Goal: Task Accomplishment & Management: Use online tool/utility

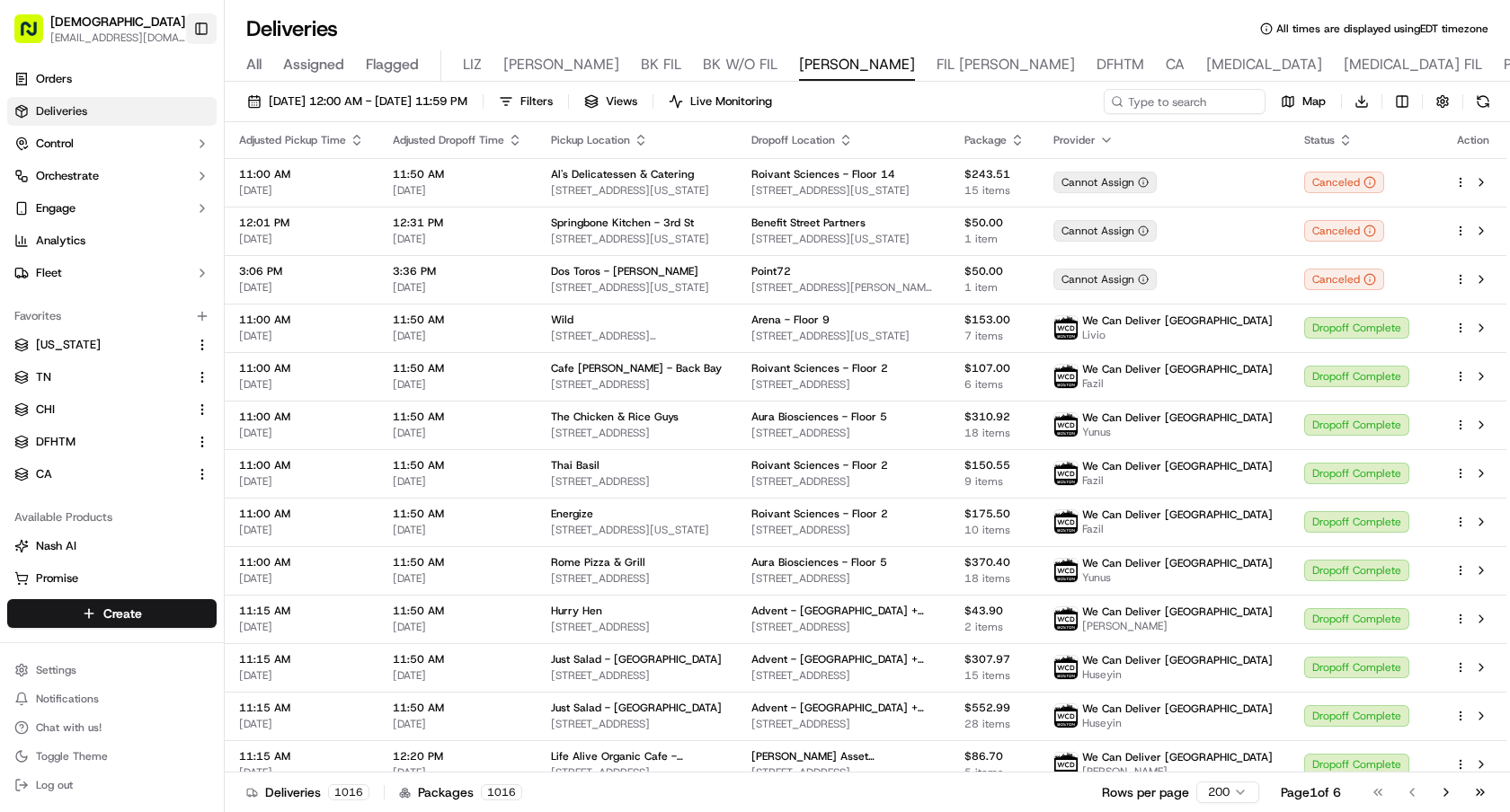
click at [206, 28] on button "Toggle Sidebar" at bounding box center [201, 28] width 30 height 30
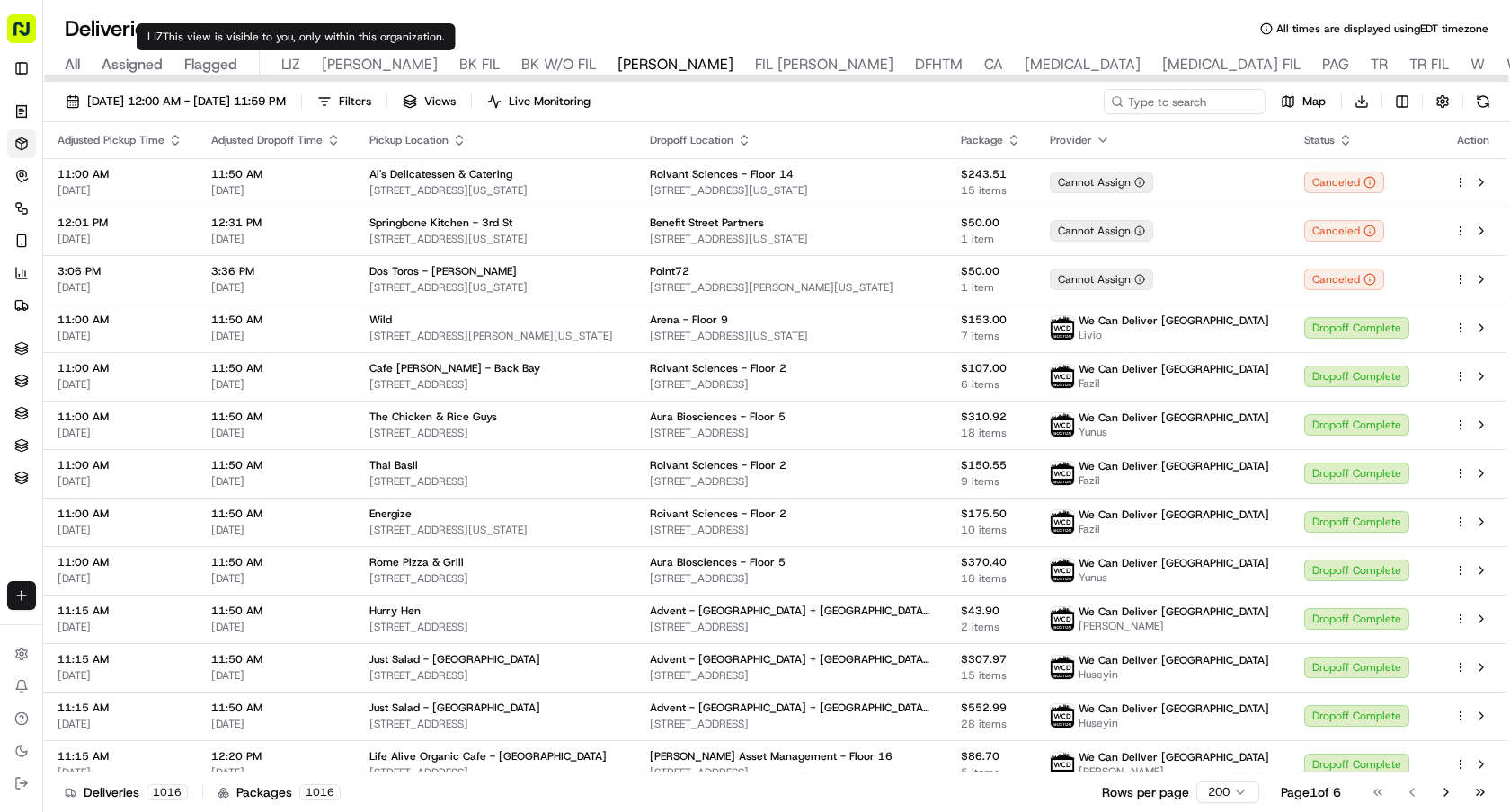
click at [284, 62] on span "LIZ" at bounding box center [290, 64] width 19 height 21
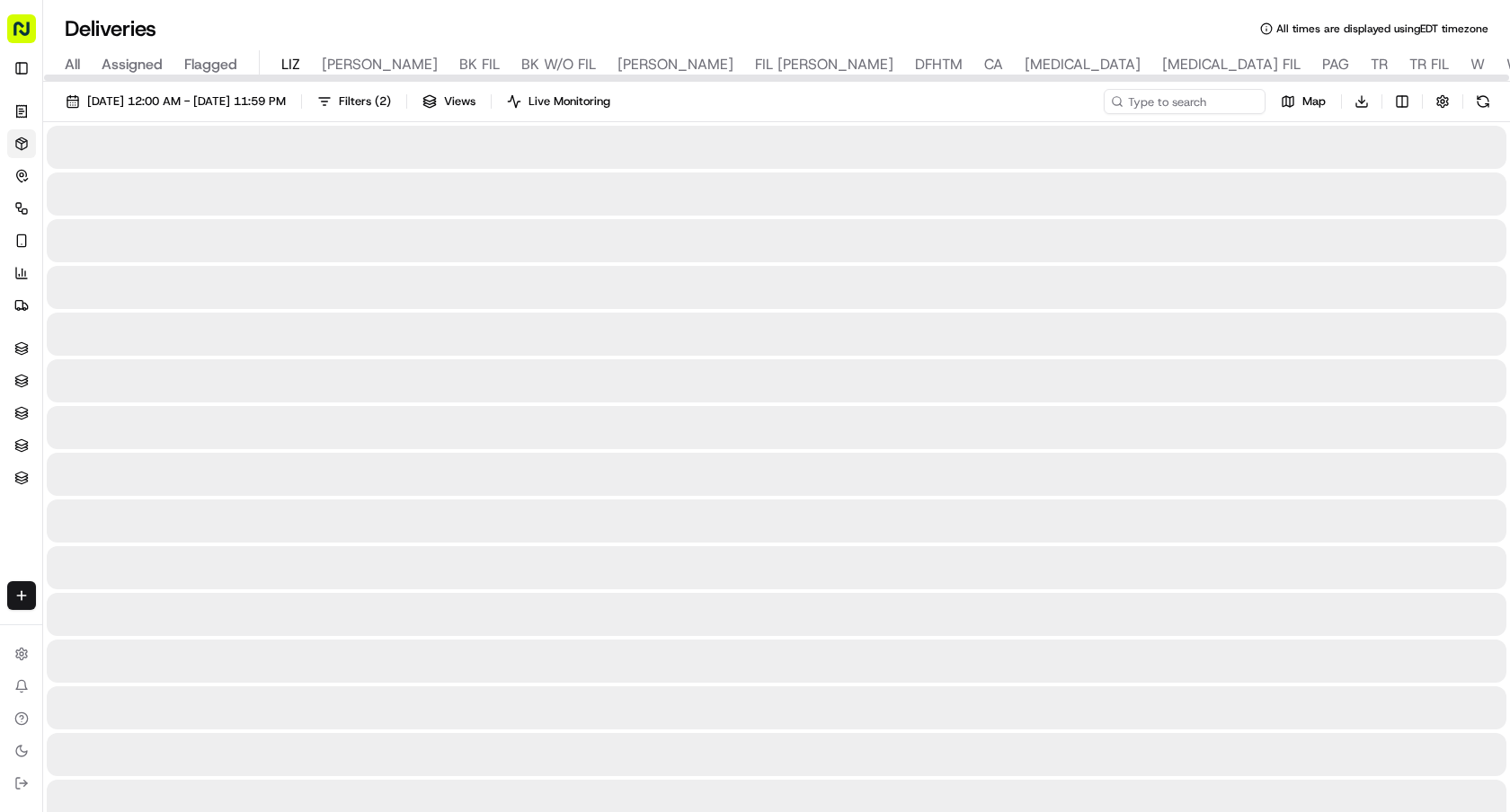
click at [293, 119] on div "09/22/2025 12:00 AM - 09/22/2025 11:59 PM Filters ( 2 ) Views Live Monitoring M…" at bounding box center [776, 105] width 1467 height 33
click at [286, 104] on span "[DATE] 12:00 AM - [DATE] 11:59 PM" at bounding box center [185, 102] width 198 height 17
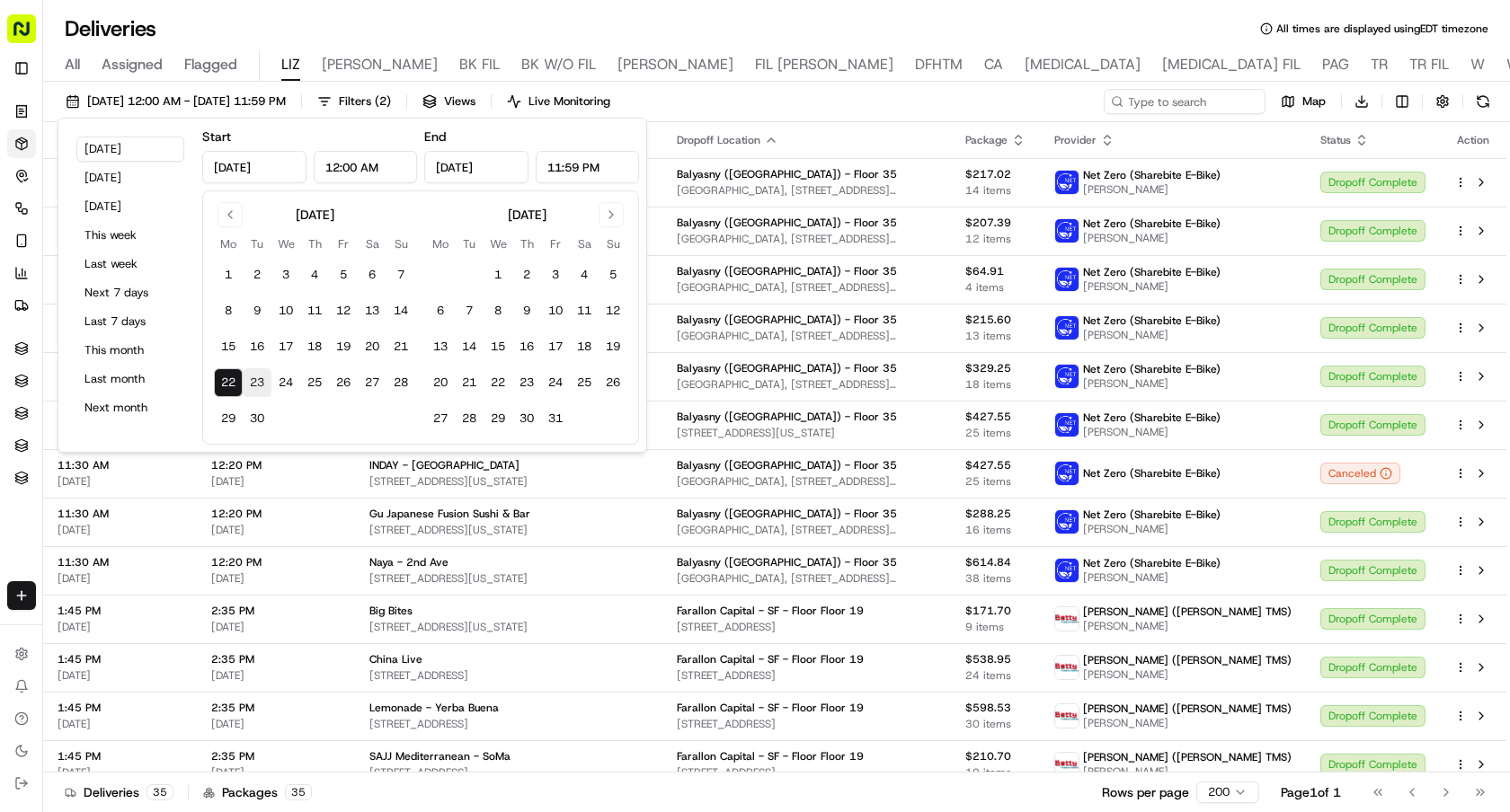
click at [254, 387] on button "23" at bounding box center [257, 383] width 28 height 28
type input "Sep 23, 2025"
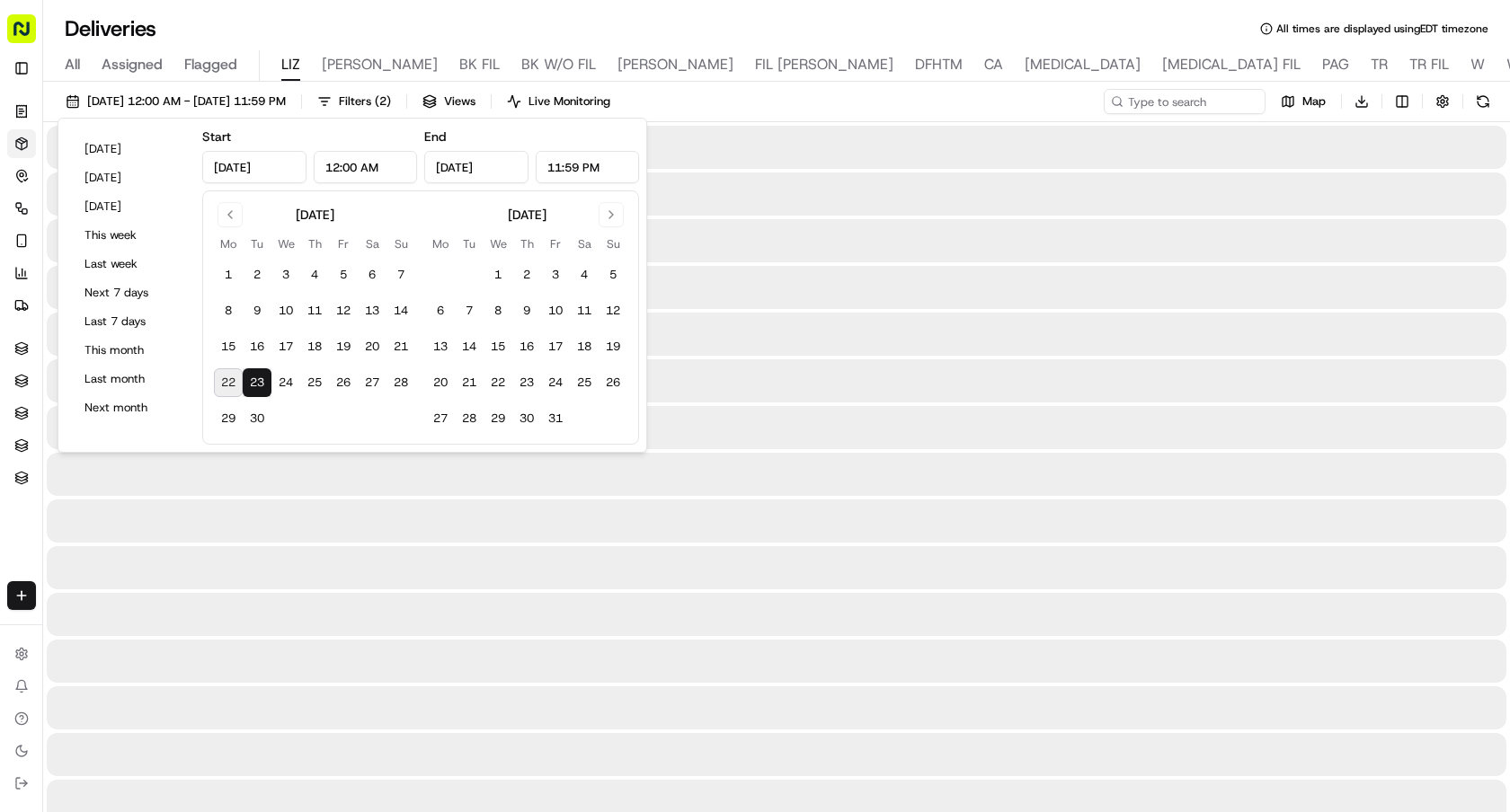
click at [254, 387] on button "23" at bounding box center [257, 383] width 28 height 28
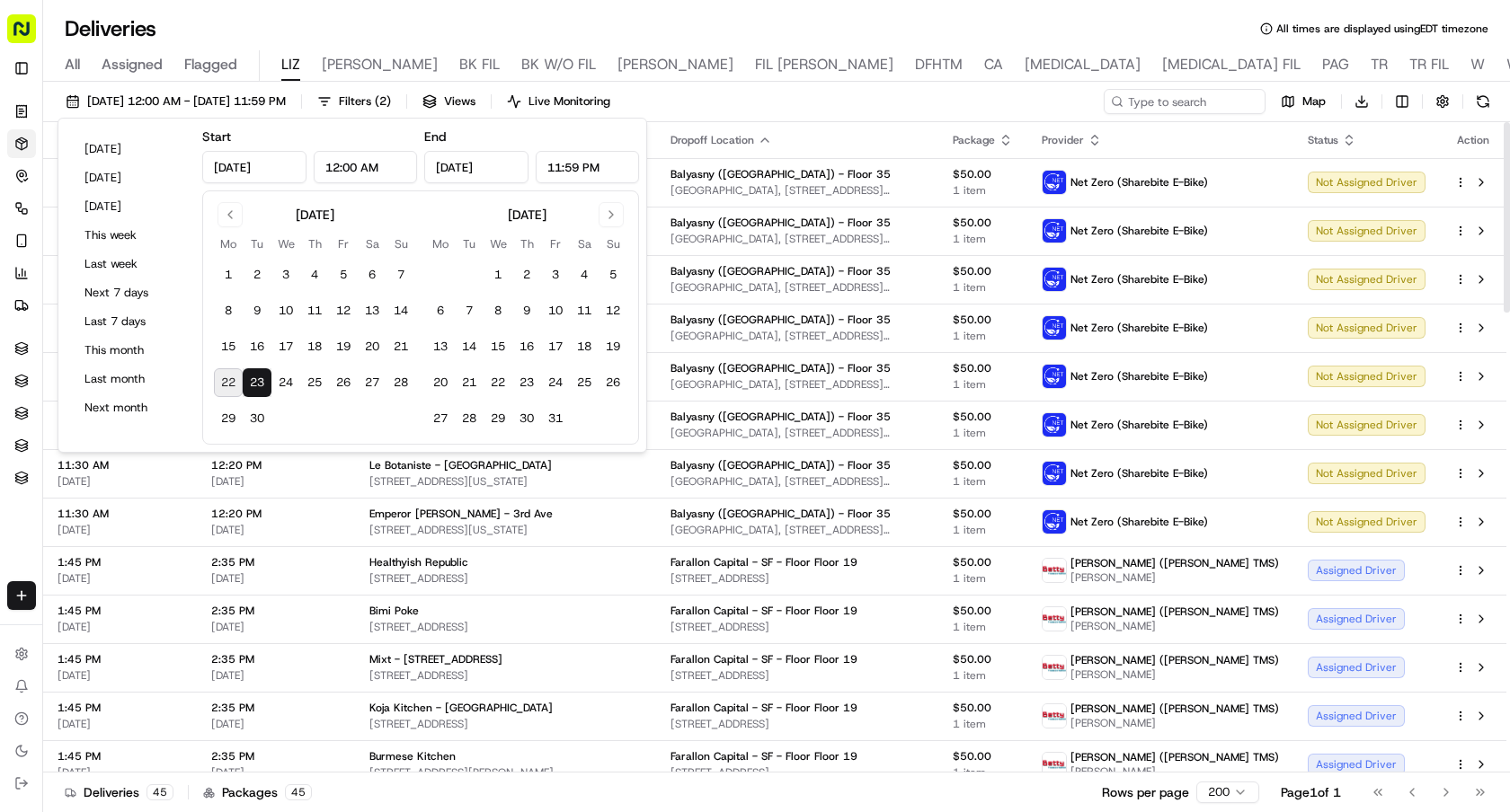
click at [930, 104] on div "09/23/2025 12:00 AM - 09/23/2025 11:59 PM Filters ( 2 ) Views Live Monitoring M…" at bounding box center [776, 105] width 1467 height 33
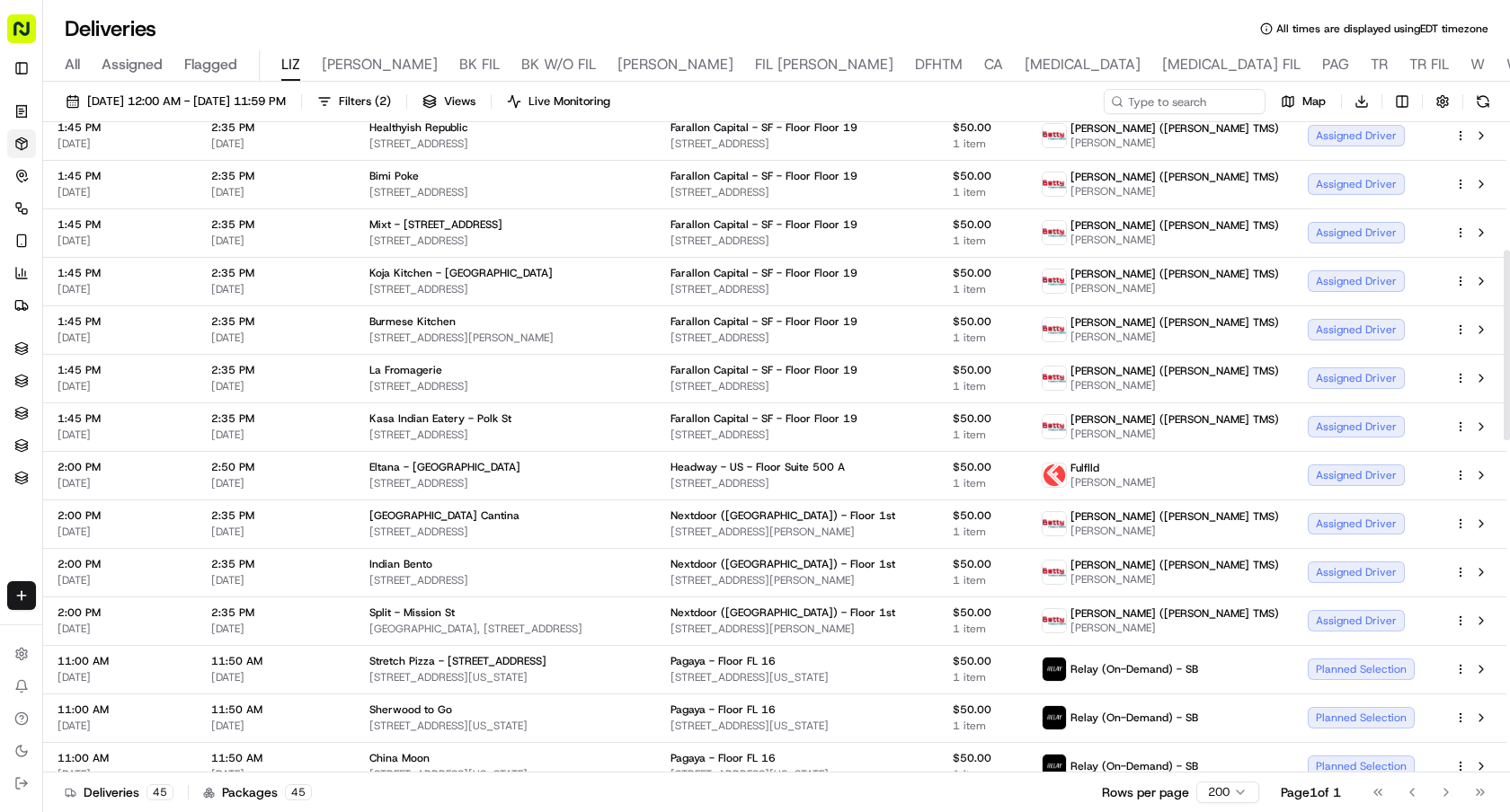
scroll to position [438, 0]
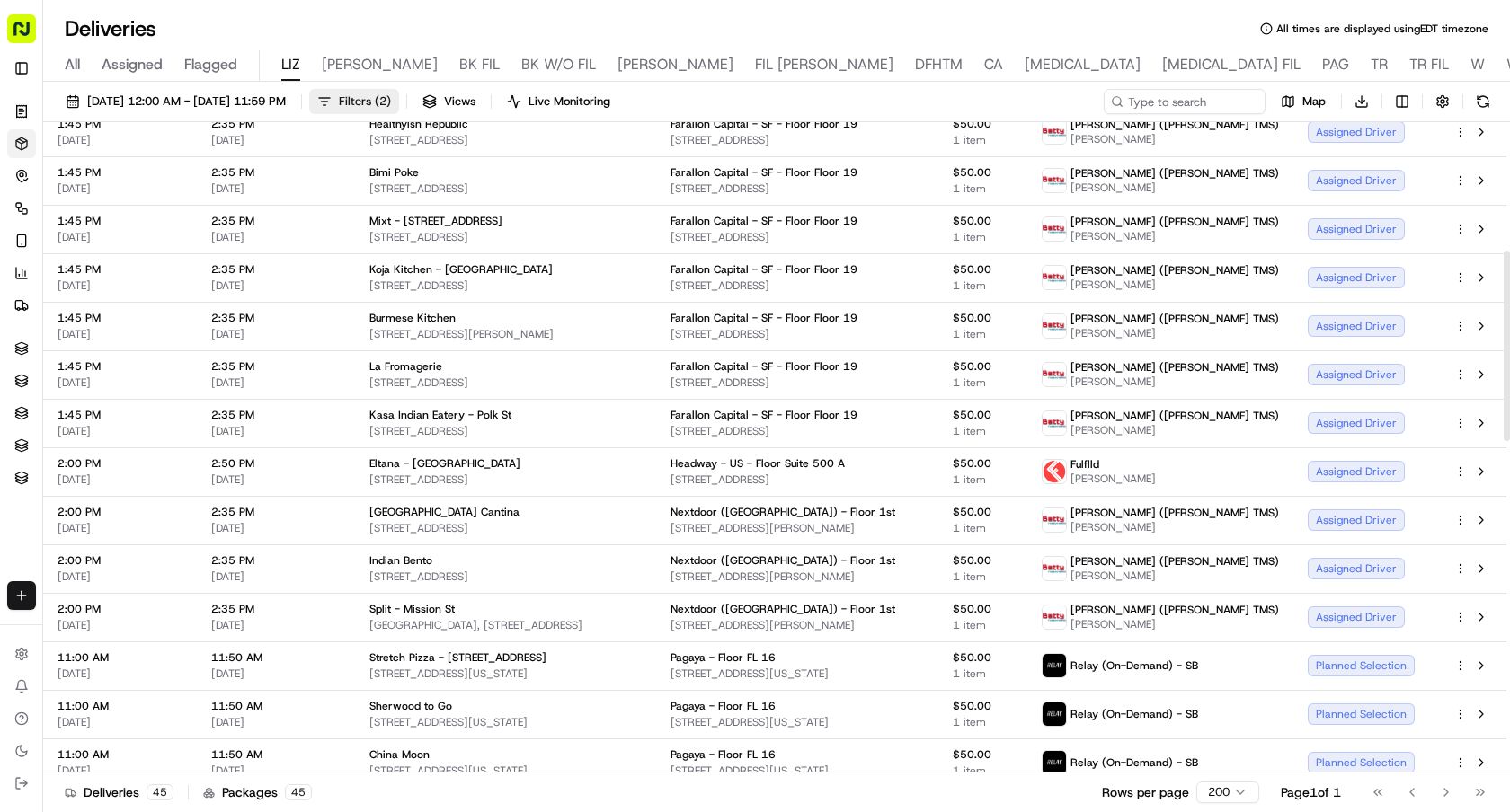
click at [391, 95] on span "Filters ( 2 )" at bounding box center [364, 102] width 52 height 17
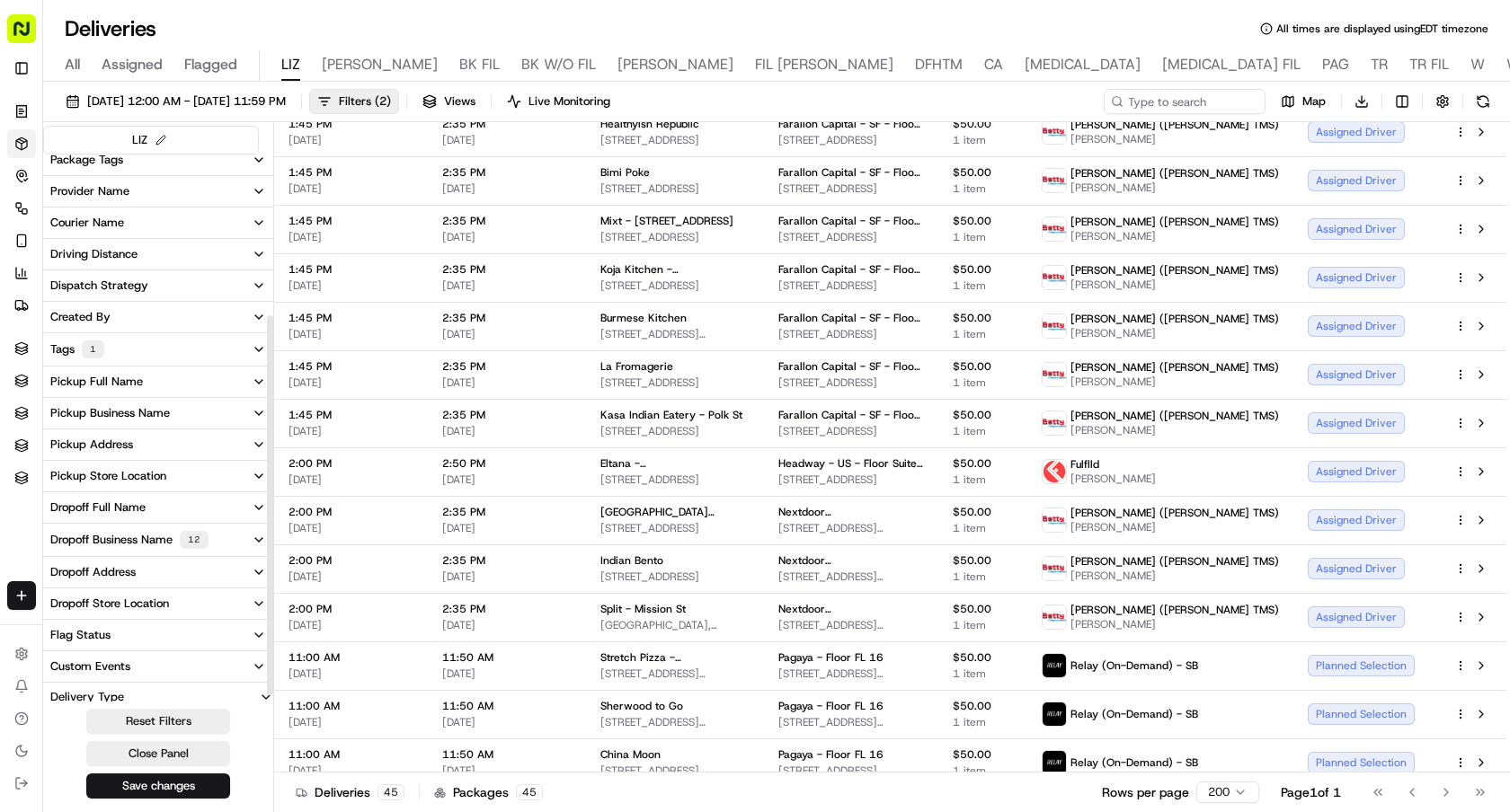
scroll to position [241, 0]
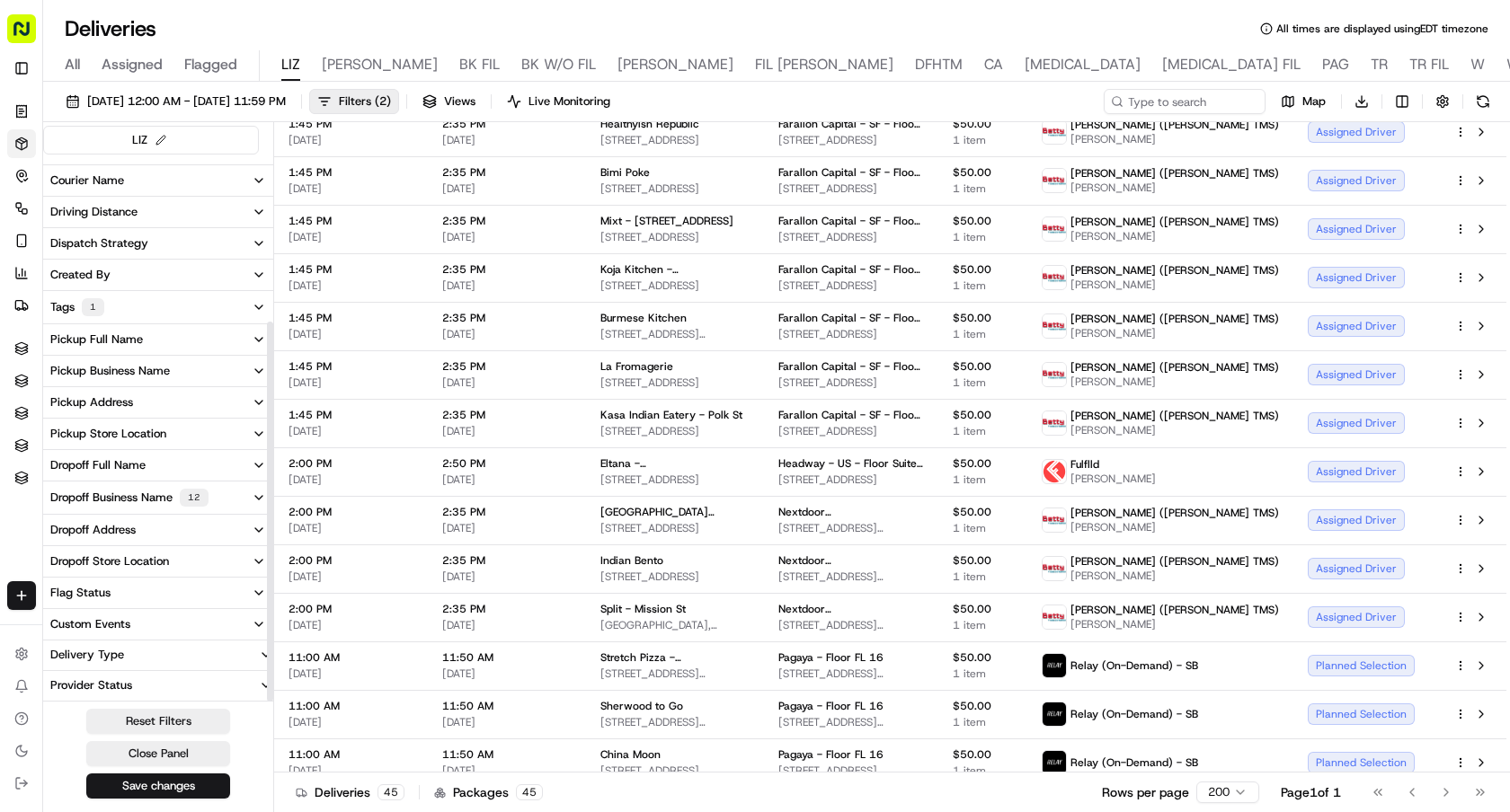
click at [112, 487] on button "Dropoff Business Name 12" at bounding box center [158, 498] width 230 height 32
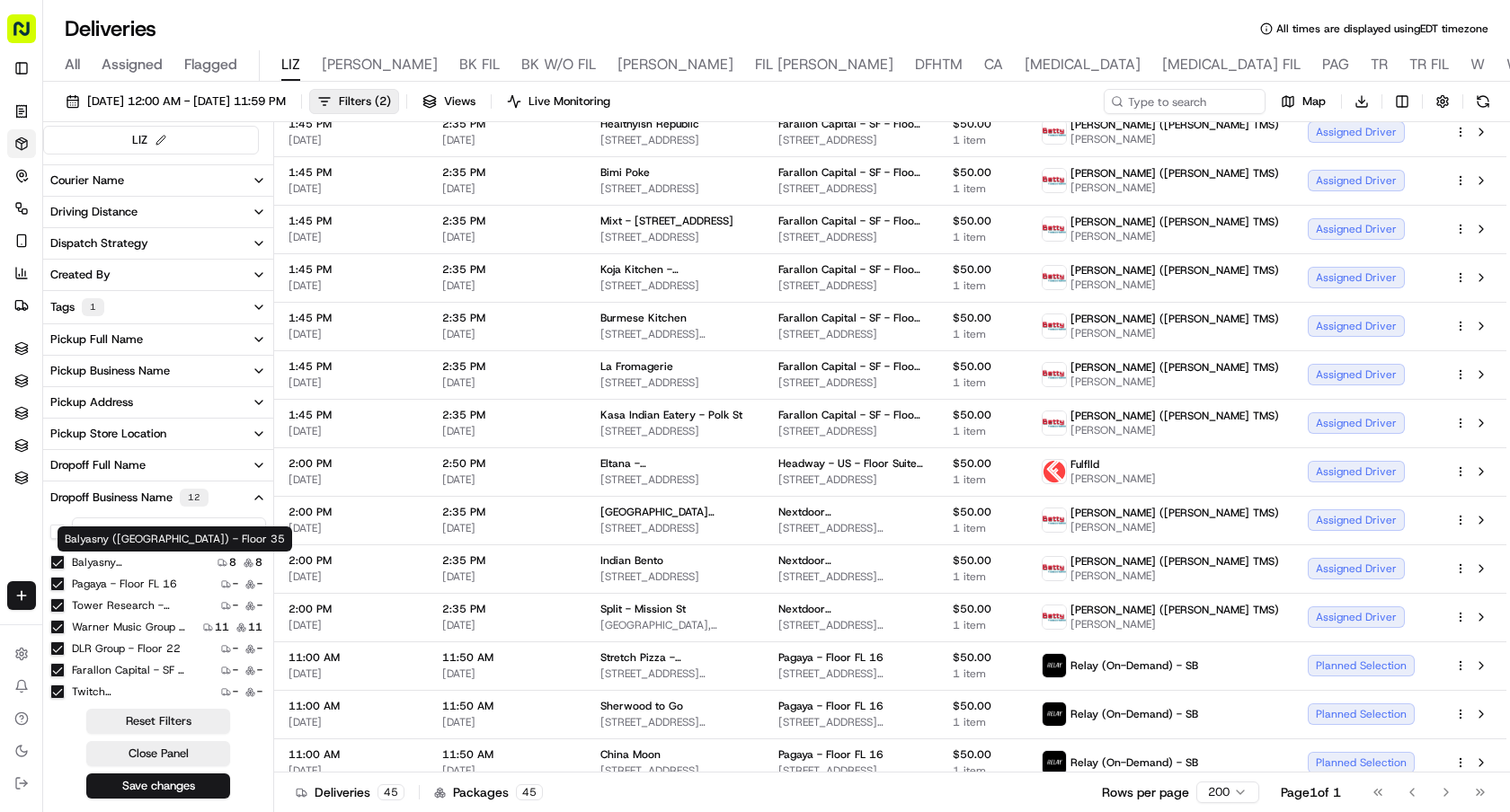
scroll to position [13, 0]
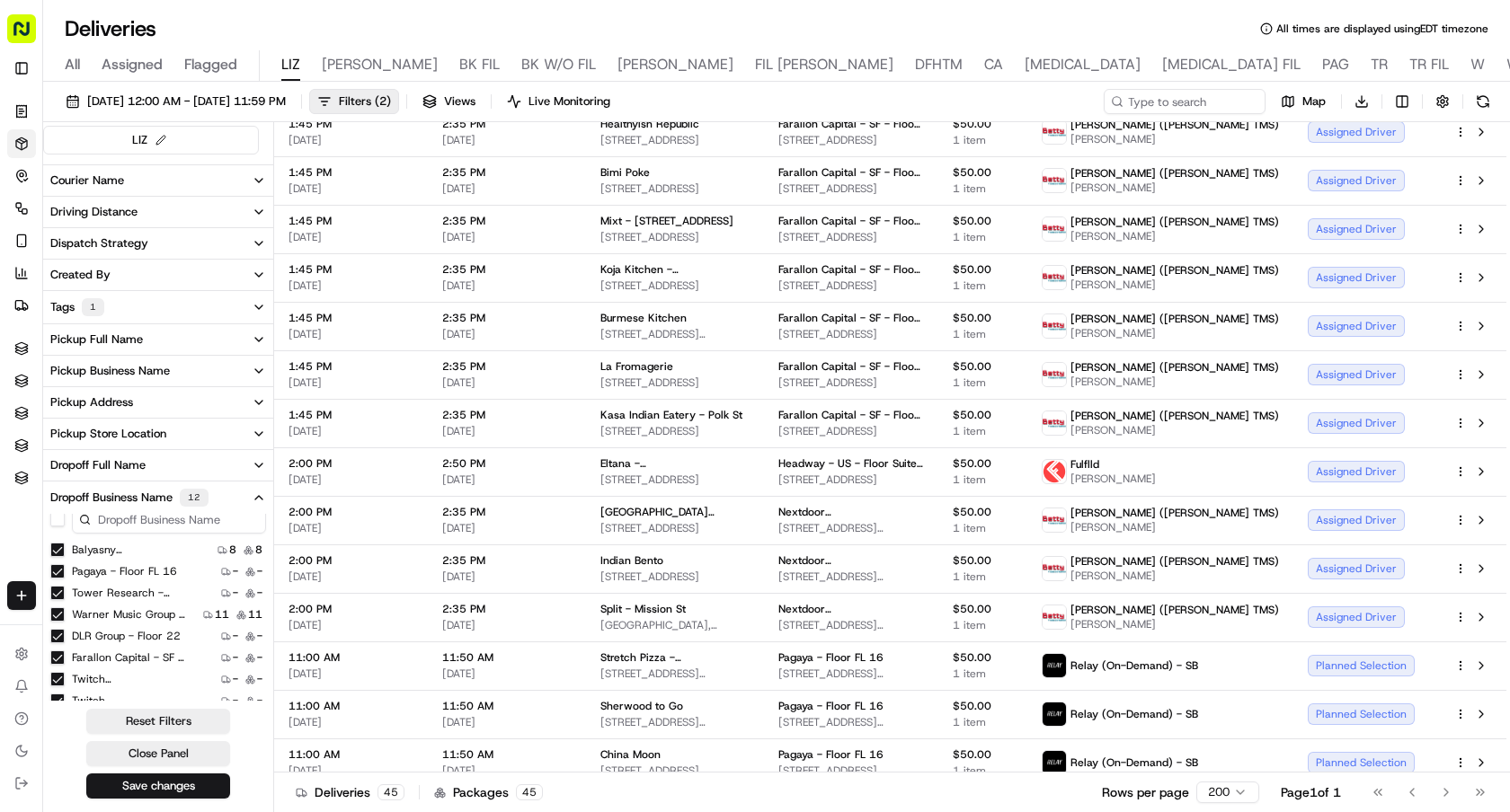
click at [127, 643] on div "DLR Group - Floor 22 - -" at bounding box center [158, 636] width 230 height 18
click at [127, 639] on label "DLR Group - Floor 22" at bounding box center [126, 636] width 108 height 15
click at [64, 639] on 22 "DLR Group - Floor 22" at bounding box center [58, 636] width 15 height 15
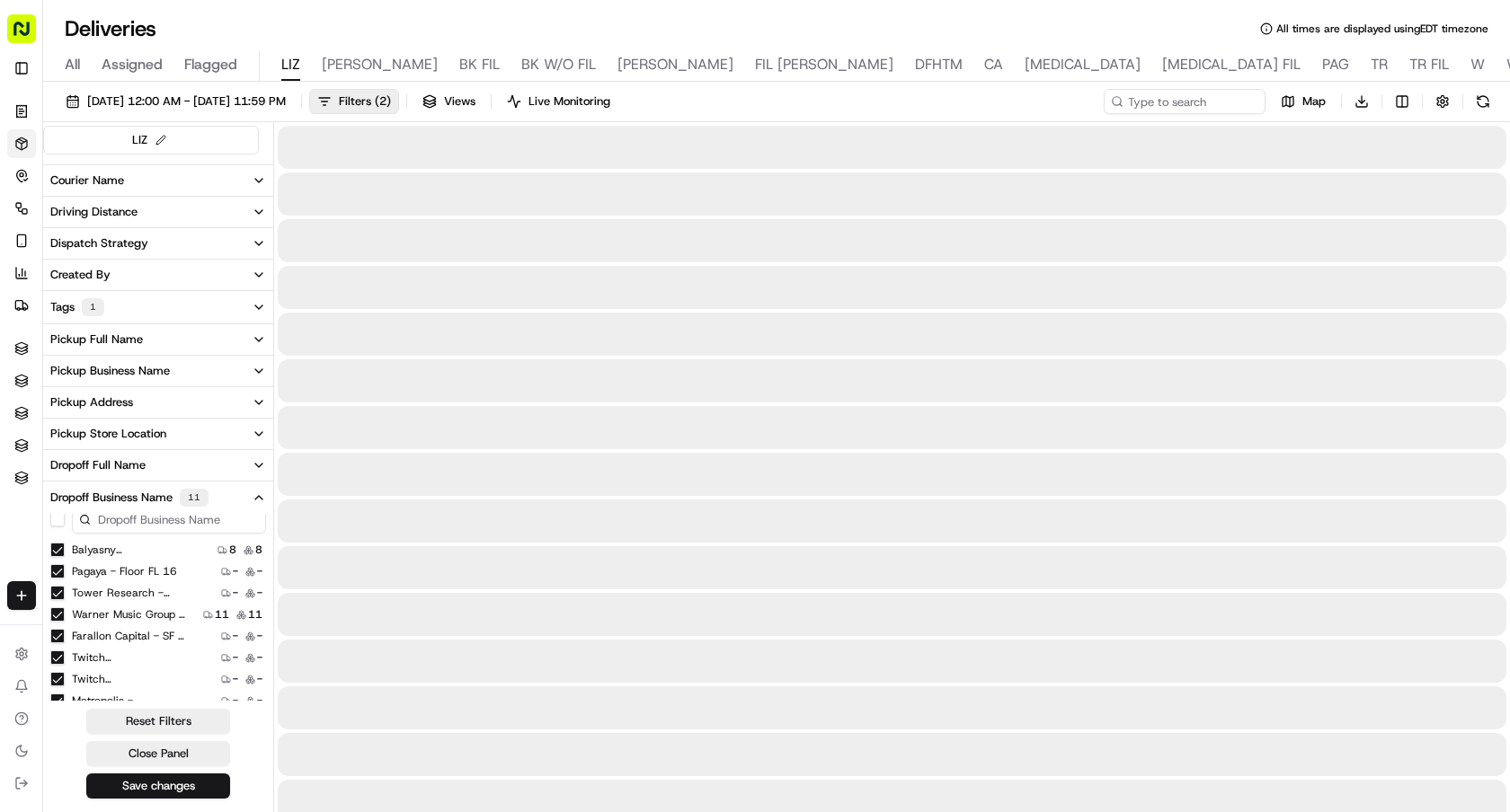
click at [127, 639] on label "Farallon Capital - SF - Floor Floor 19" at bounding box center [130, 636] width 115 height 15
click at [64, 639] on 19 "Farallon Capital - SF - Floor Floor 19" at bounding box center [58, 636] width 15 height 15
click at [127, 639] on label "Twitch (USA)" at bounding box center [130, 636] width 115 height 15
click at [64, 639] on \(USA\) "Twitch (USA)" at bounding box center [58, 636] width 15 height 15
click at [127, 639] on label "Twitch (USA) - Floor 200" at bounding box center [130, 636] width 115 height 15
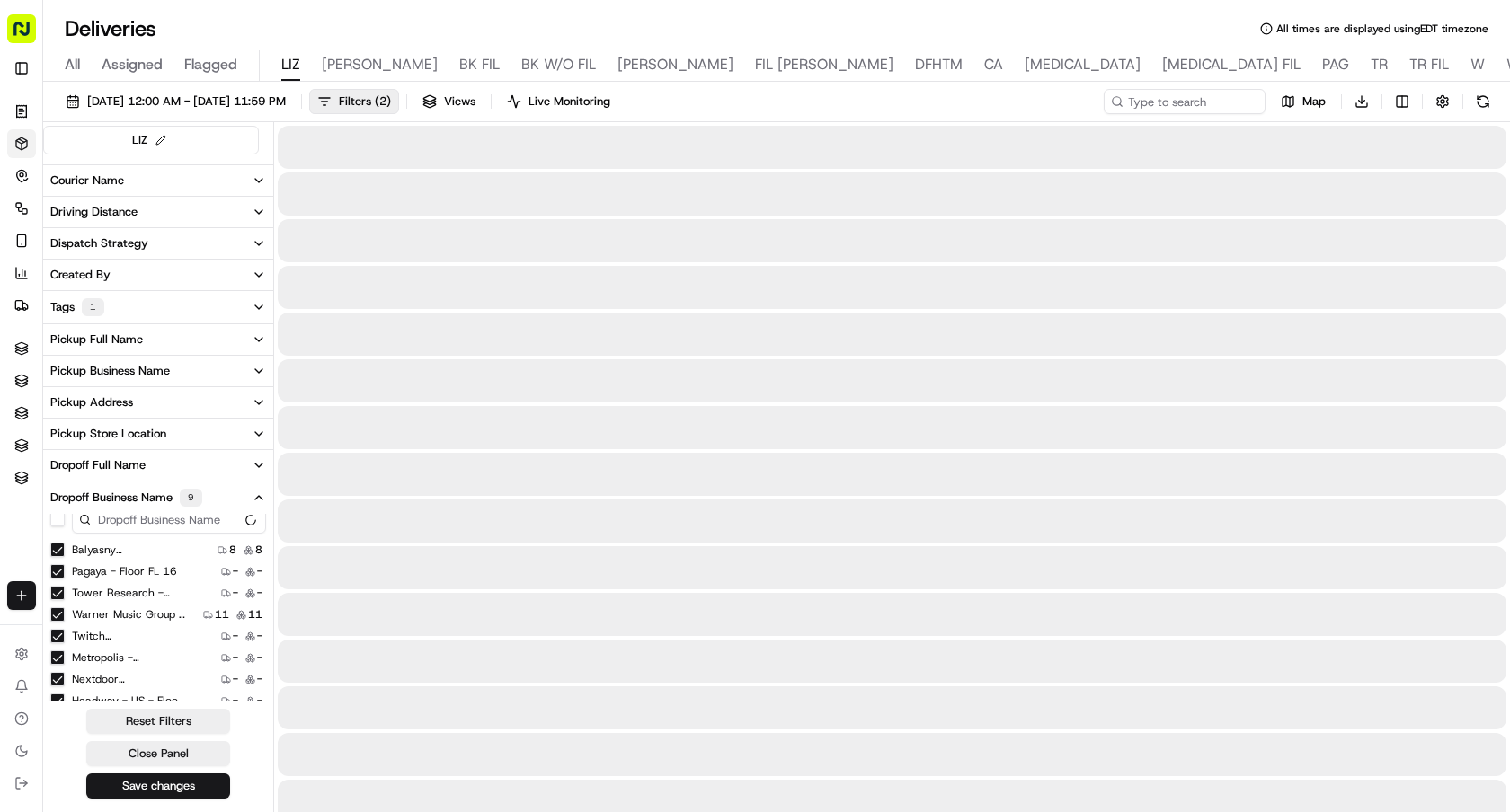
click at [64, 639] on 200 "Twitch (USA) - Floor 200" at bounding box center [58, 636] width 15 height 15
click at [127, 639] on label "Metropolis - USA - Floor suite 200" at bounding box center [130, 636] width 115 height 15
click at [64, 639] on 200 "Metropolis - USA - Floor suite 200" at bounding box center [58, 636] width 15 height 15
click at [127, 639] on label "Nextdoor (USA) - Floor 1st" at bounding box center [130, 636] width 115 height 15
click at [64, 639] on 1st "Nextdoor (USA) - Floor 1st" at bounding box center [58, 636] width 15 height 15
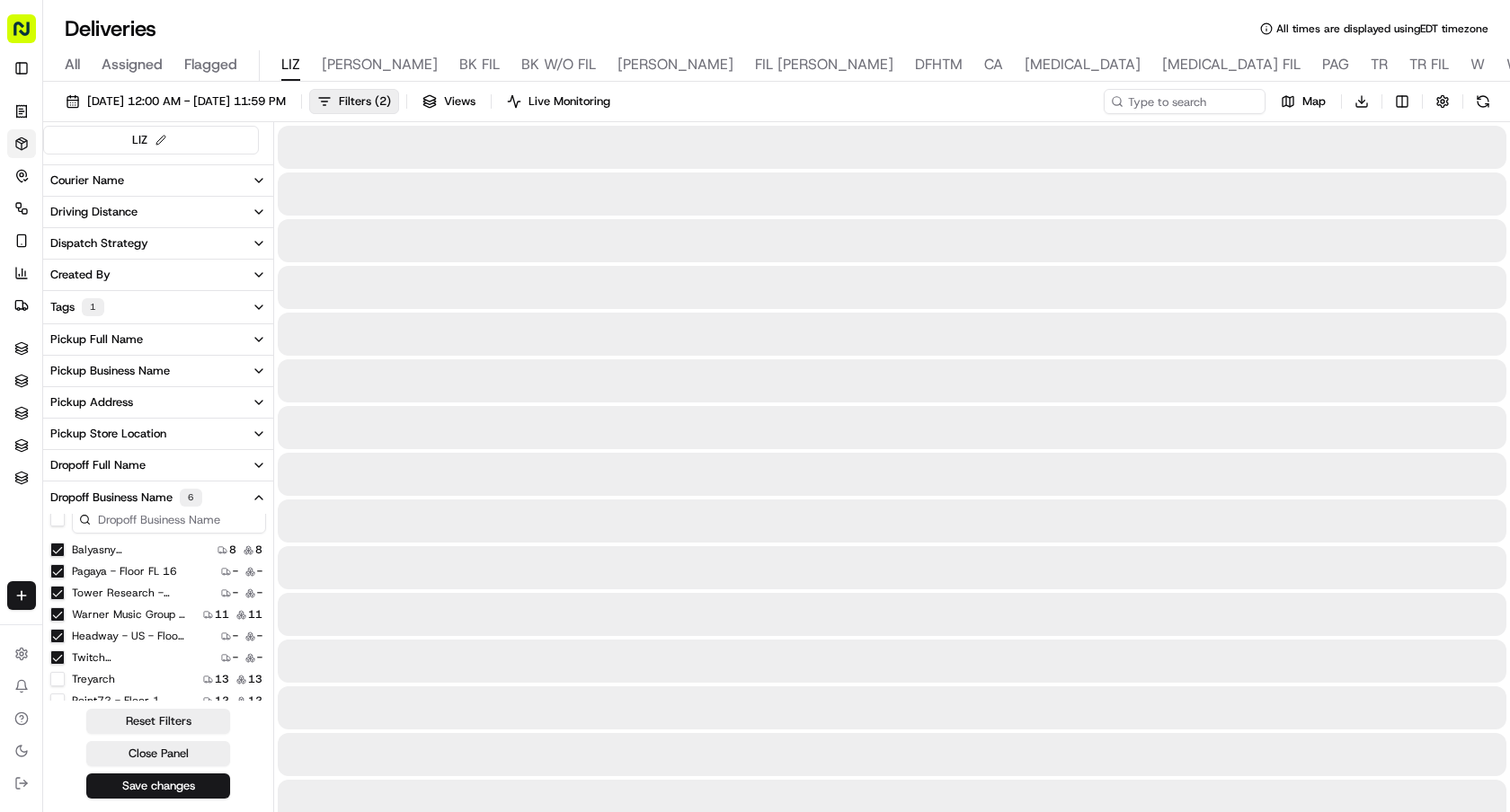
click at [127, 639] on label "Headway - US - Floor Suite 500 A" at bounding box center [130, 636] width 115 height 15
click at [64, 639] on A "Headway - US - Floor Suite 500 A" at bounding box center [58, 636] width 15 height 15
click at [127, 639] on label "Twitch (USA) - Floor 2" at bounding box center [130, 636] width 115 height 15
click at [64, 639] on 2 "Twitch (USA) - Floor 2" at bounding box center [58, 636] width 15 height 15
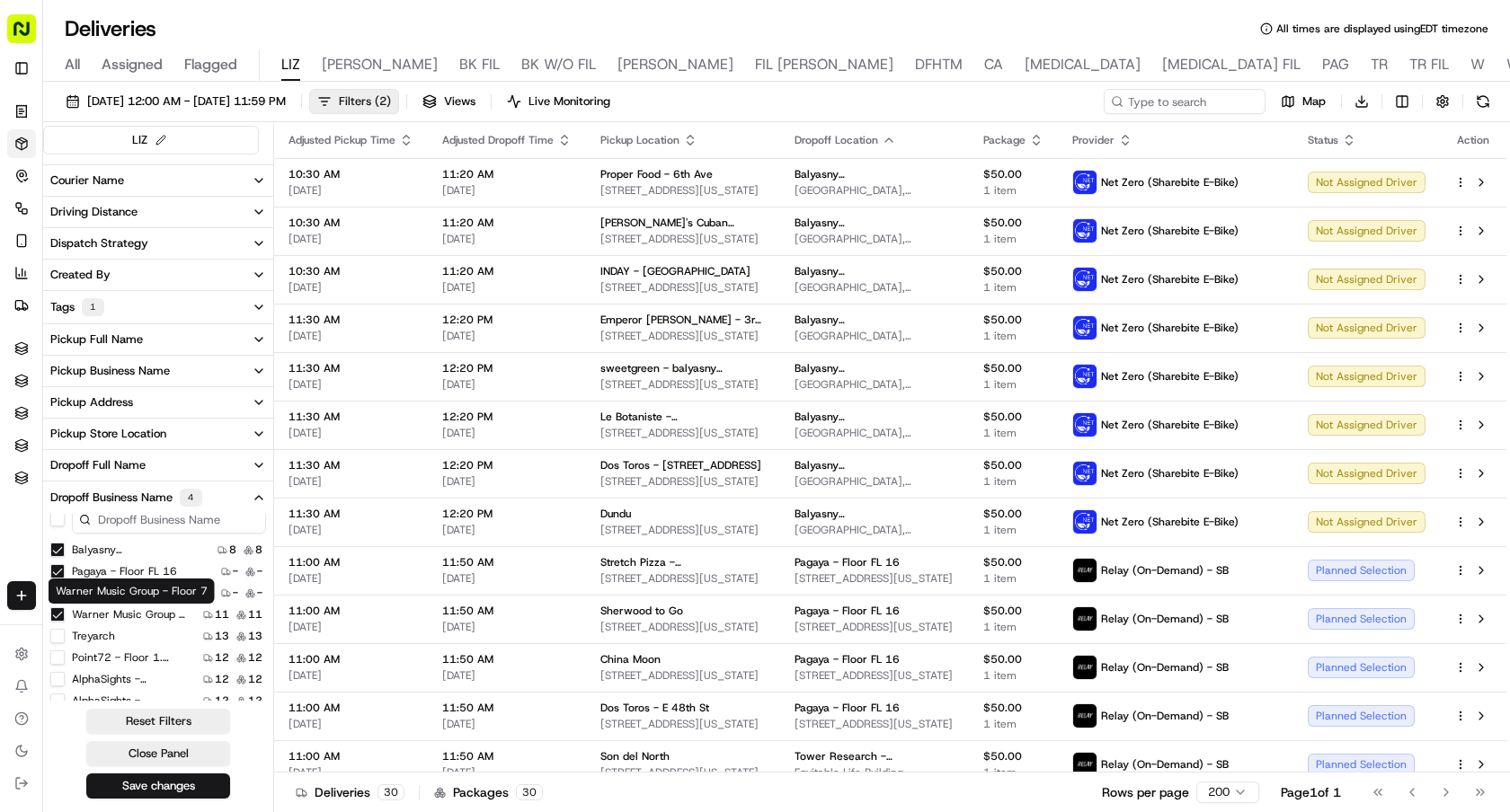
click at [399, 95] on button "Filters ( 2 )" at bounding box center [354, 102] width 90 height 25
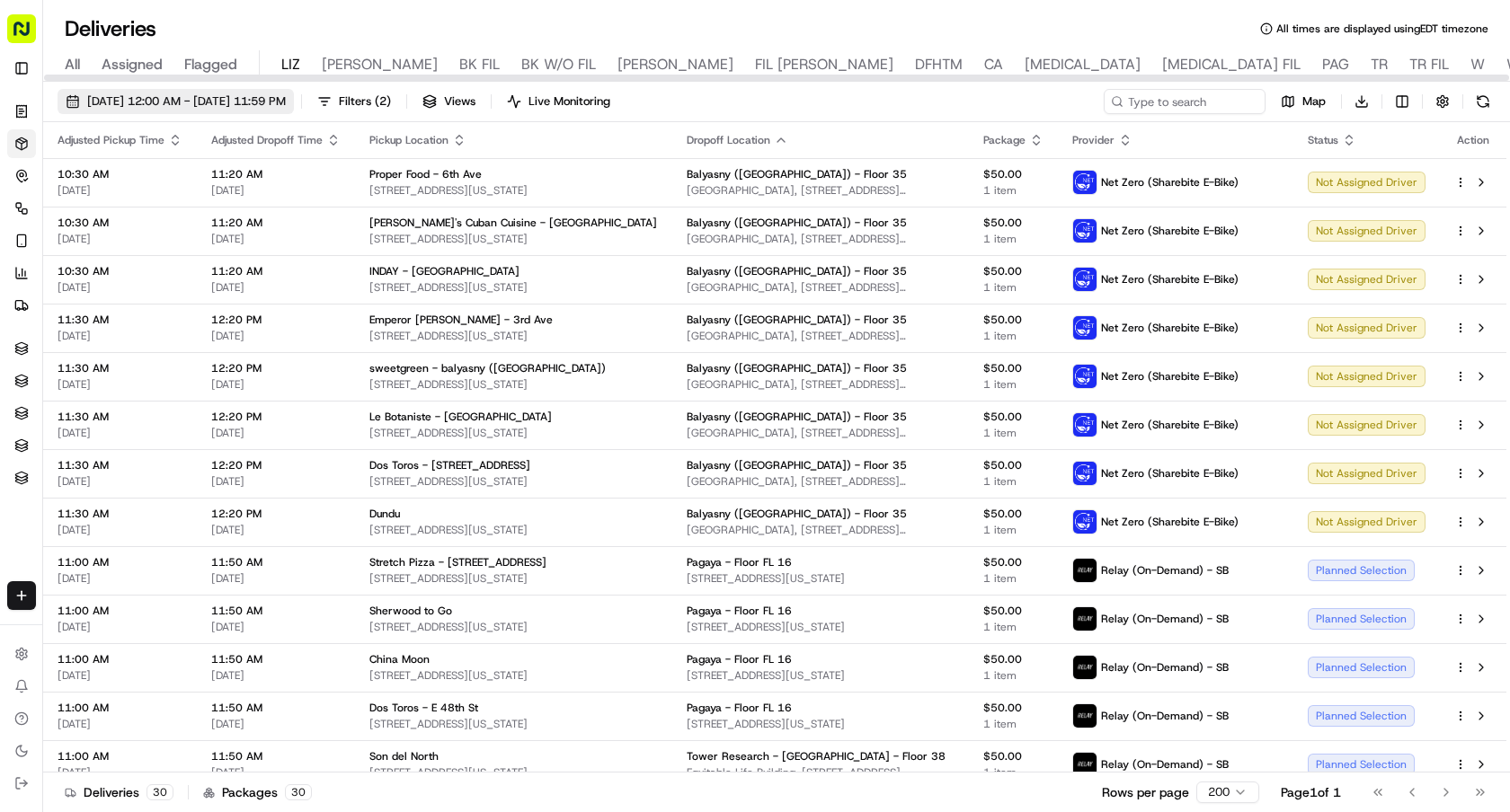
click at [294, 113] on button "09/23/2025 12:00 AM - 09/23/2025 11:59 PM" at bounding box center [176, 102] width 236 height 25
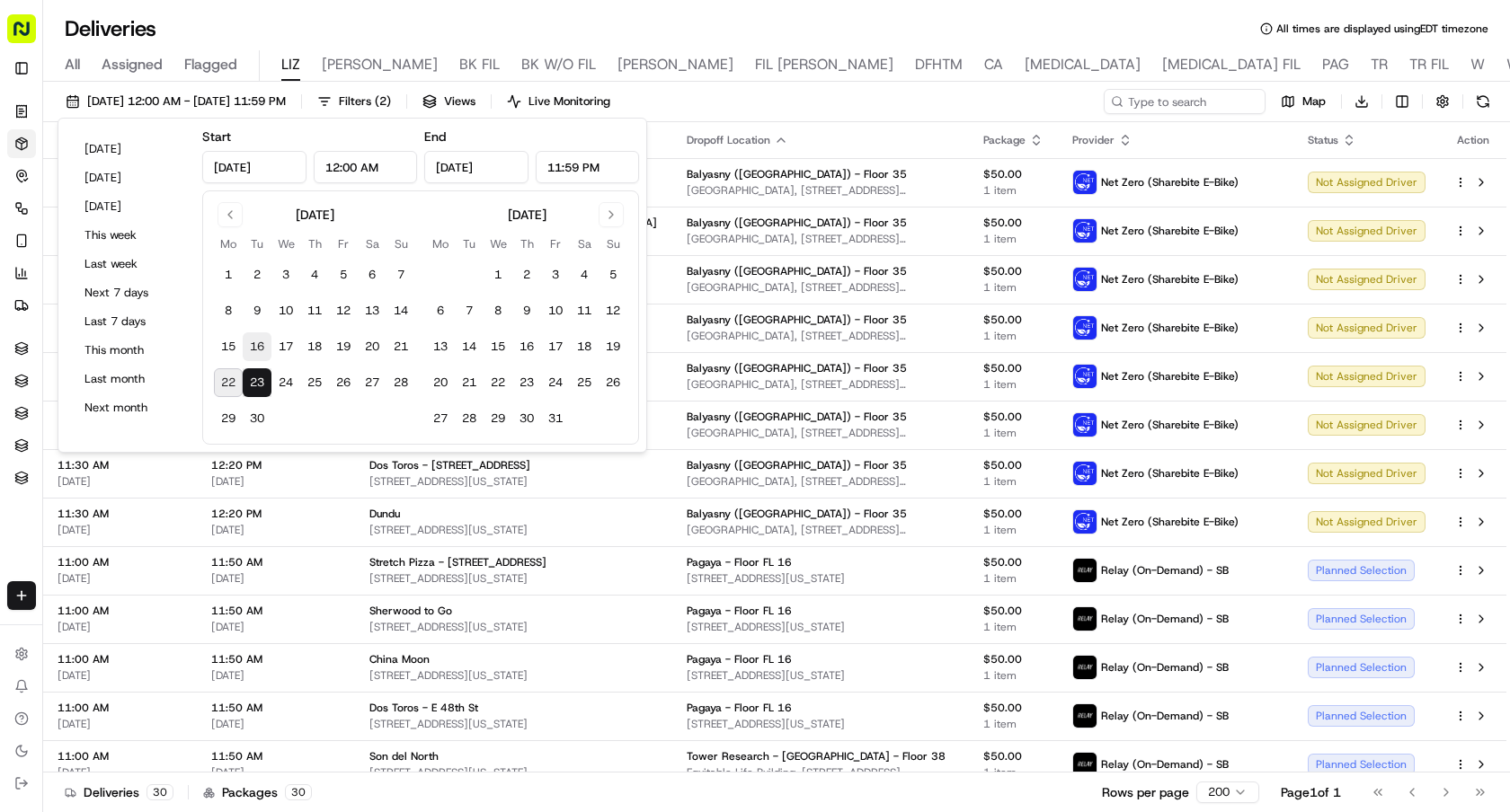
click at [265, 347] on button "16" at bounding box center [257, 346] width 28 height 28
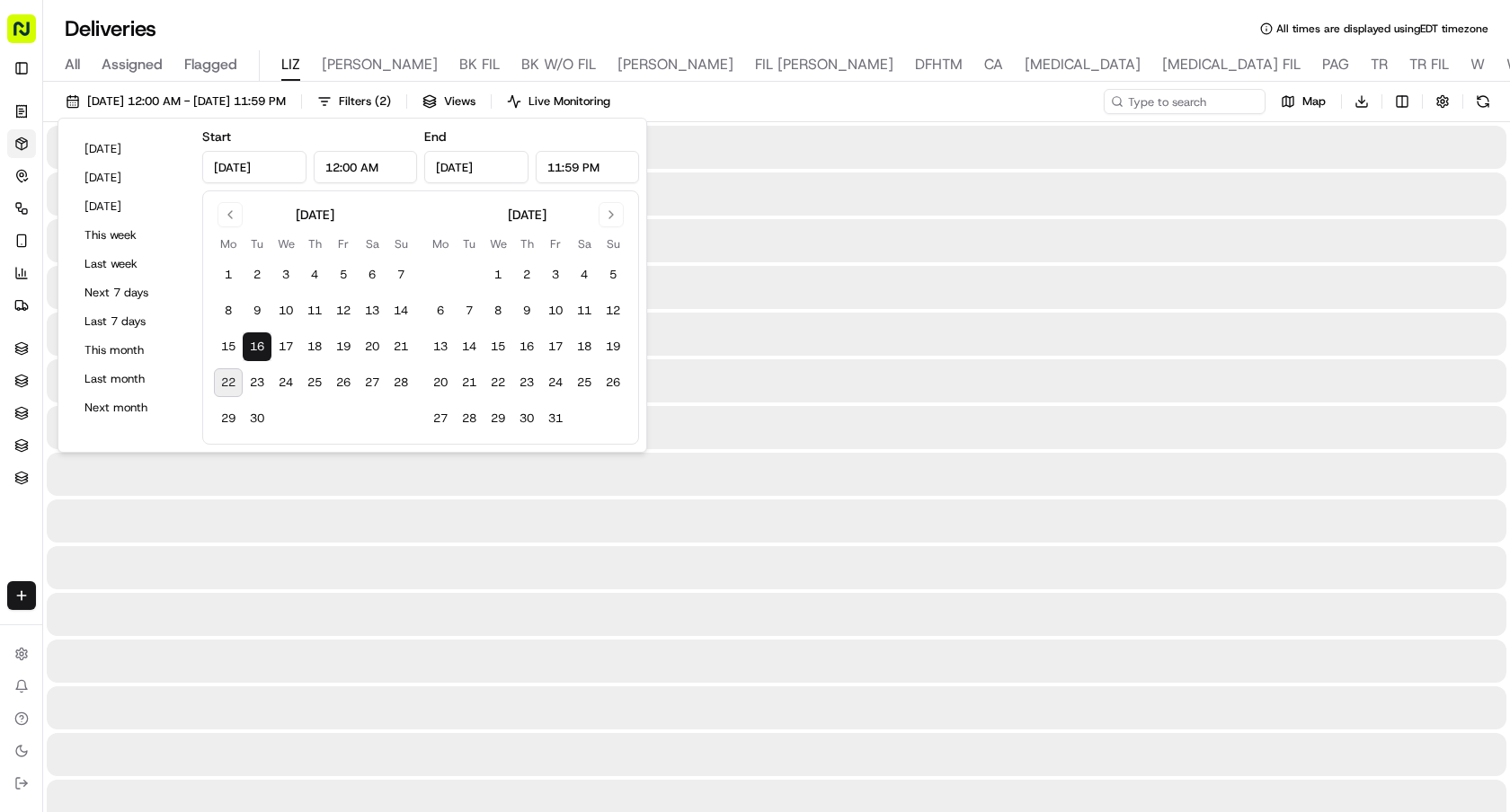
type input "Sep 16, 2025"
click at [265, 347] on button "16" at bounding box center [257, 346] width 28 height 28
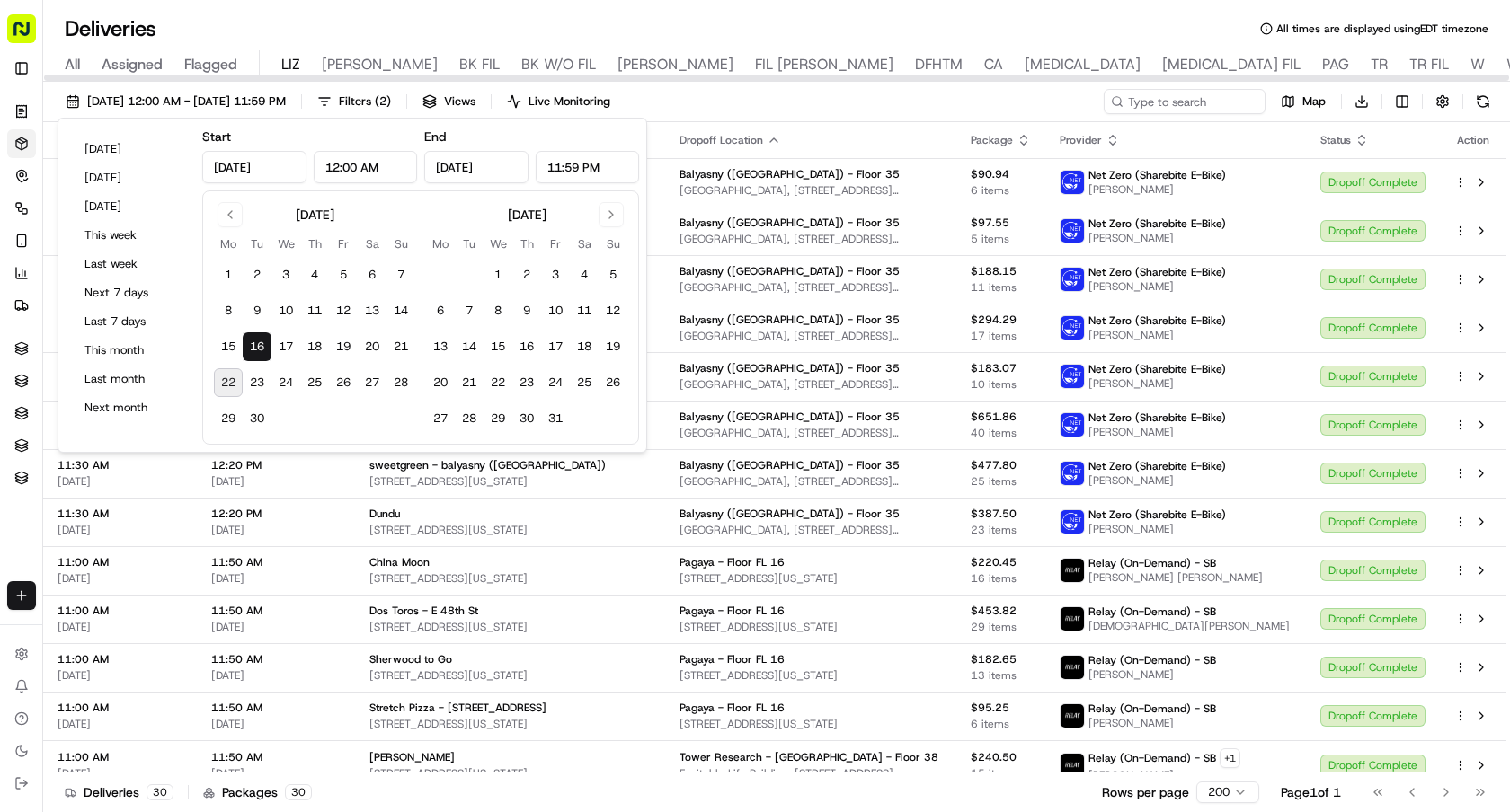
click at [926, 91] on div "09/16/2025 12:00 AM - 09/16/2025 11:59 PM Filters ( 2 ) Views Live Monitoring M…" at bounding box center [776, 105] width 1467 height 33
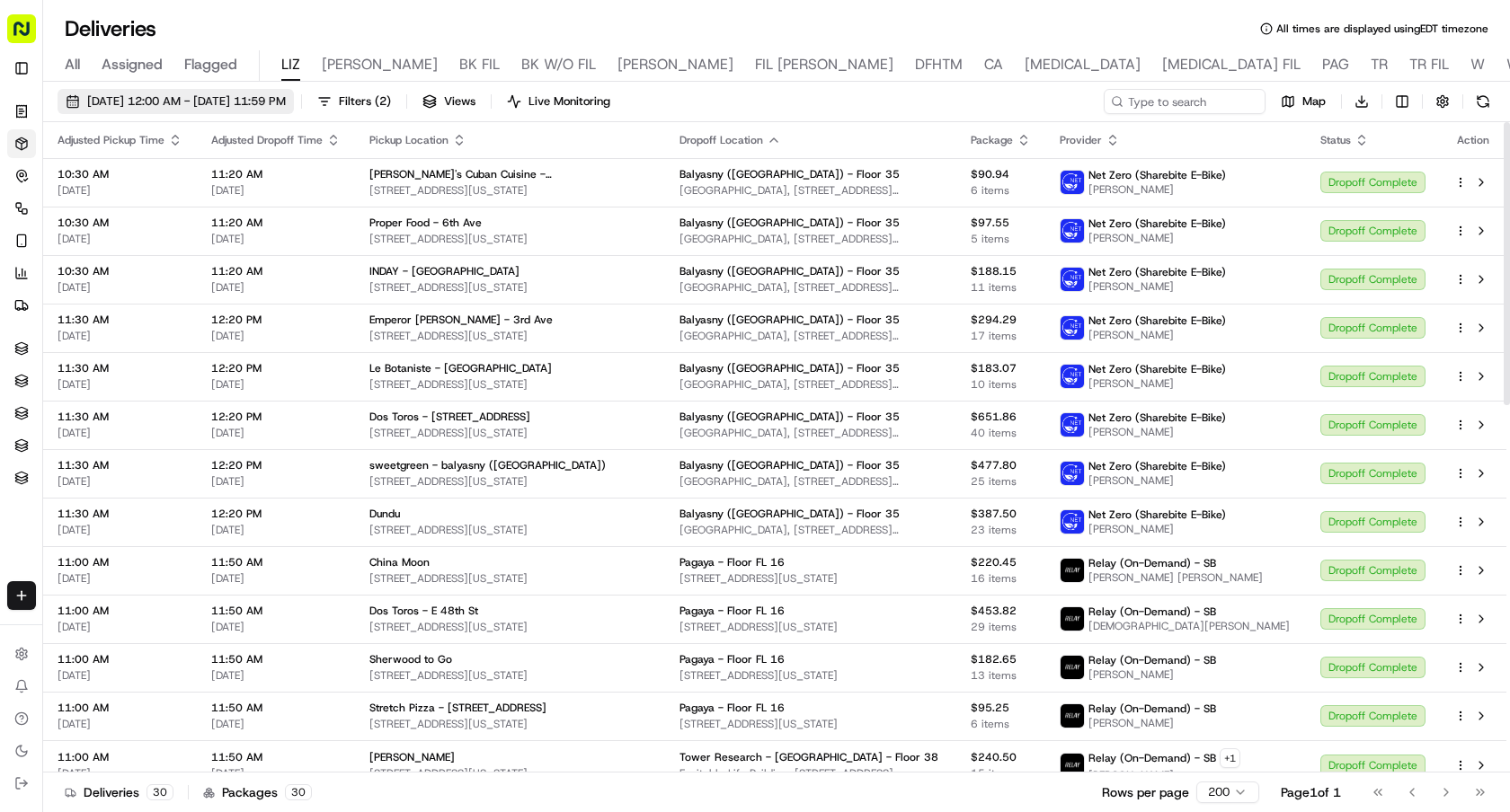
click at [283, 110] on button "09/16/2025 12:00 AM - 09/16/2025 11:59 PM" at bounding box center [176, 102] width 236 height 25
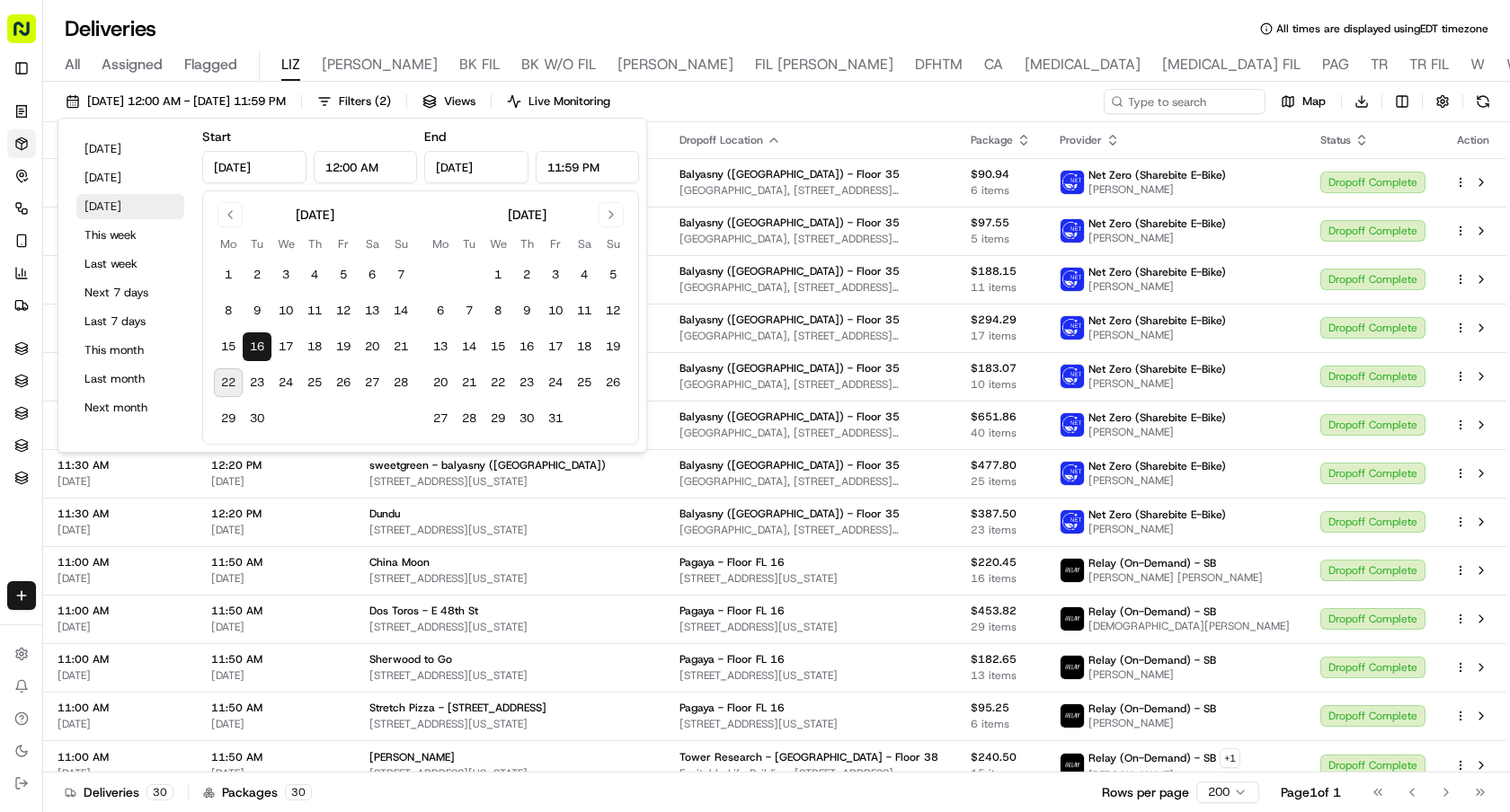
click at [114, 208] on button "Tomorrow" at bounding box center [130, 207] width 107 height 25
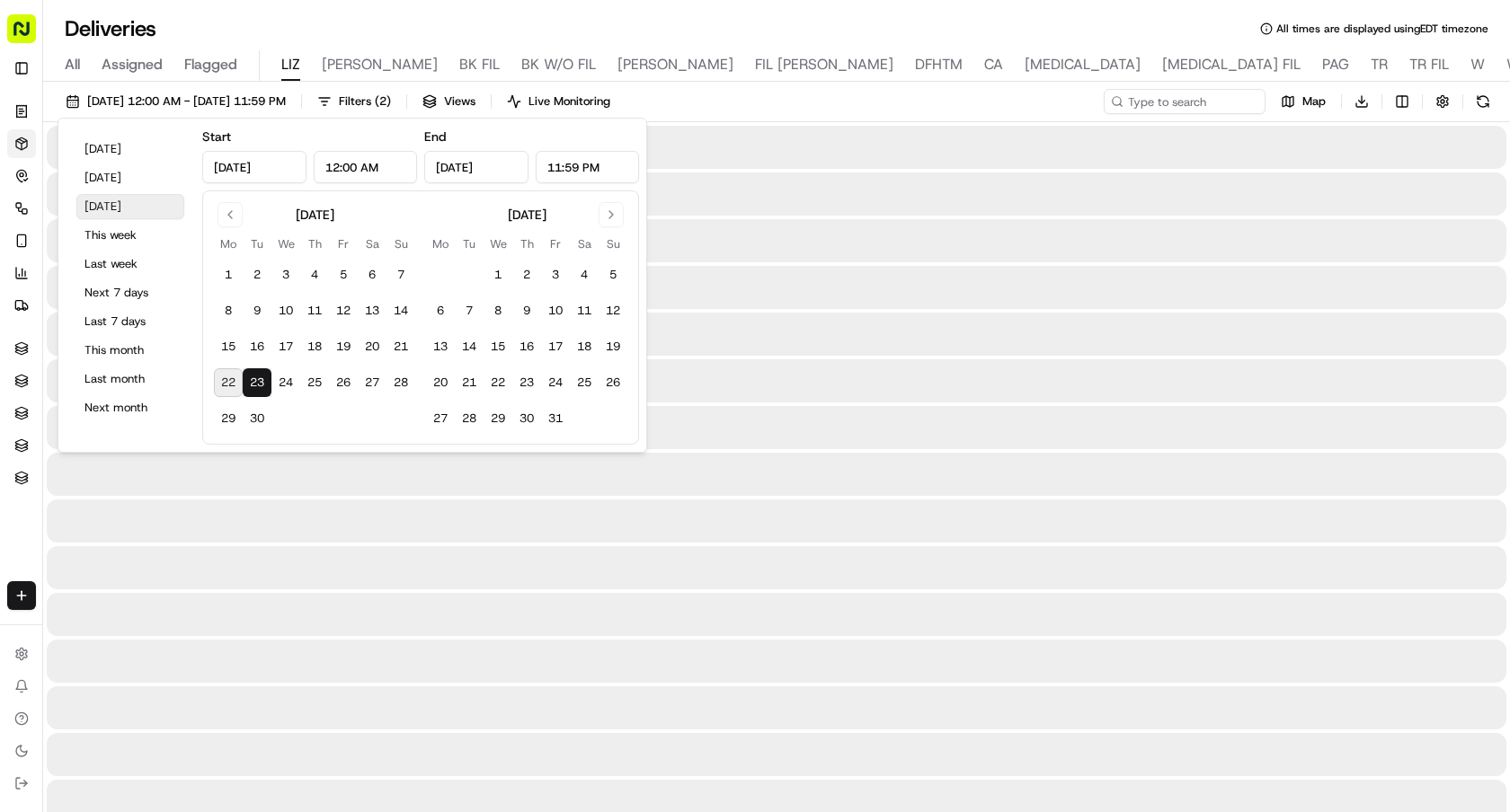
type input "Sep 23, 2025"
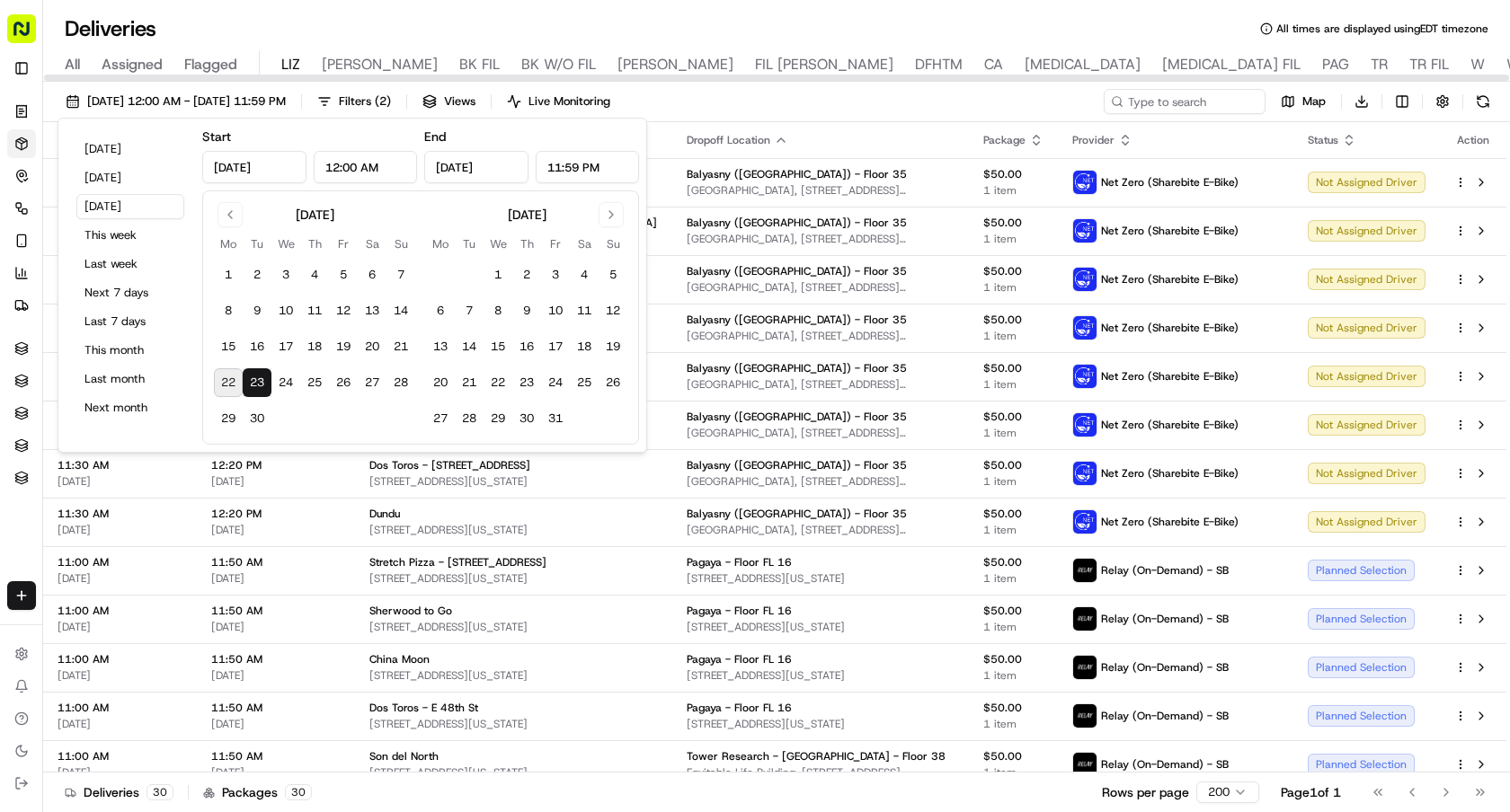
click at [992, 17] on div "Deliveries All times are displayed using EDT timezone" at bounding box center [776, 28] width 1467 height 28
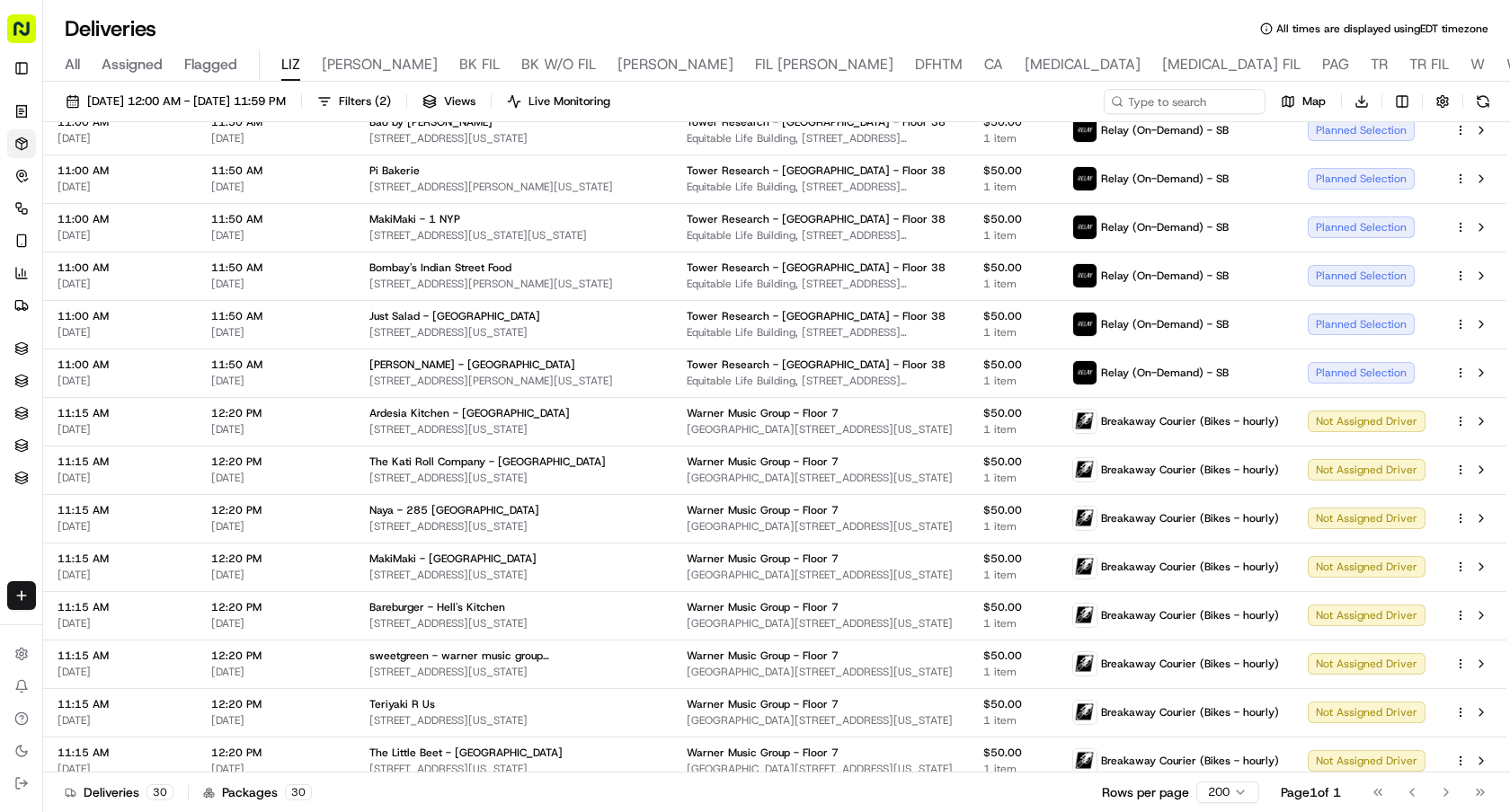
scroll to position [841, 0]
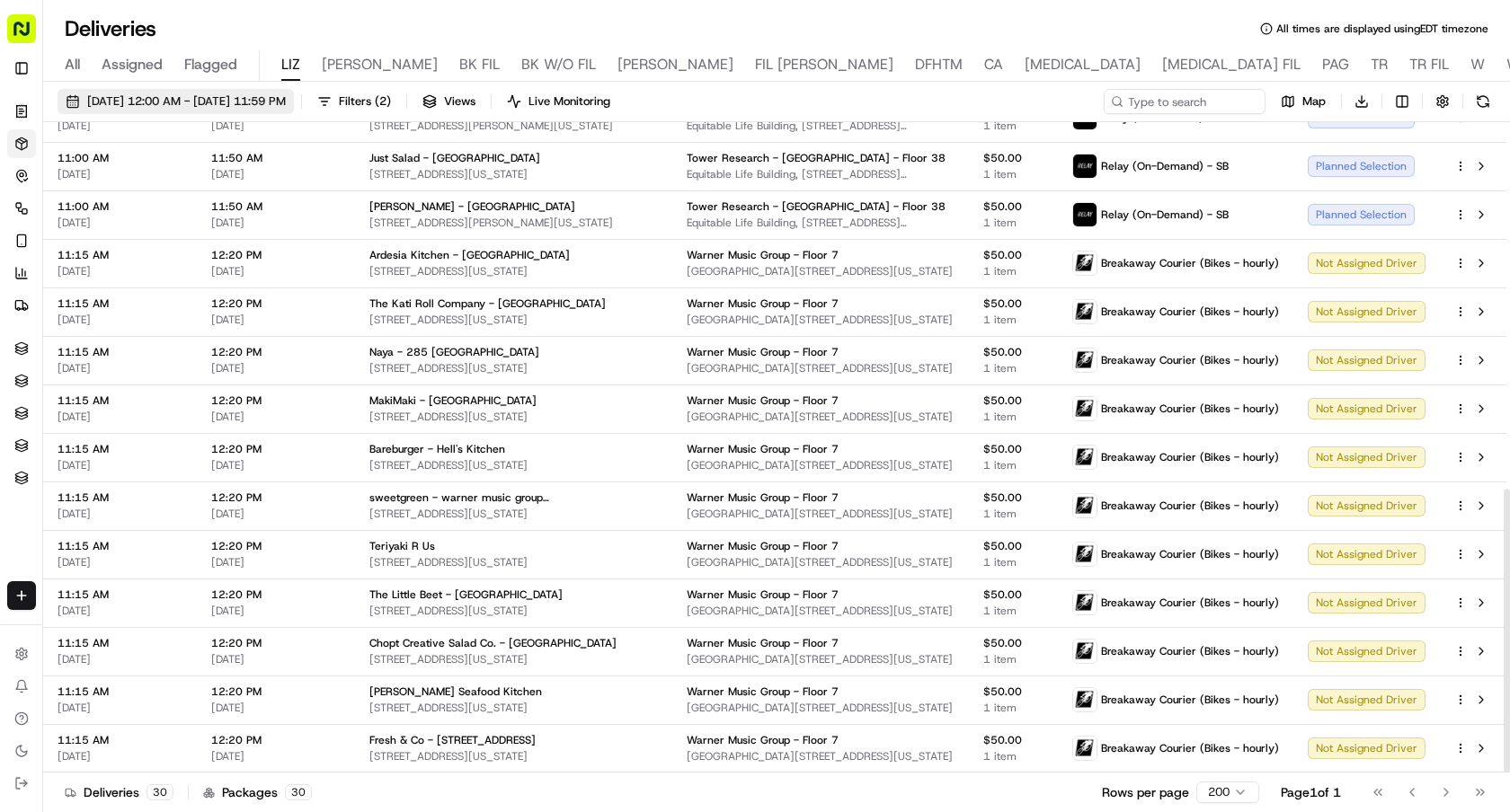
click at [261, 97] on span "09/23/2025 12:00 AM - 09/23/2025 11:59 PM" at bounding box center [185, 102] width 198 height 17
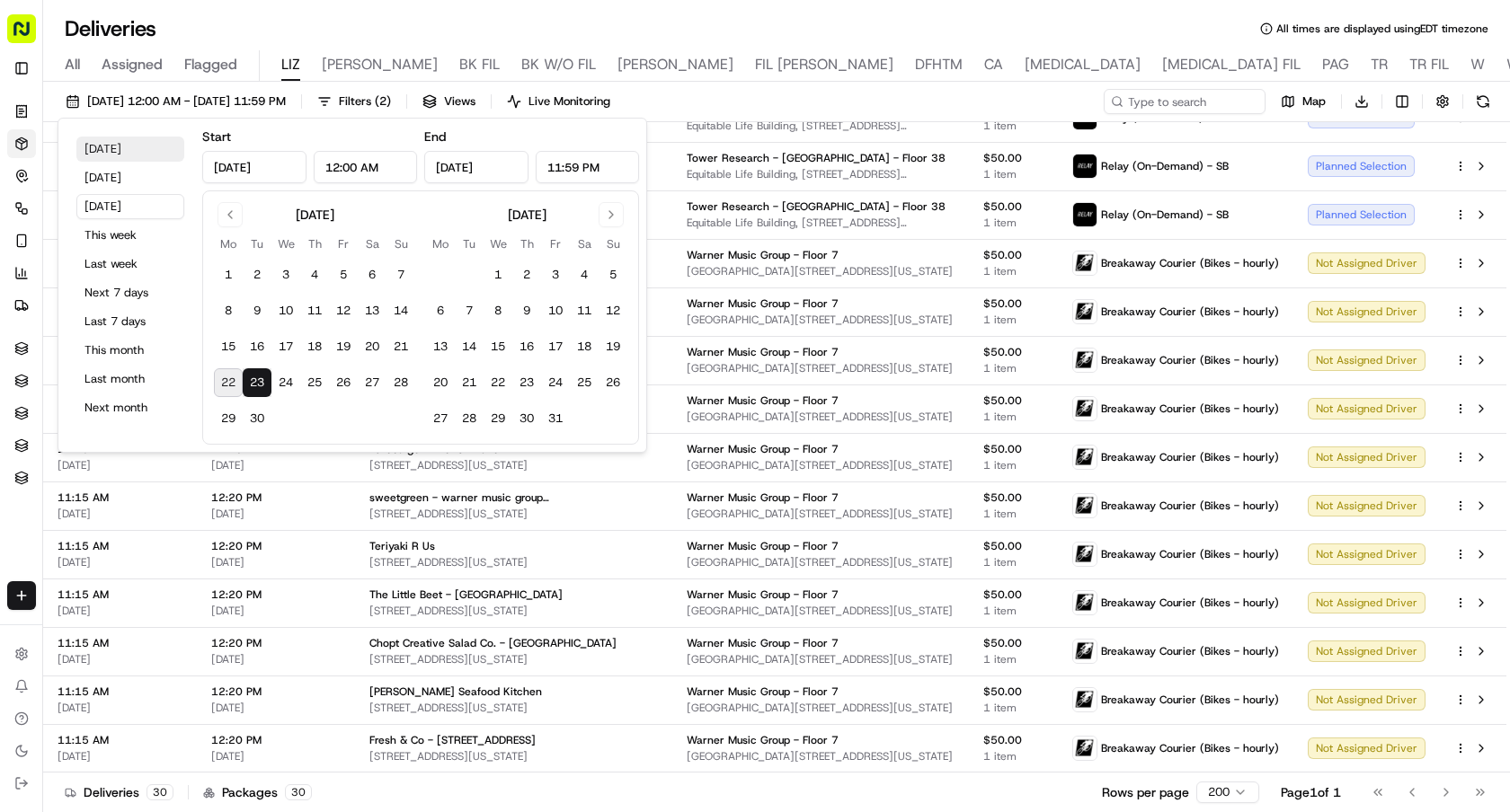
click at [148, 145] on button "Today" at bounding box center [130, 149] width 107 height 25
type input "Sep 22, 2025"
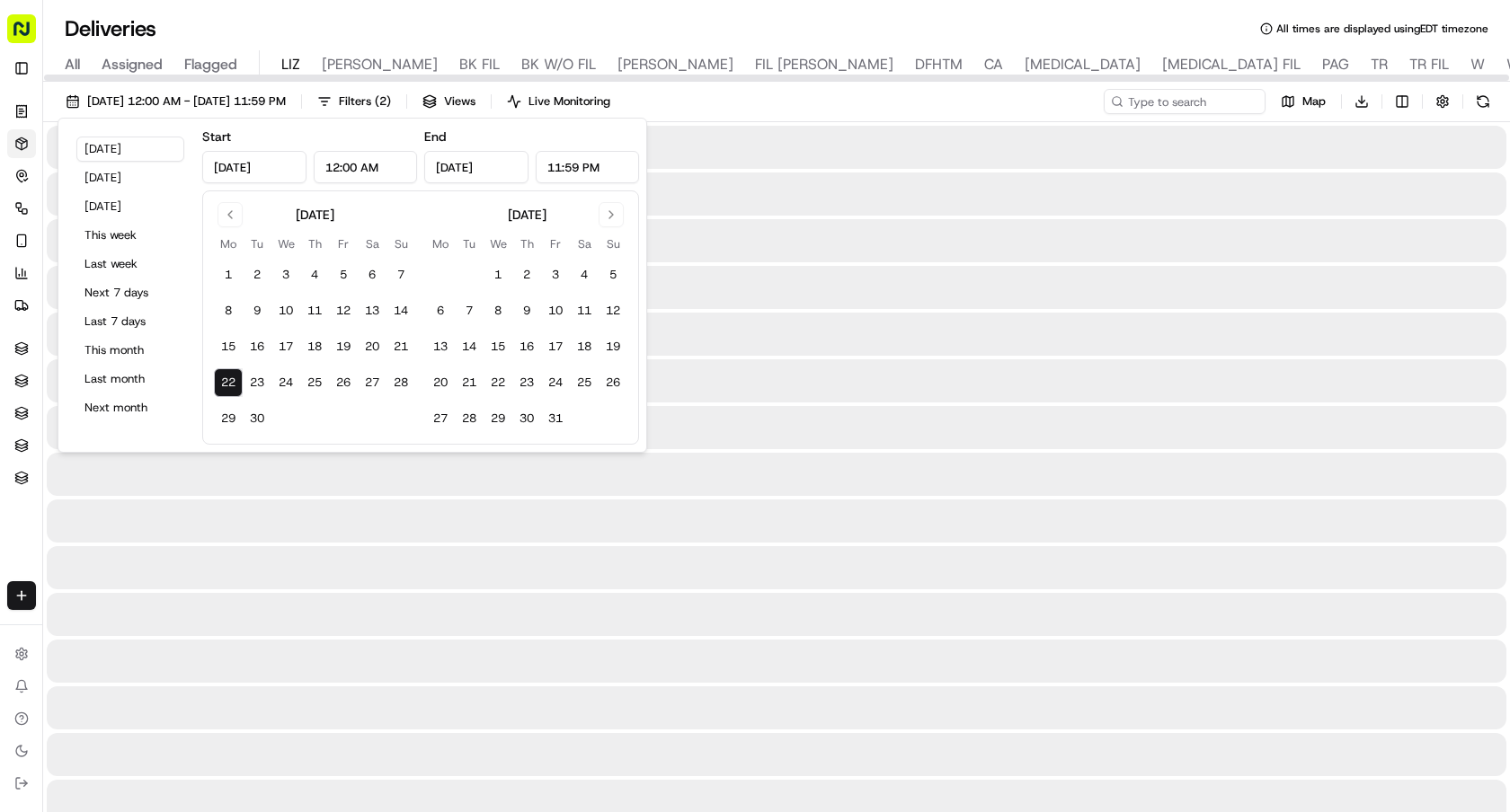
click at [429, 39] on div "Deliveries All times are displayed using EDT timezone" at bounding box center [776, 28] width 1467 height 28
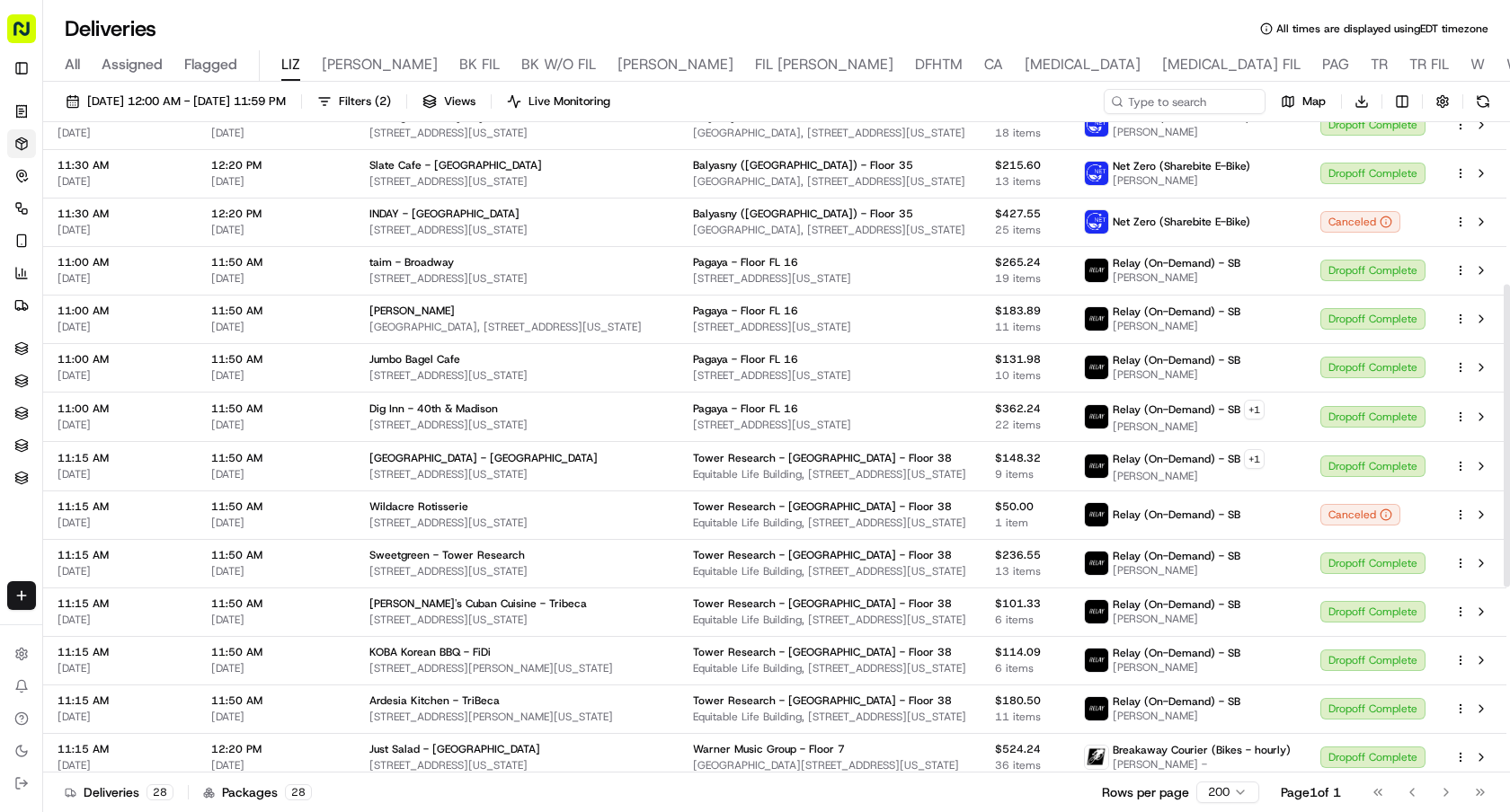
scroll to position [459, 0]
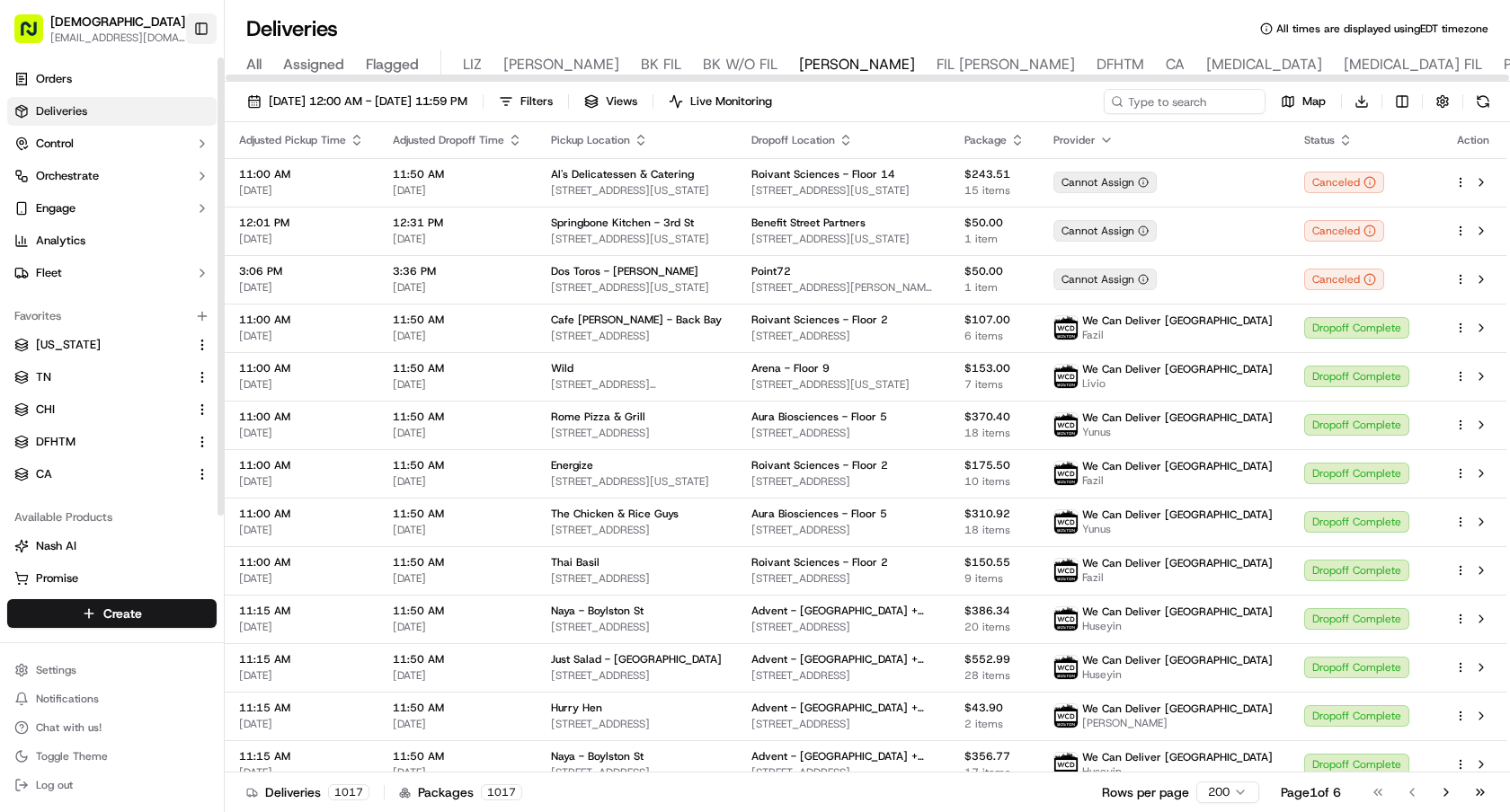
click at [201, 40] on button "Toggle Sidebar" at bounding box center [201, 28] width 30 height 30
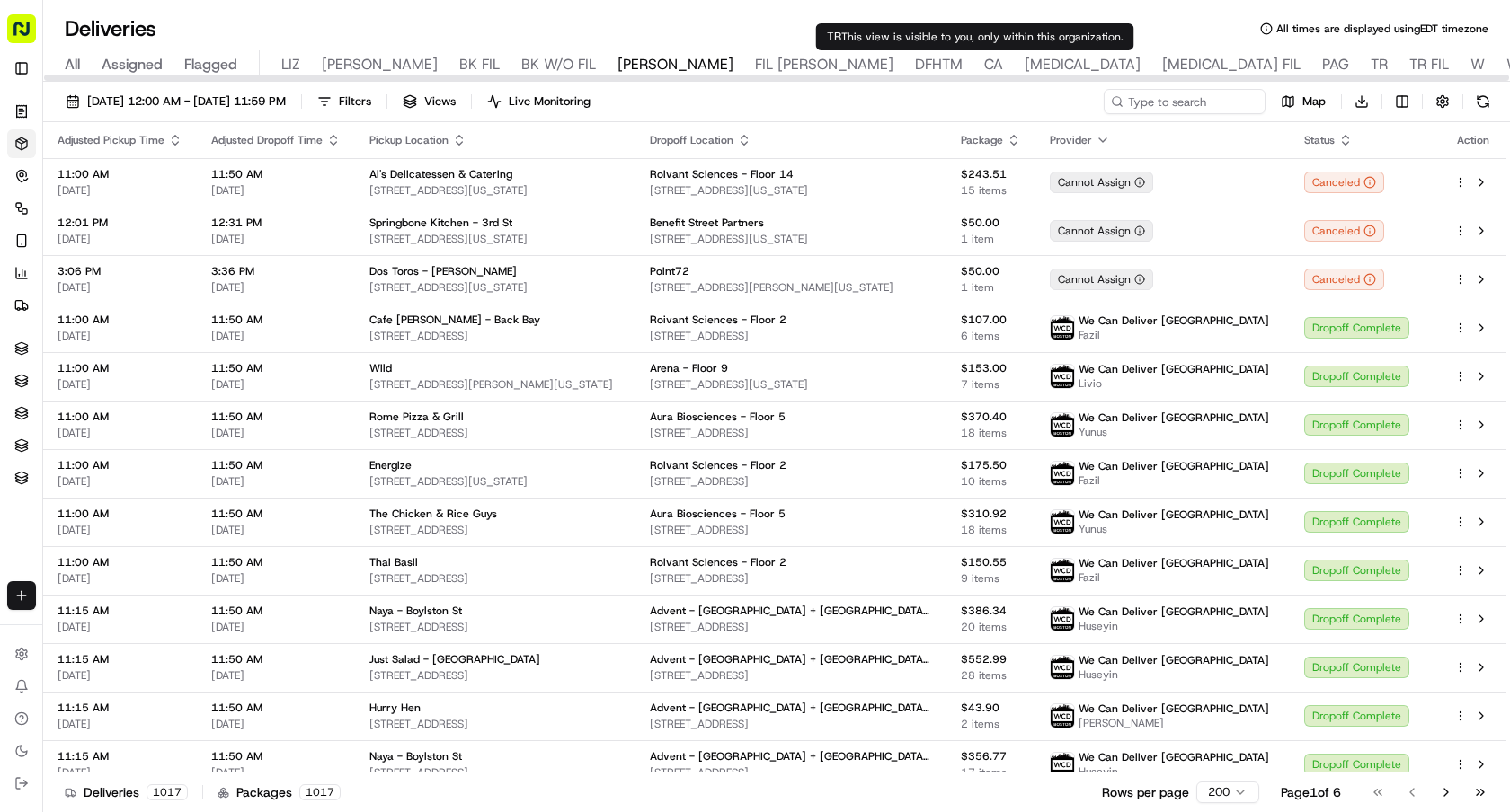
click at [1370, 70] on span "TR" at bounding box center [1378, 64] width 17 height 21
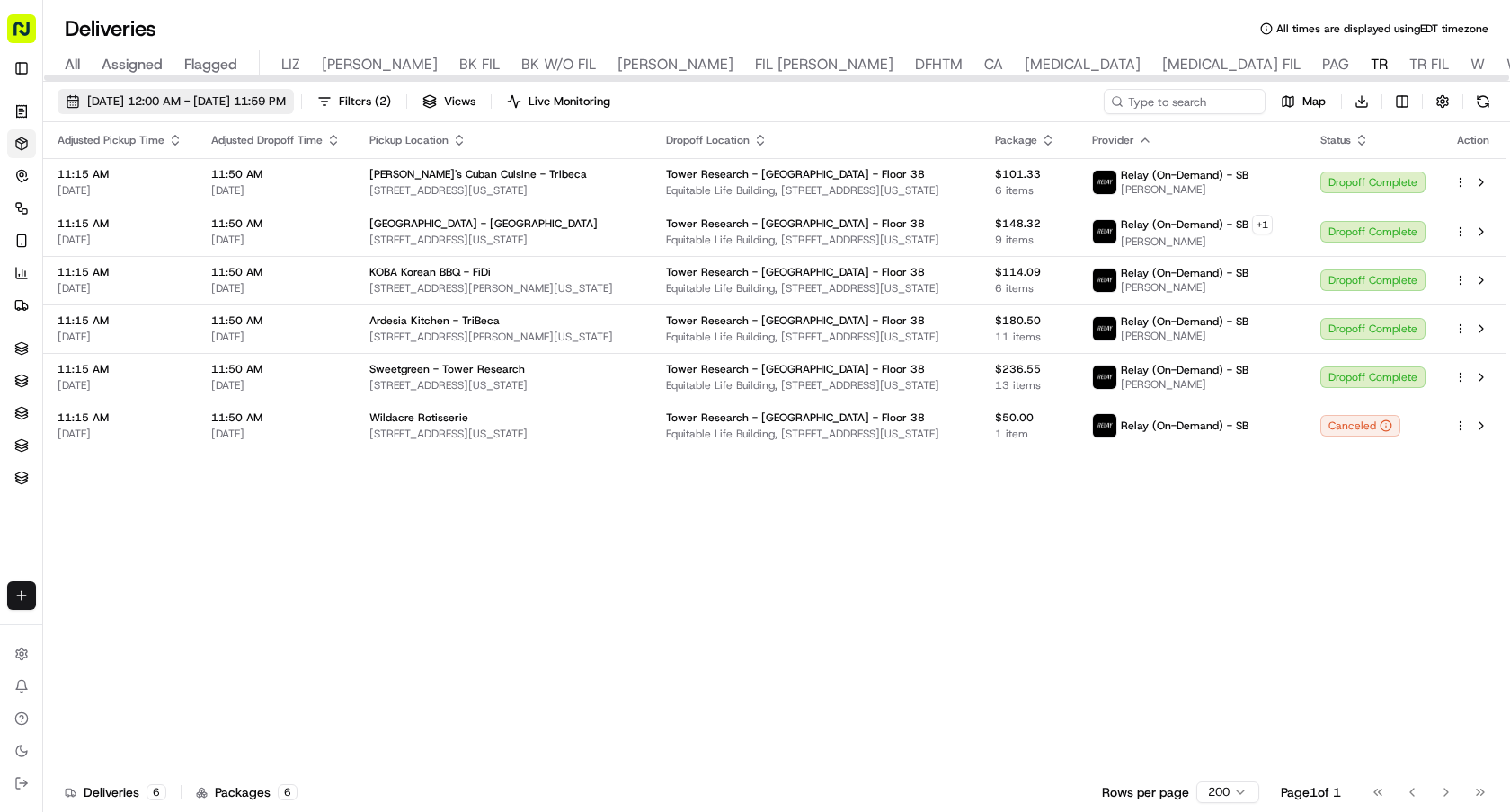
click at [198, 93] on button "[DATE] 12:00 AM - [DATE] 11:59 PM" at bounding box center [176, 102] width 236 height 25
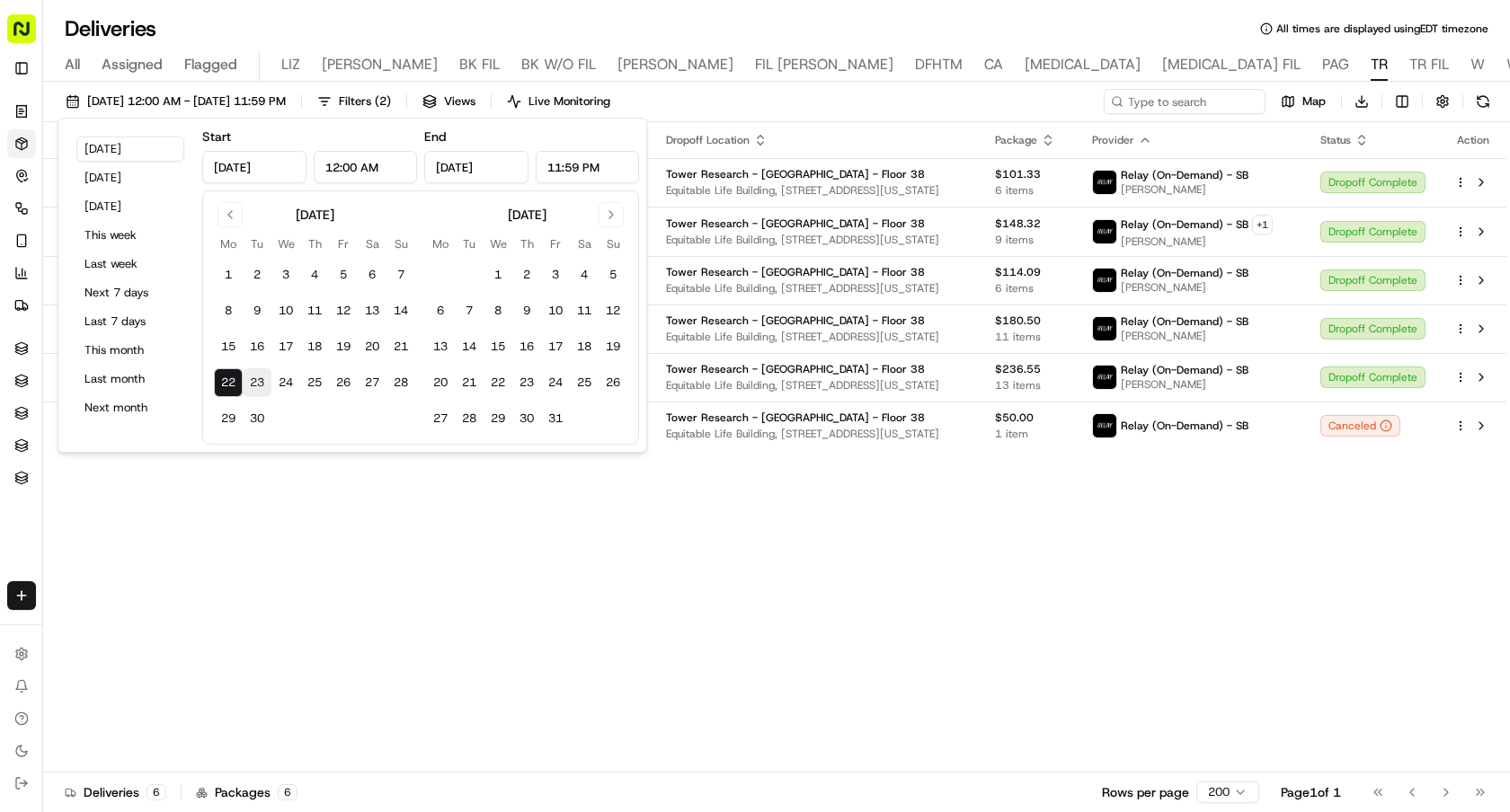
click at [261, 386] on button "23" at bounding box center [257, 383] width 28 height 28
type input "[DATE]"
click at [261, 386] on button "23" at bounding box center [257, 383] width 28 height 28
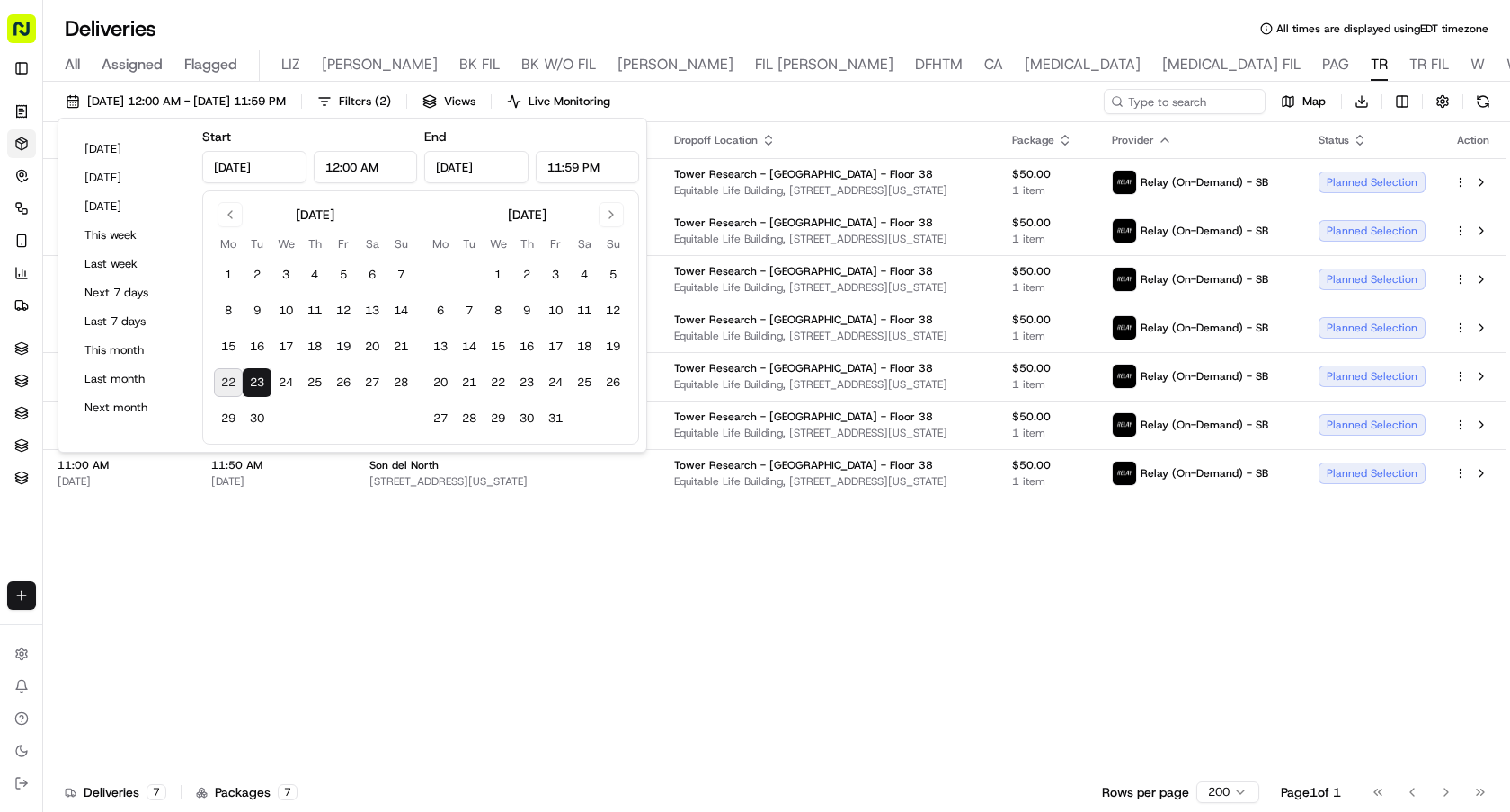
click at [675, 553] on div "Adjusted Pickup Time Adjusted Dropoff Time Pickup Location Dropoff Location Pac…" at bounding box center [774, 447] width 1463 height 651
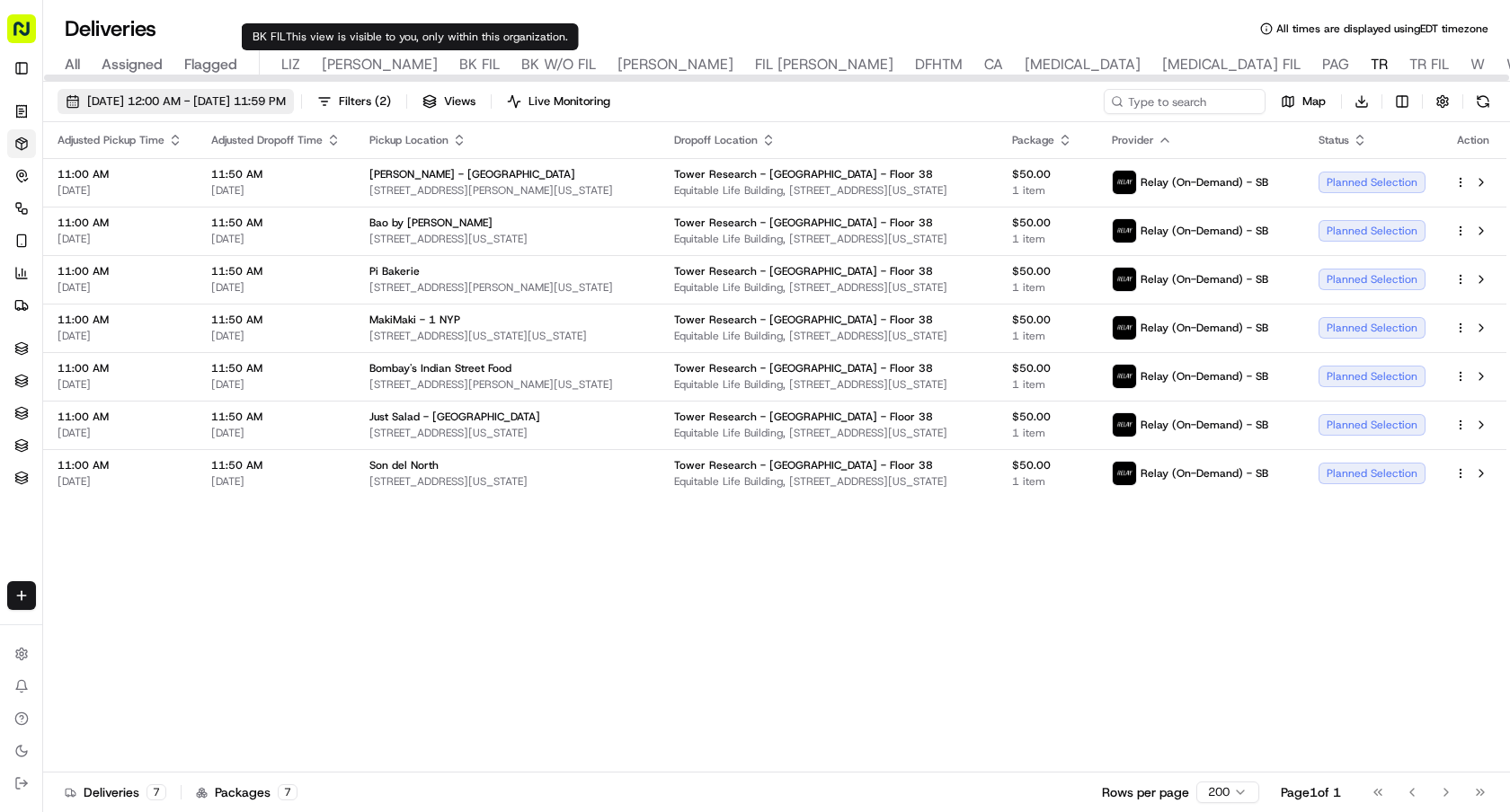
click at [294, 111] on button "[DATE] 12:00 AM - [DATE] 11:59 PM" at bounding box center [176, 102] width 236 height 25
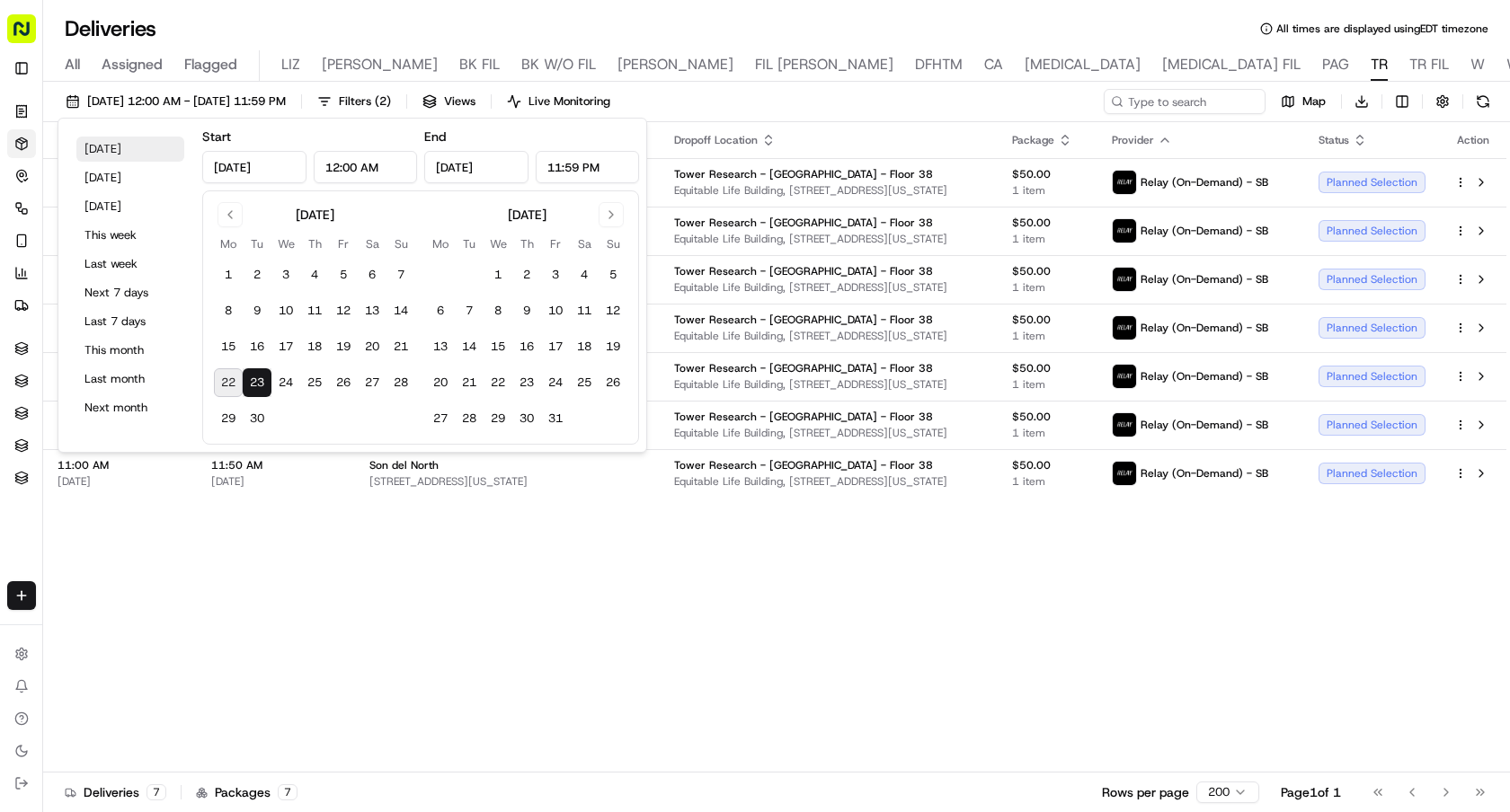
click at [119, 142] on button "[DATE]" at bounding box center [130, 149] width 107 height 25
type input "[DATE]"
type input "Sep 22, 2025"
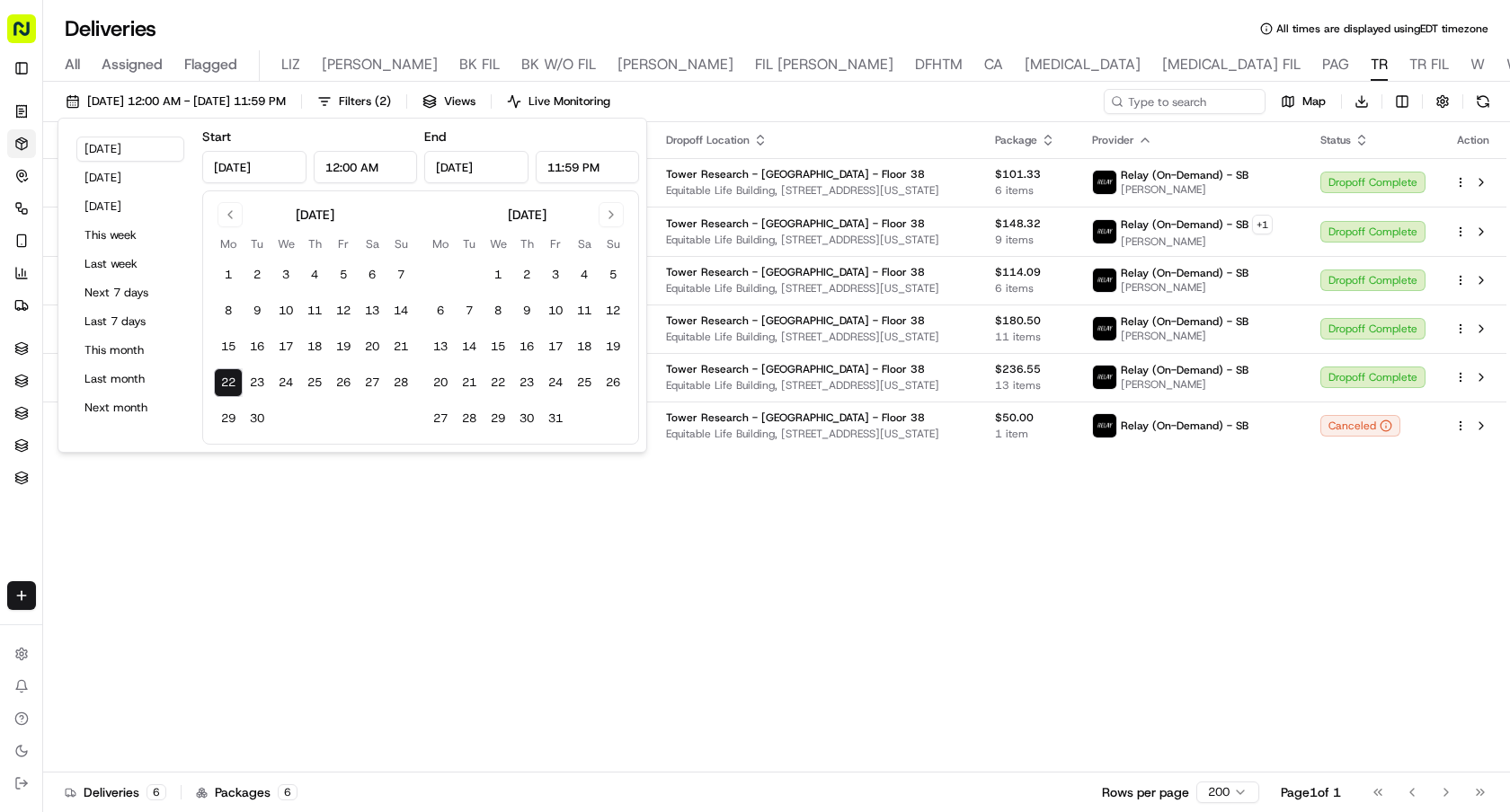
click at [586, 526] on div "Adjusted Pickup Time Adjusted Dropoff Time Pickup Location Dropoff Location Pac…" at bounding box center [774, 447] width 1463 height 651
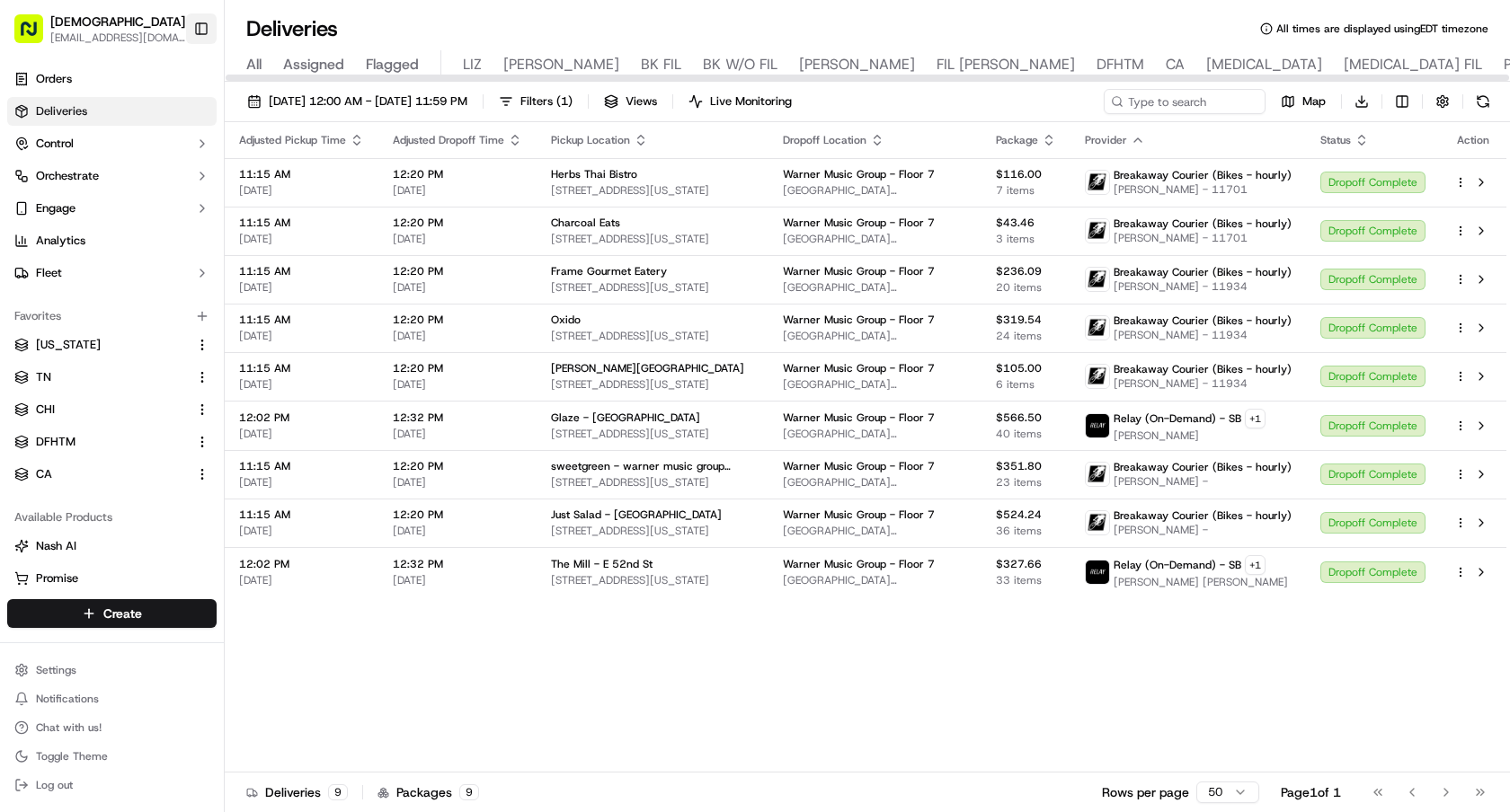
click at [198, 21] on button "Toggle Sidebar" at bounding box center [201, 28] width 30 height 30
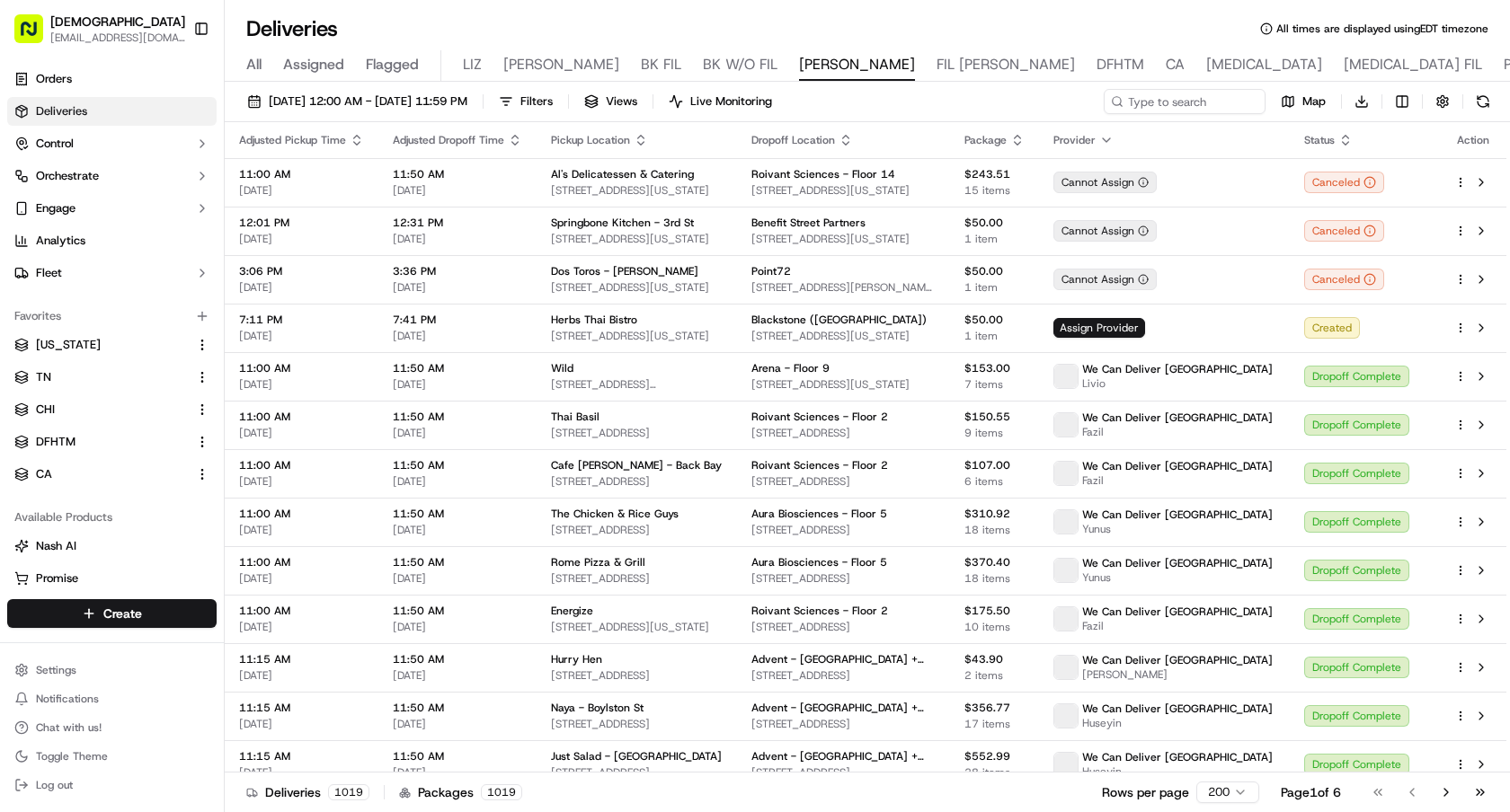
drag, startPoint x: 190, startPoint y: 33, endPoint x: 406, endPoint y: 46, distance: 216.4
click at [190, 33] on button "Toggle Sidebar" at bounding box center [201, 28] width 30 height 30
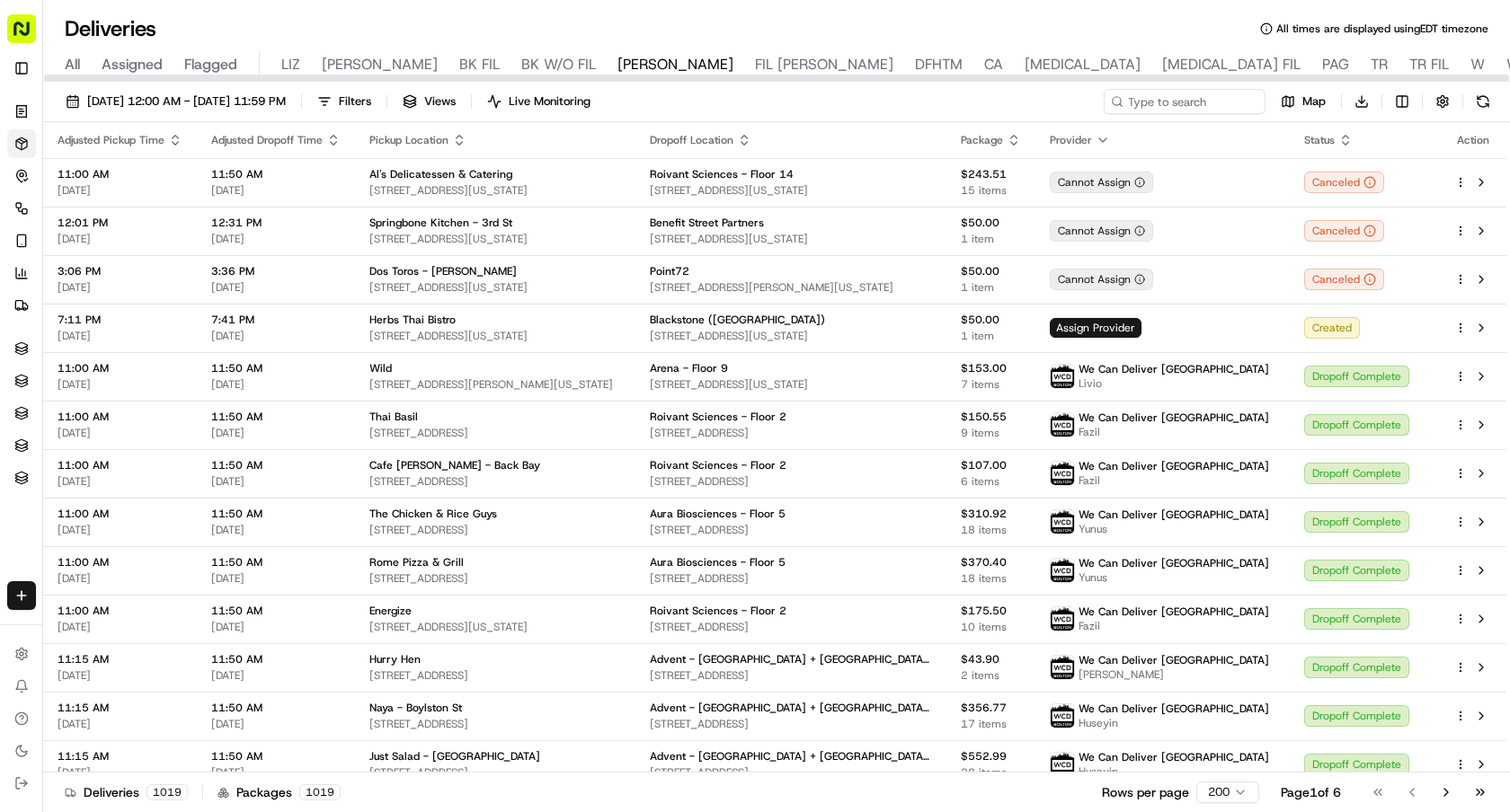
click at [521, 60] on span "BK W/O FIL" at bounding box center [558, 64] width 74 height 21
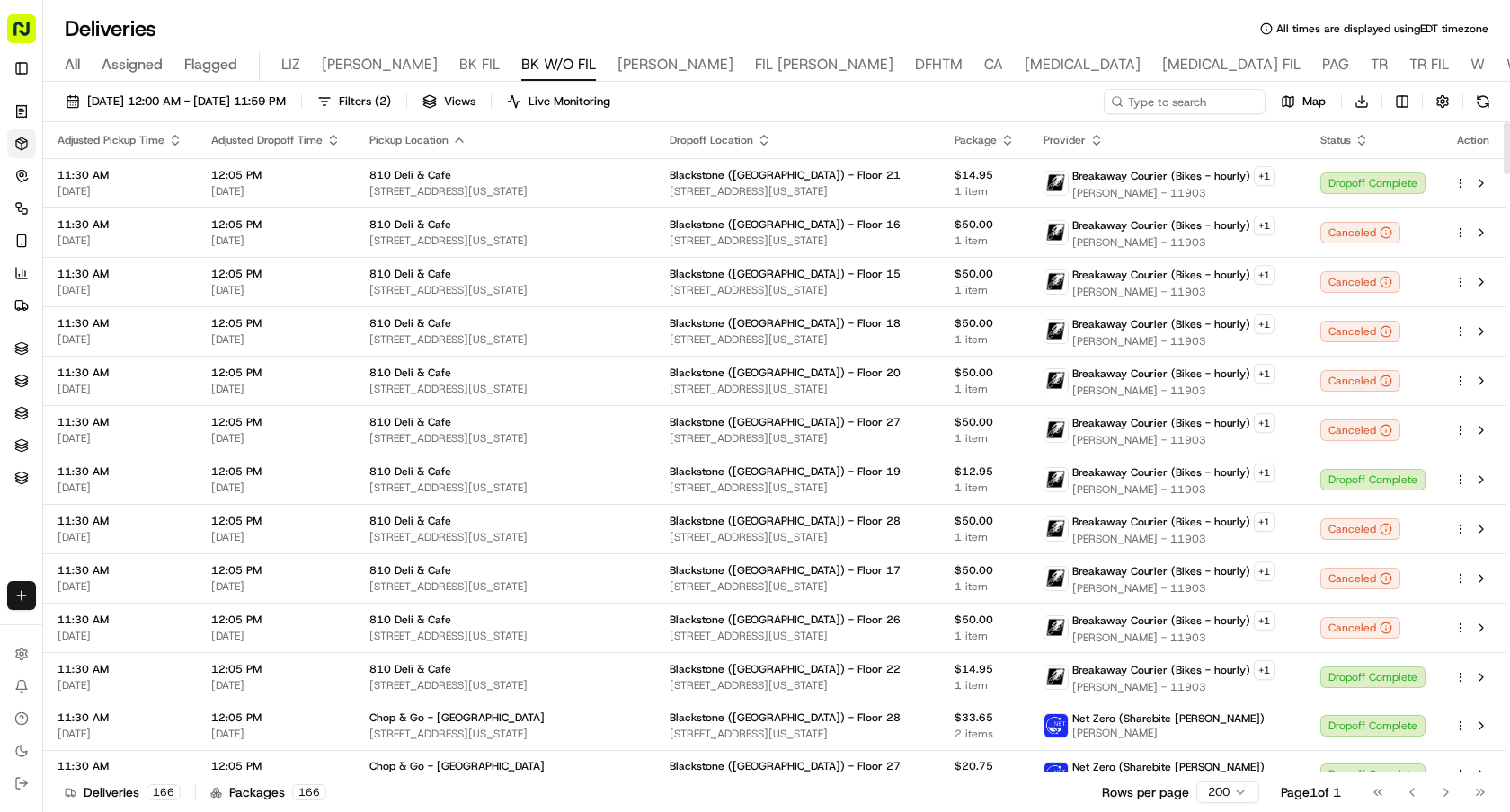
click at [241, 114] on div "09/22/2025 12:00 AM - 09/22/2025 11:59 PM Filters ( 2 ) Views Live Monitoring M…" at bounding box center [776, 105] width 1467 height 33
click at [243, 109] on button "[DATE] 12:00 AM - [DATE] 11:59 PM" at bounding box center [176, 102] width 236 height 25
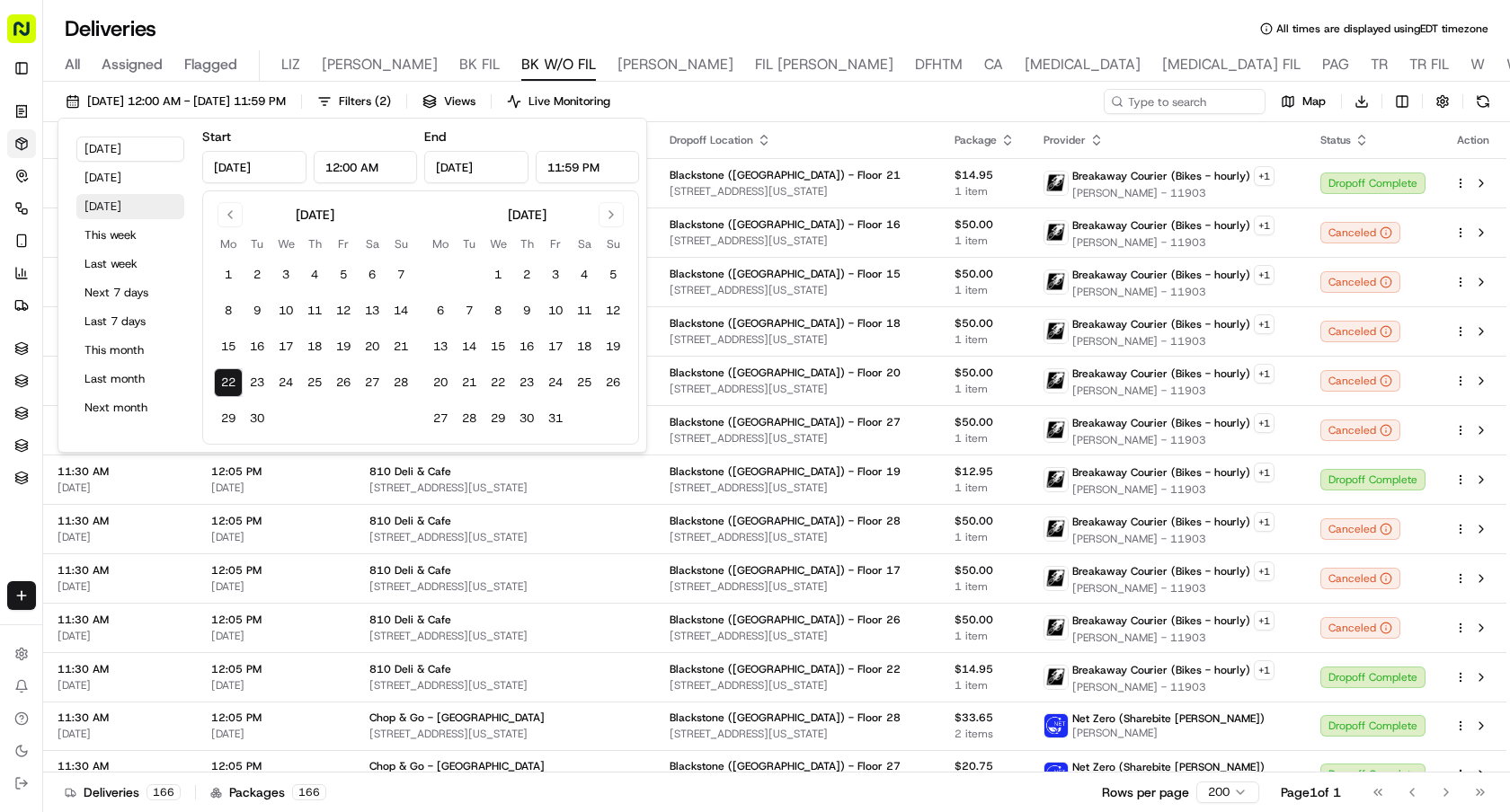
click at [106, 202] on button "Tomorrow" at bounding box center [130, 207] width 107 height 25
type input "Sep 23, 2025"
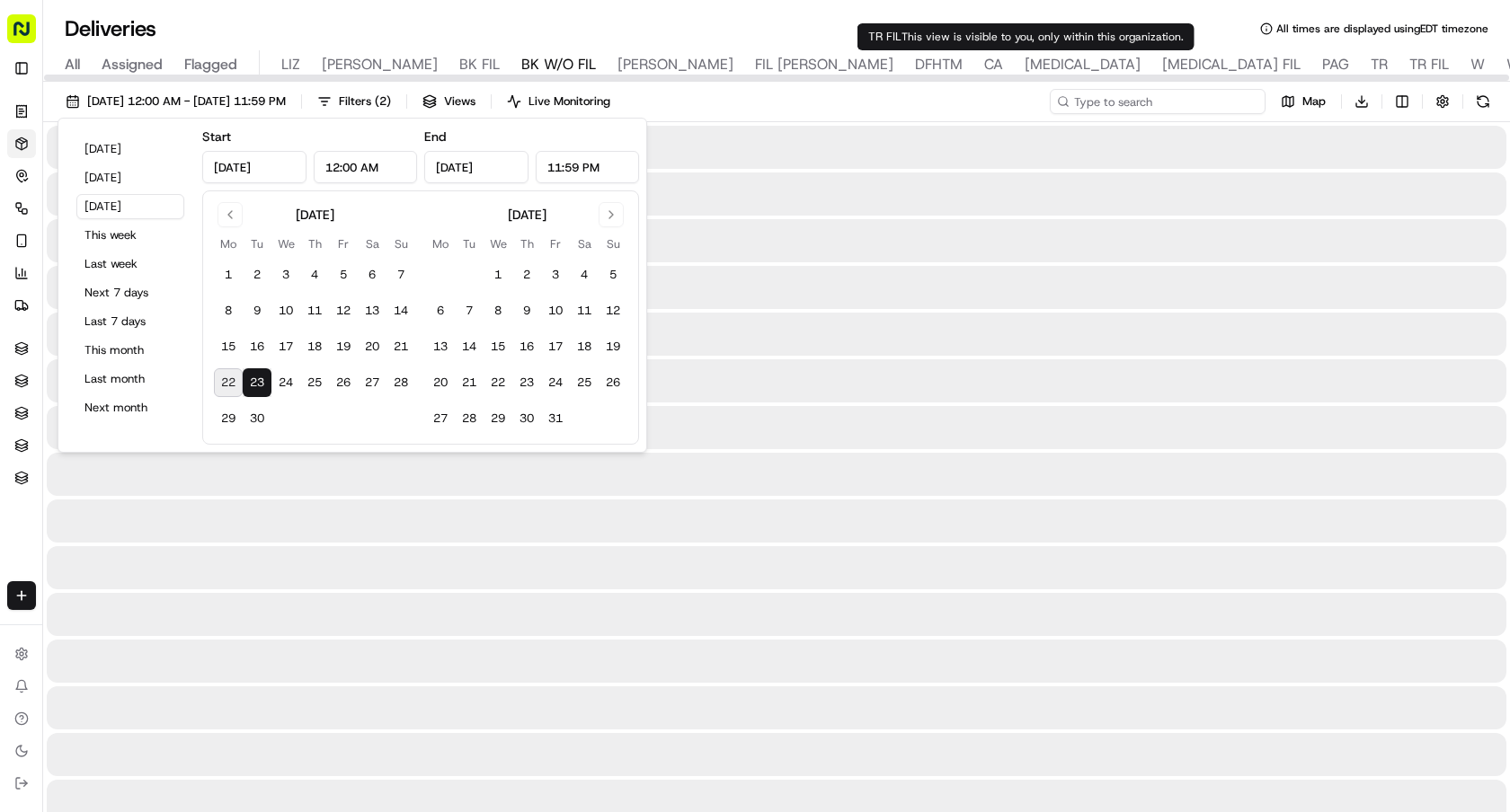
click at [1148, 97] on input at bounding box center [1157, 102] width 216 height 25
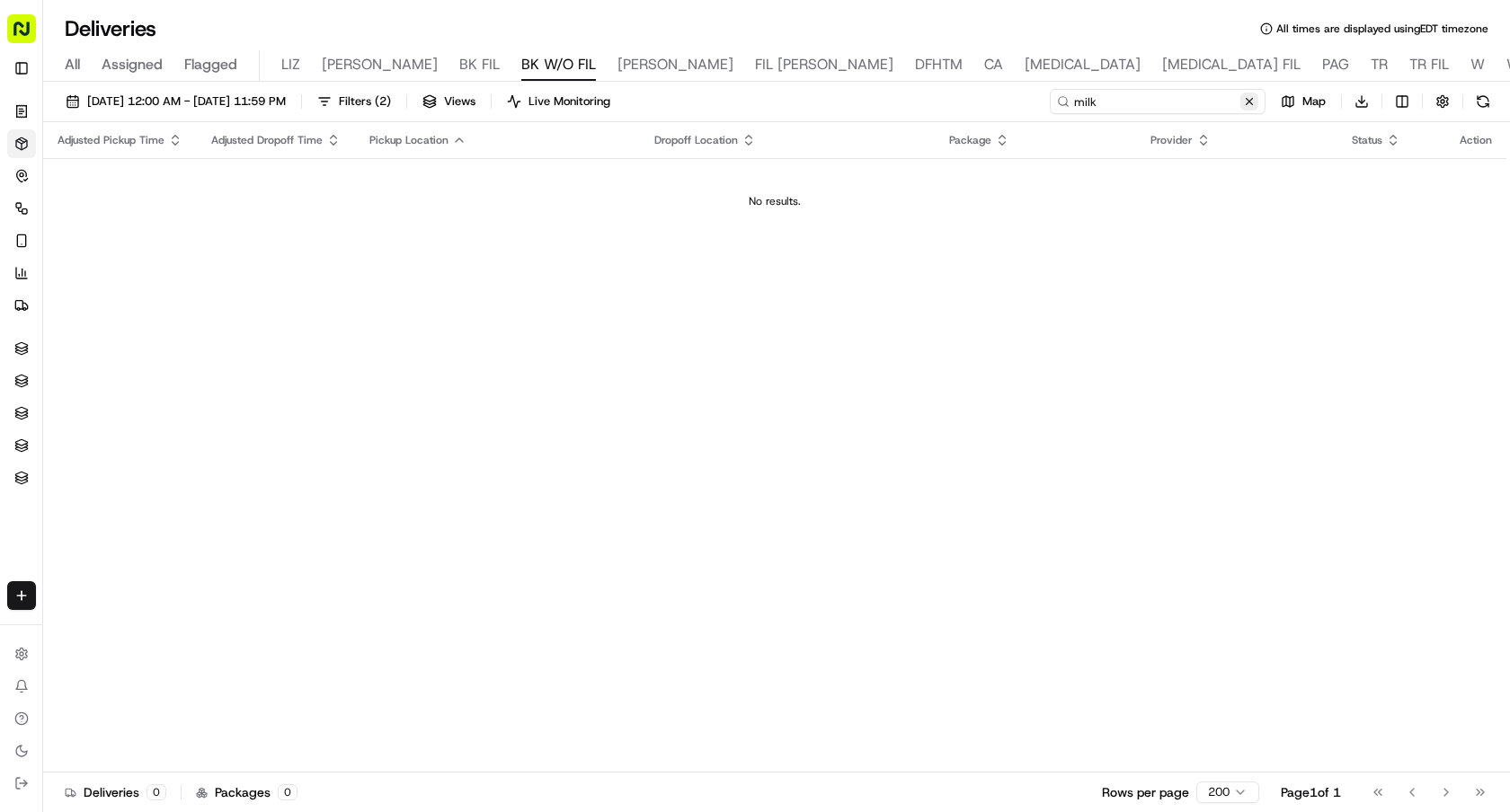
type input "milk"
click at [1242, 96] on button at bounding box center [1249, 102] width 18 height 18
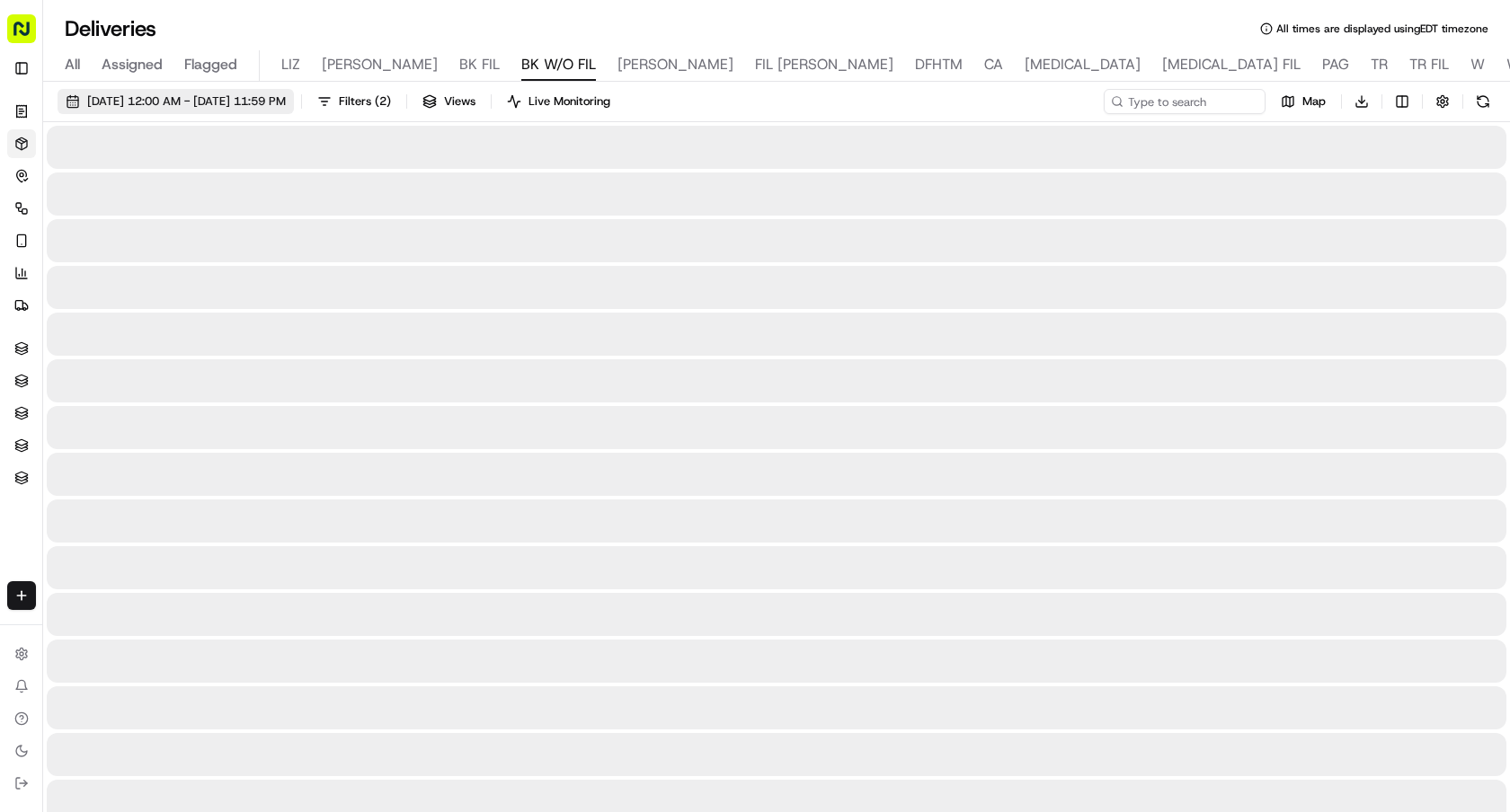
click at [286, 98] on span "09/23/2025 12:00 AM - 09/23/2025 11:59 PM" at bounding box center [185, 102] width 198 height 17
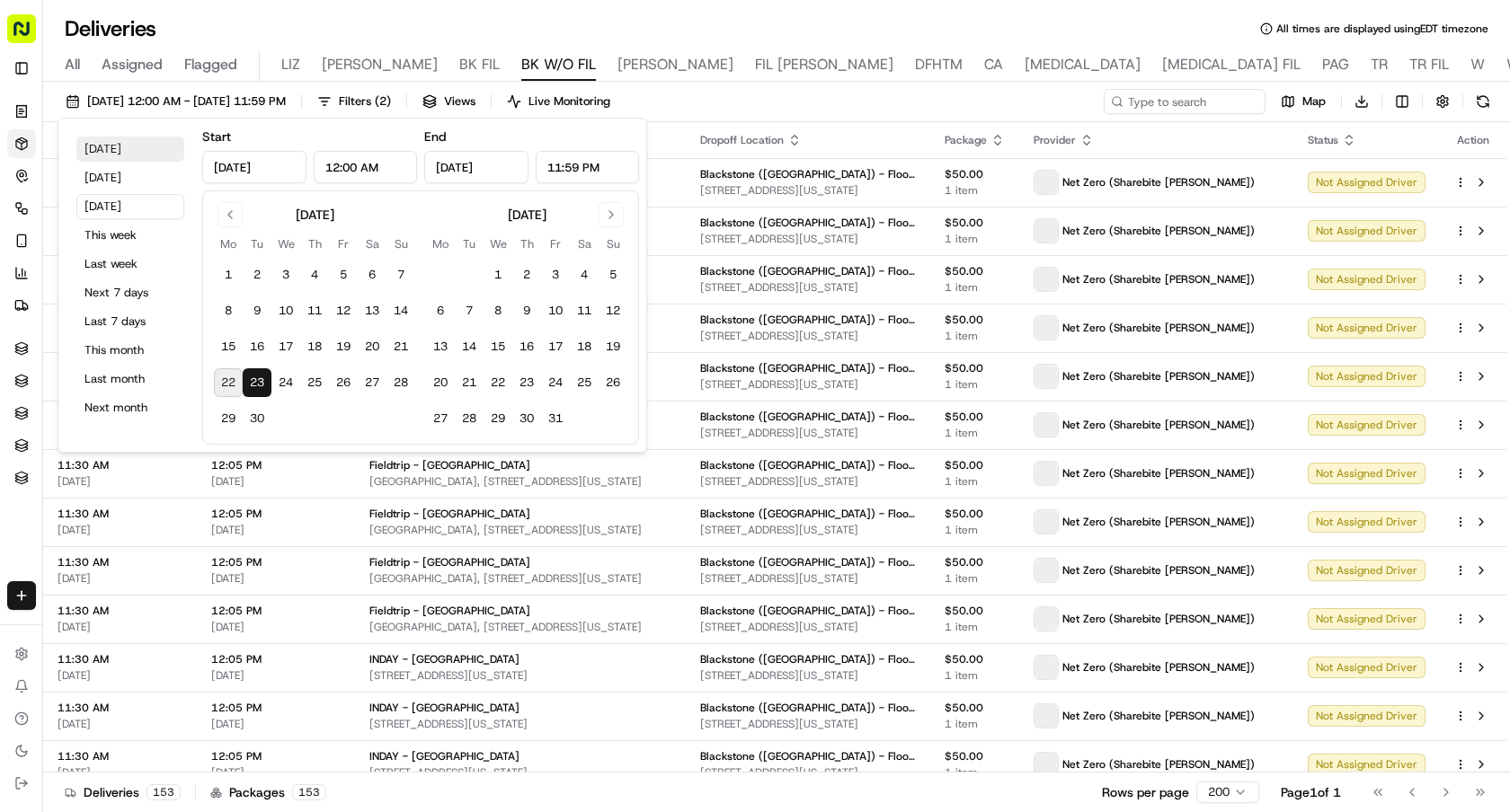
type input "Sep 23, 2025"
type input "12:00 AM"
type input "Sep 23, 2025"
type input "11:59 PM"
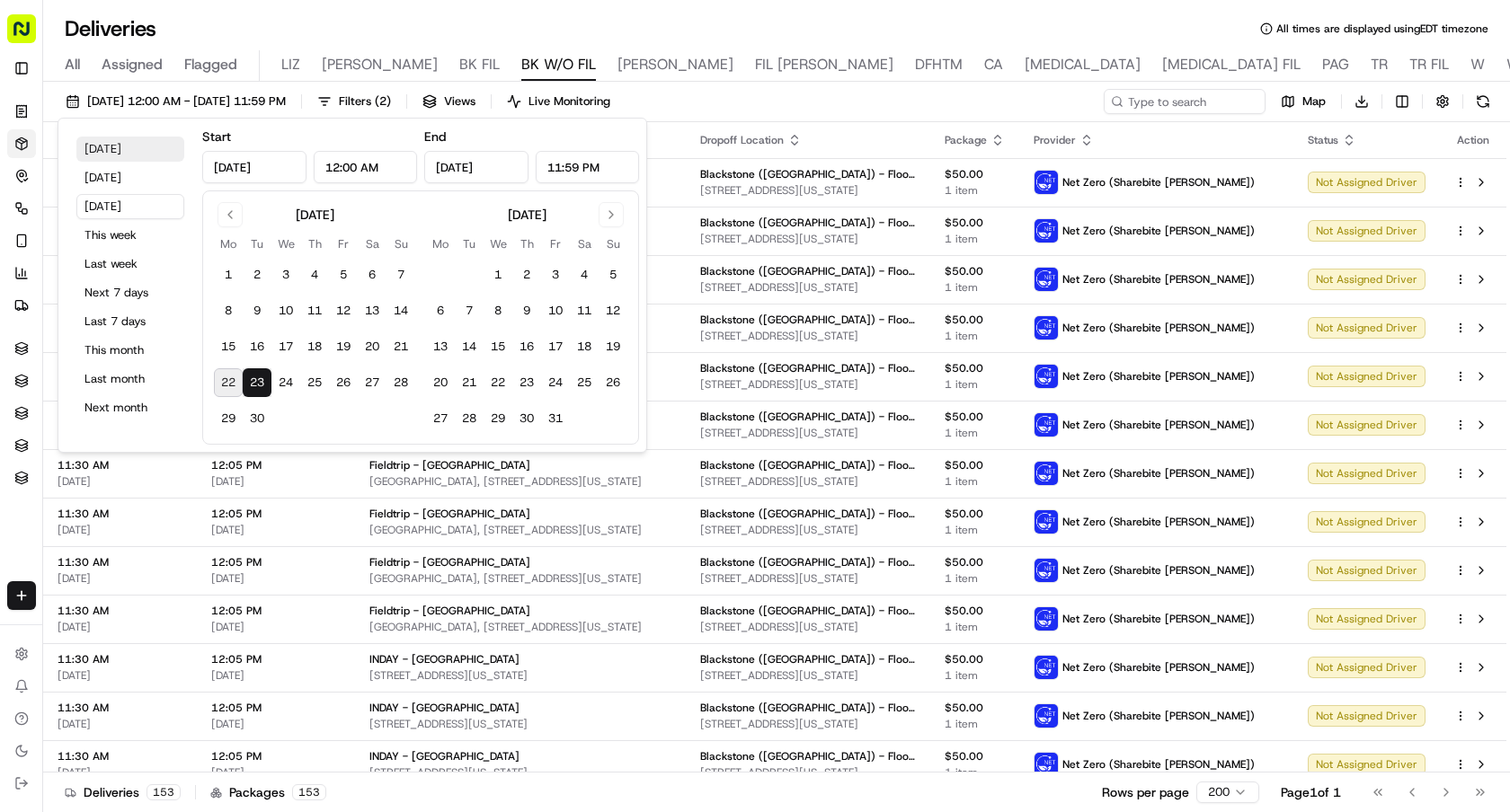
click at [116, 151] on button "Today" at bounding box center [130, 149] width 107 height 25
type input "Sep 22, 2025"
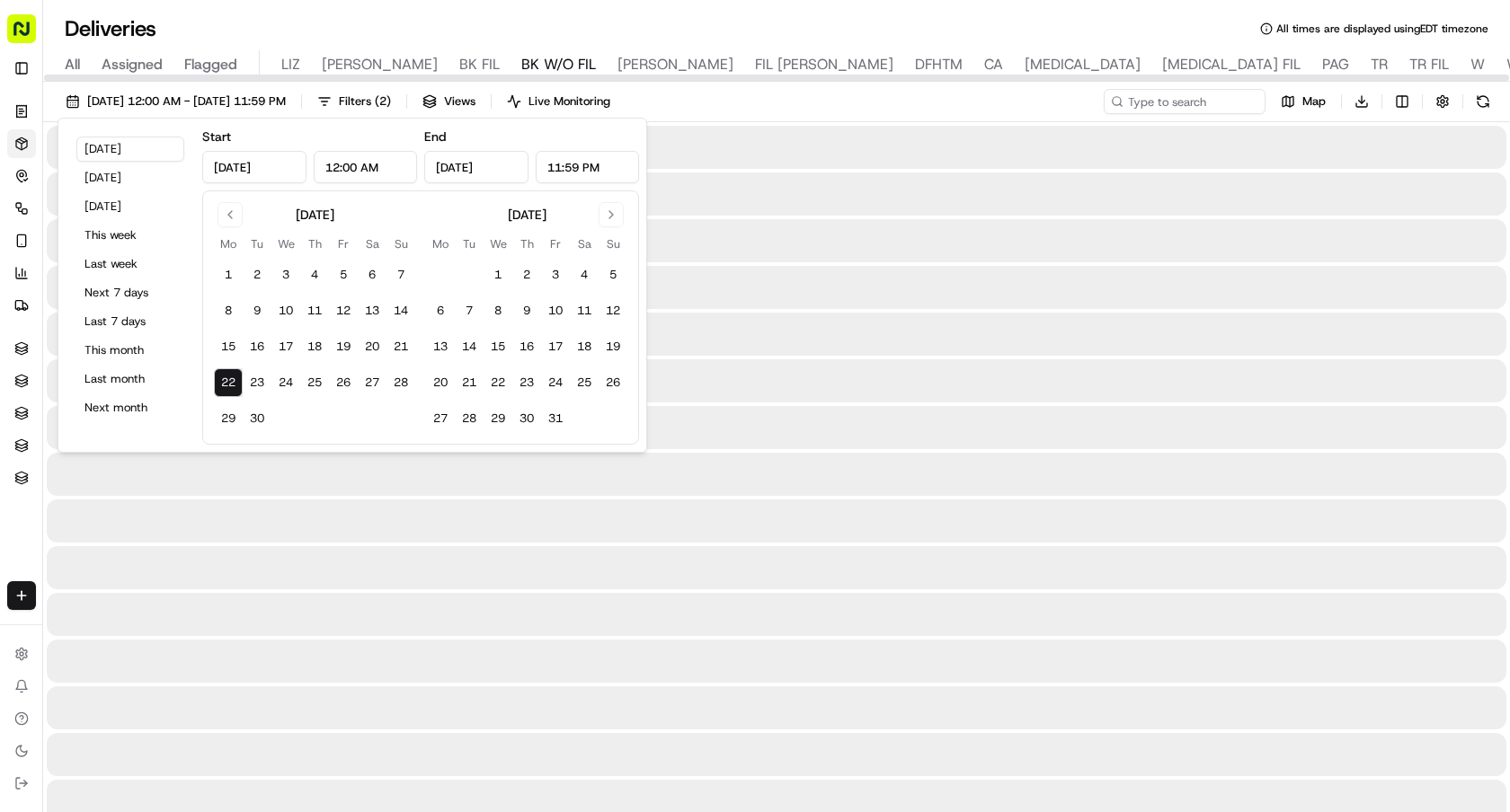
click at [914, 12] on div "Deliveries All times are displayed using EDT timezone All Assigned Flagged LIZ …" at bounding box center [776, 406] width 1467 height 812
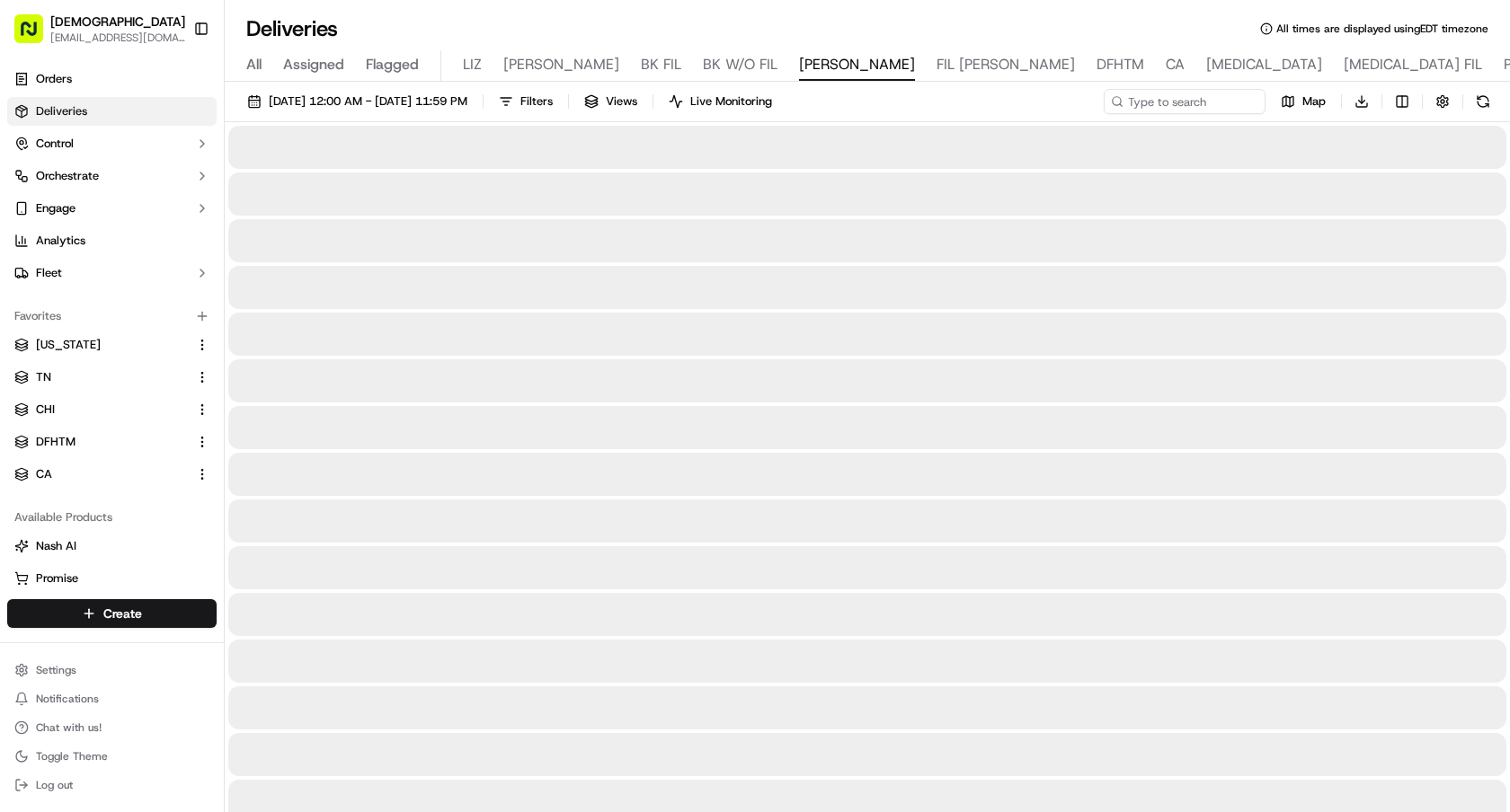
click at [936, 62] on span "FIL [PERSON_NAME]" at bounding box center [1005, 64] width 139 height 21
click at [204, 25] on button "Toggle Sidebar" at bounding box center [201, 28] width 30 height 30
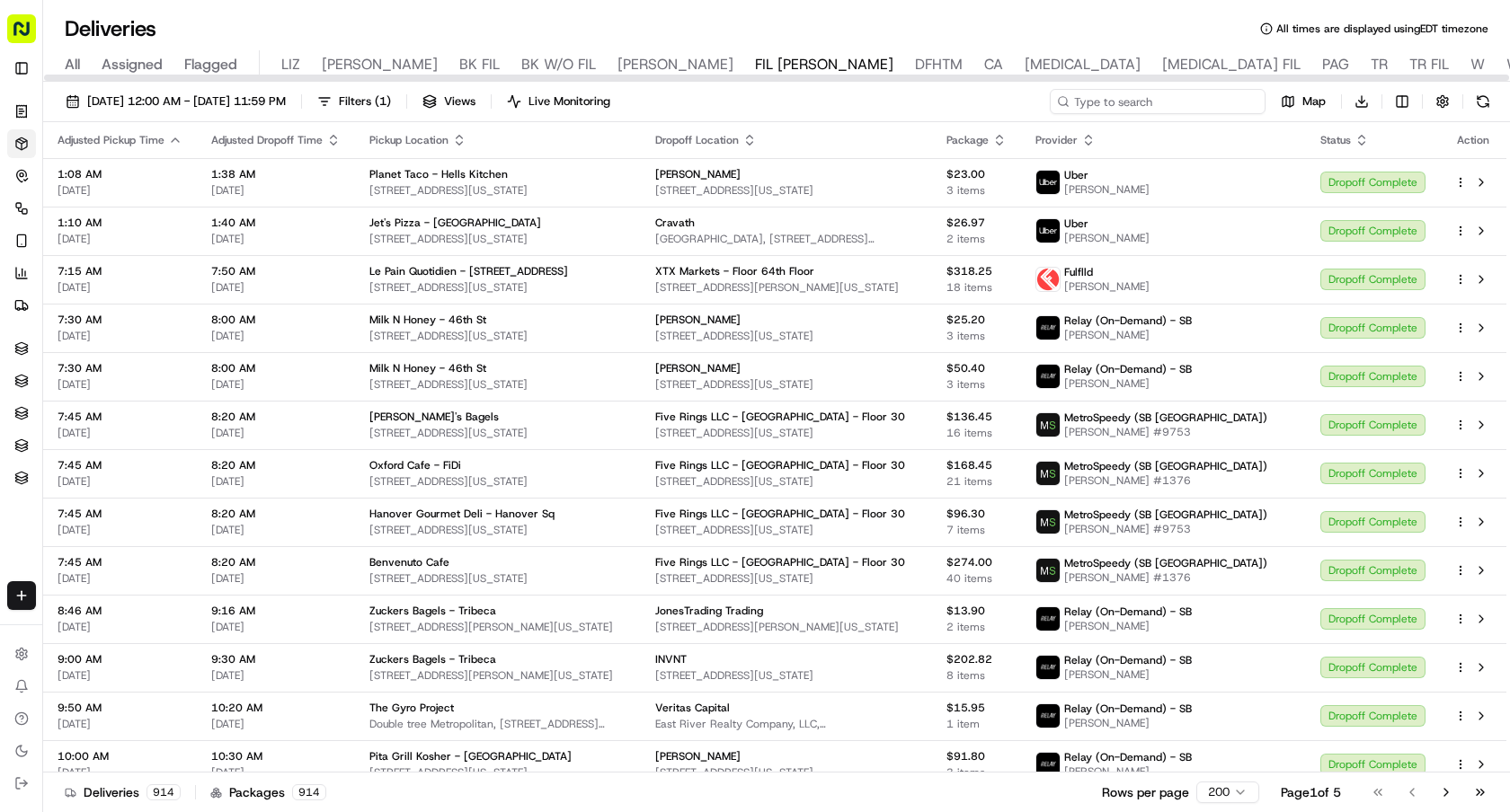
click at [1187, 93] on input at bounding box center [1157, 102] width 216 height 25
paste input "Planet Taco - Hells Kitchen"
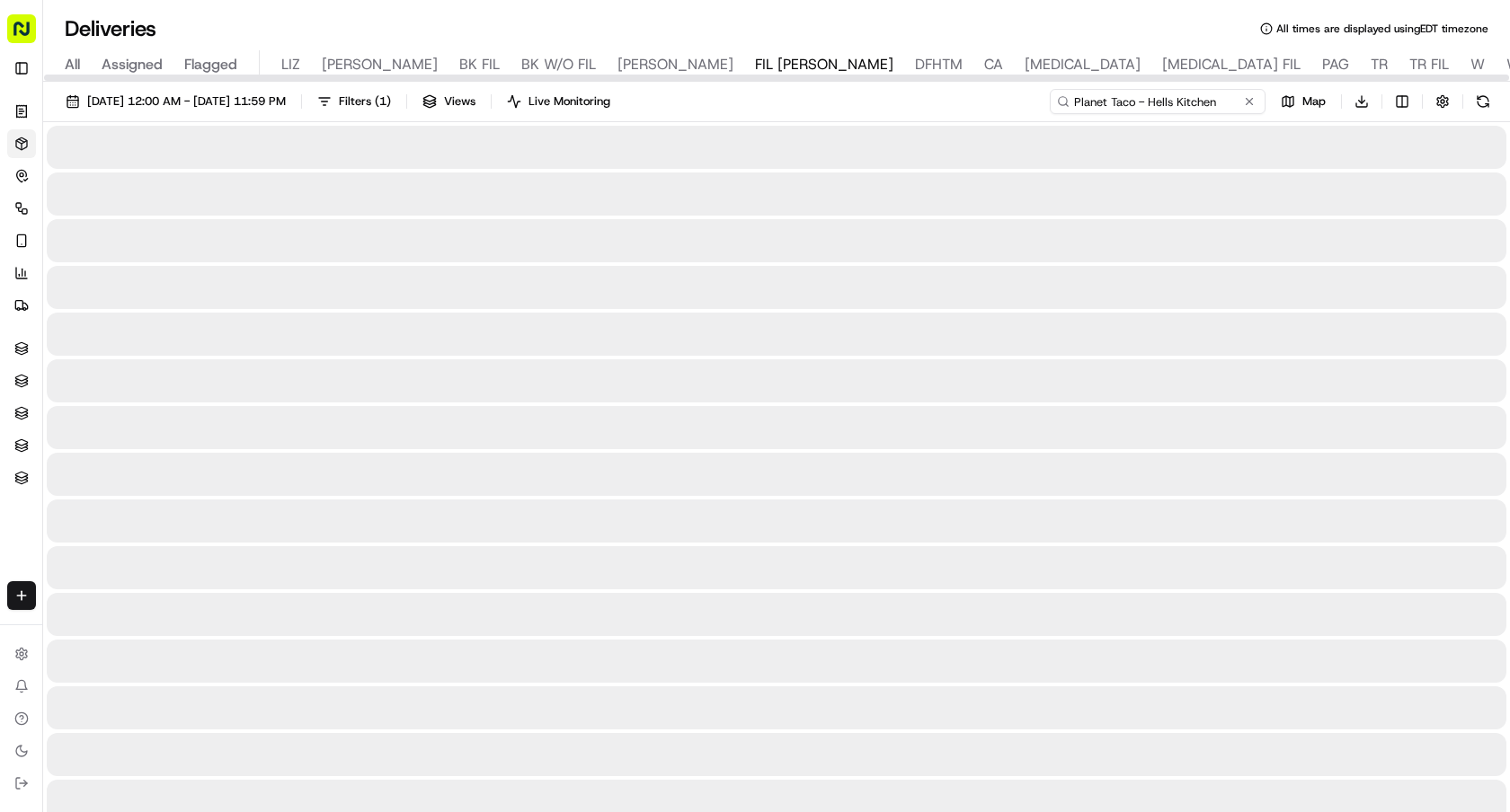
type input "Planet Taco - Hells Kitchen"
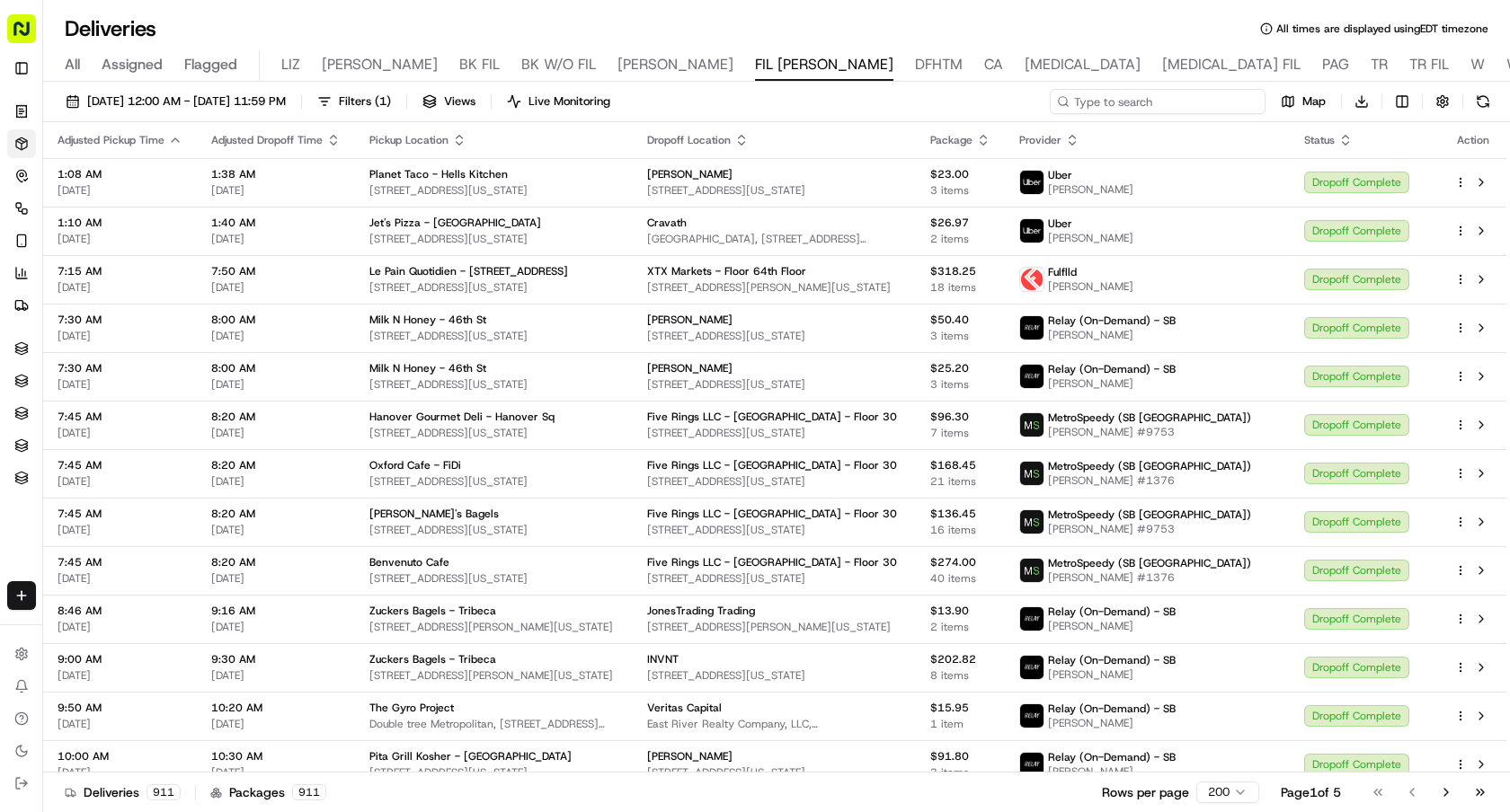
click at [1137, 102] on input at bounding box center [1157, 102] width 216 height 25
paste input "Fieldtrip - Rock Center"
type input "Fieldtrip - Rock Center"
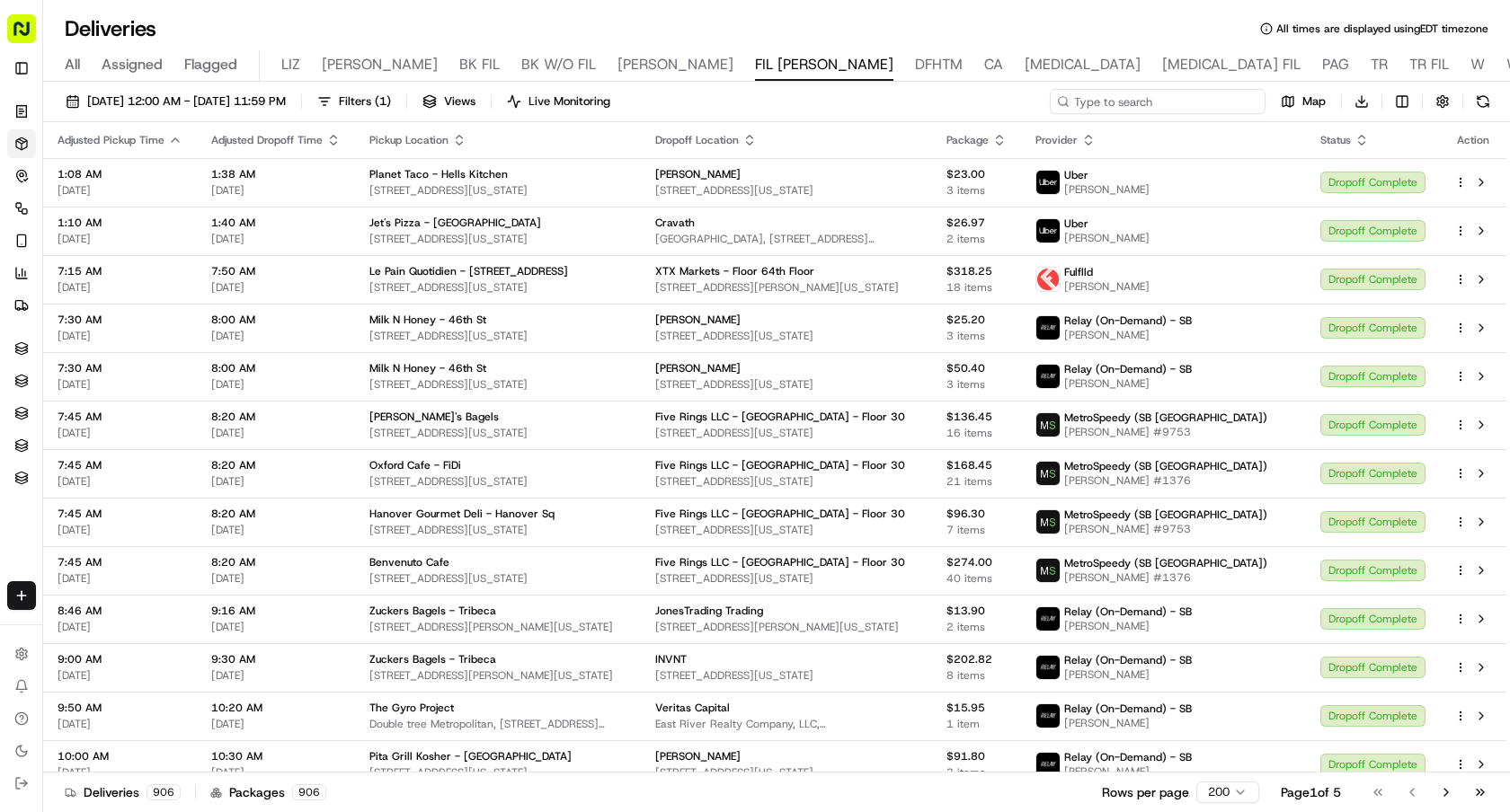
click at [1235, 97] on input at bounding box center [1157, 102] width 216 height 25
paste input "INDAY - [GEOGRAPHIC_DATA]"
type input "INDAY - [GEOGRAPHIC_DATA]"
click at [1143, 103] on input at bounding box center [1157, 102] width 216 height 25
paste input "Le Botaniste - [GEOGRAPHIC_DATA]"
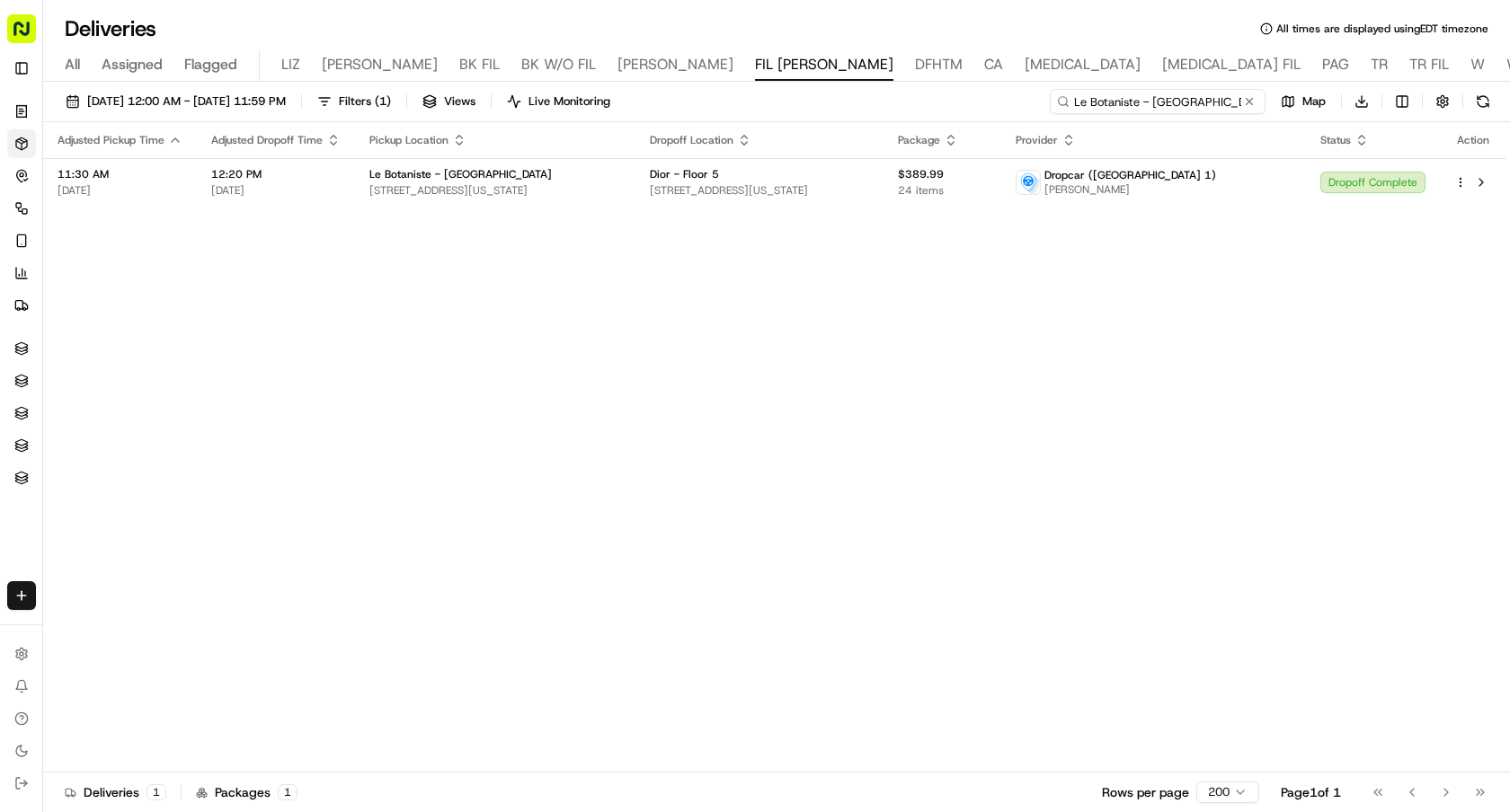
type input "Le Botaniste - Bryant Park"
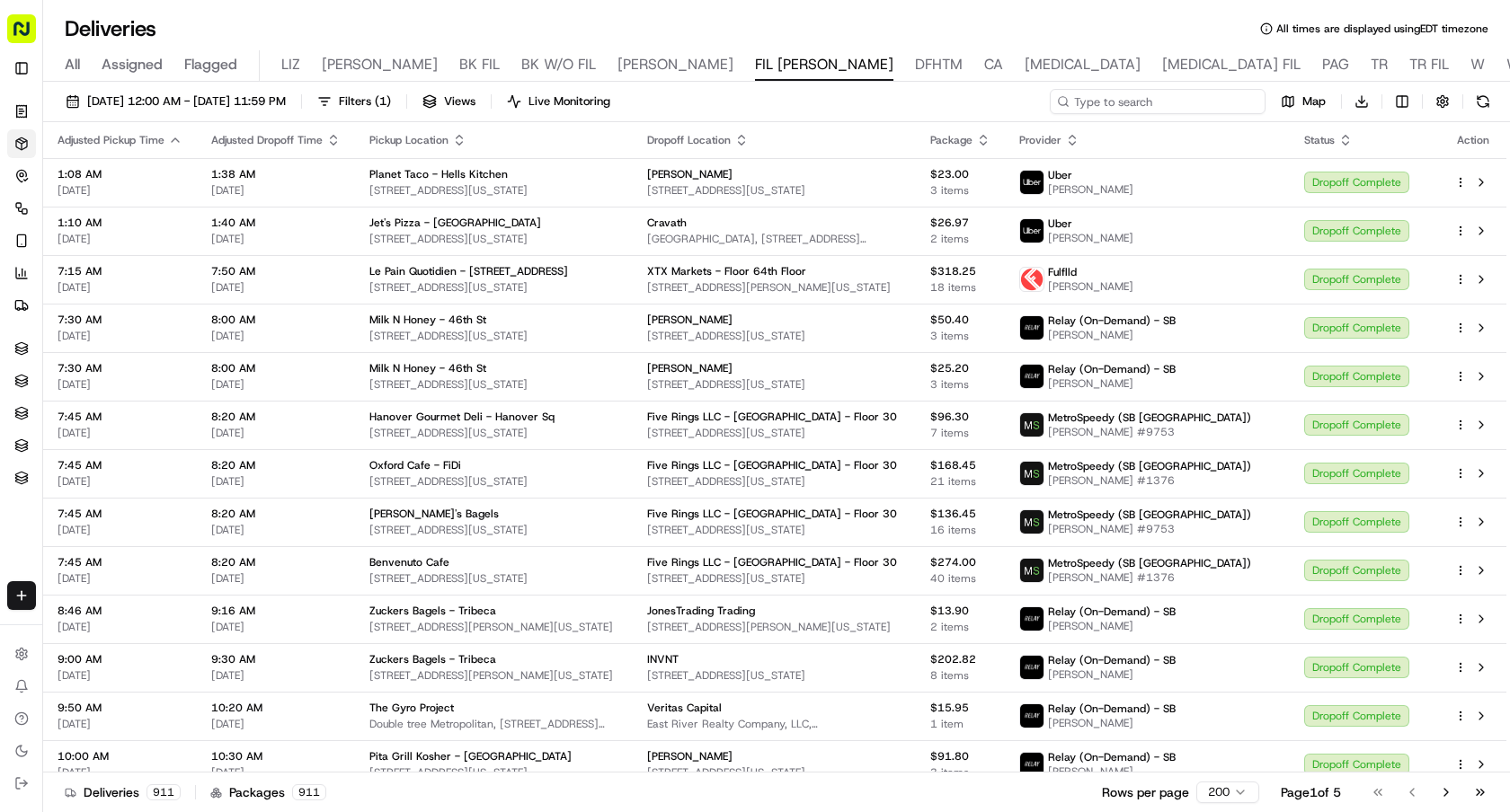
click at [1131, 99] on input at bounding box center [1157, 102] width 216 height 25
paste input "Just Salad - Midtown East"
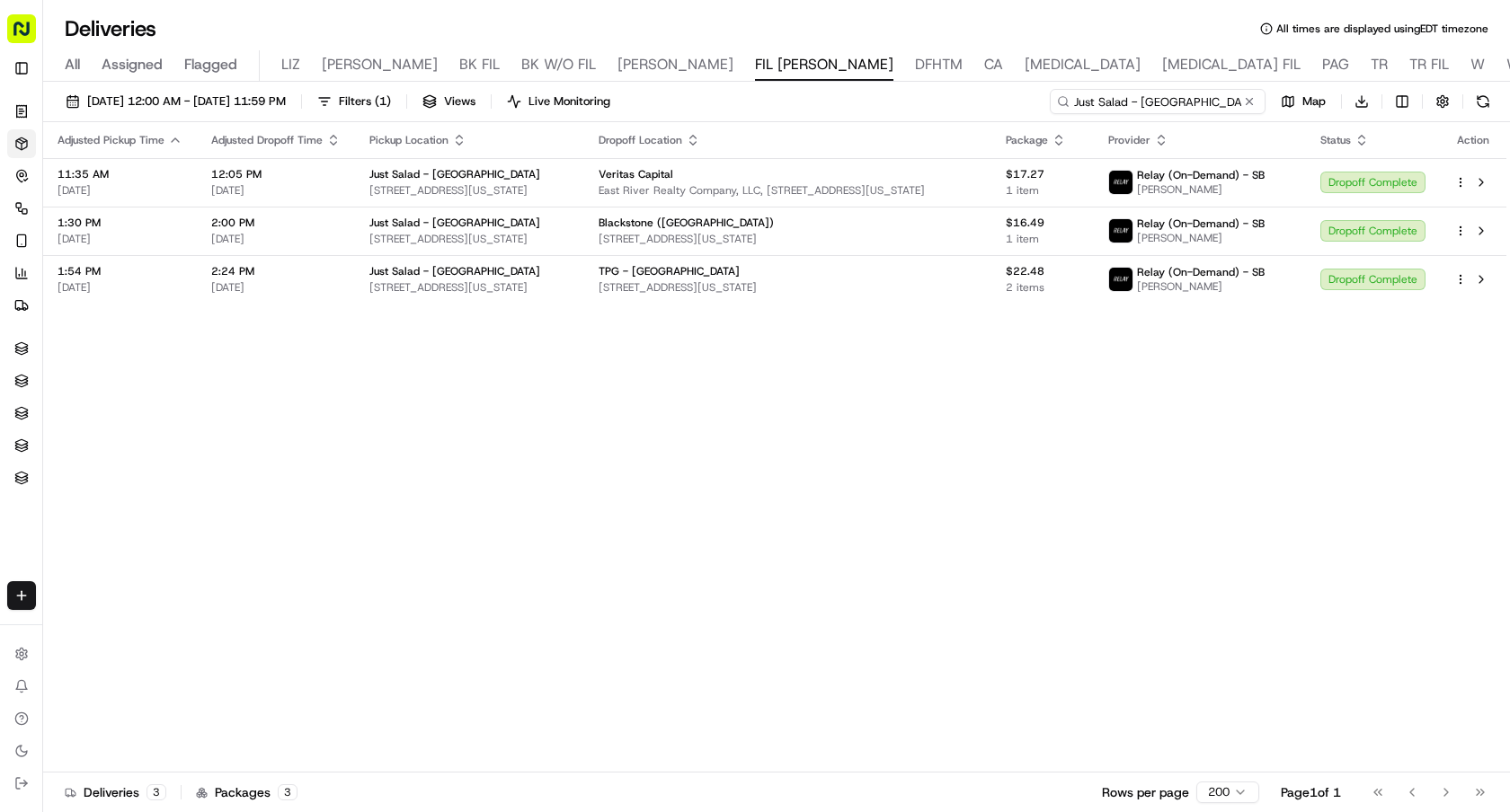
type input "Just Salad - Midtown East"
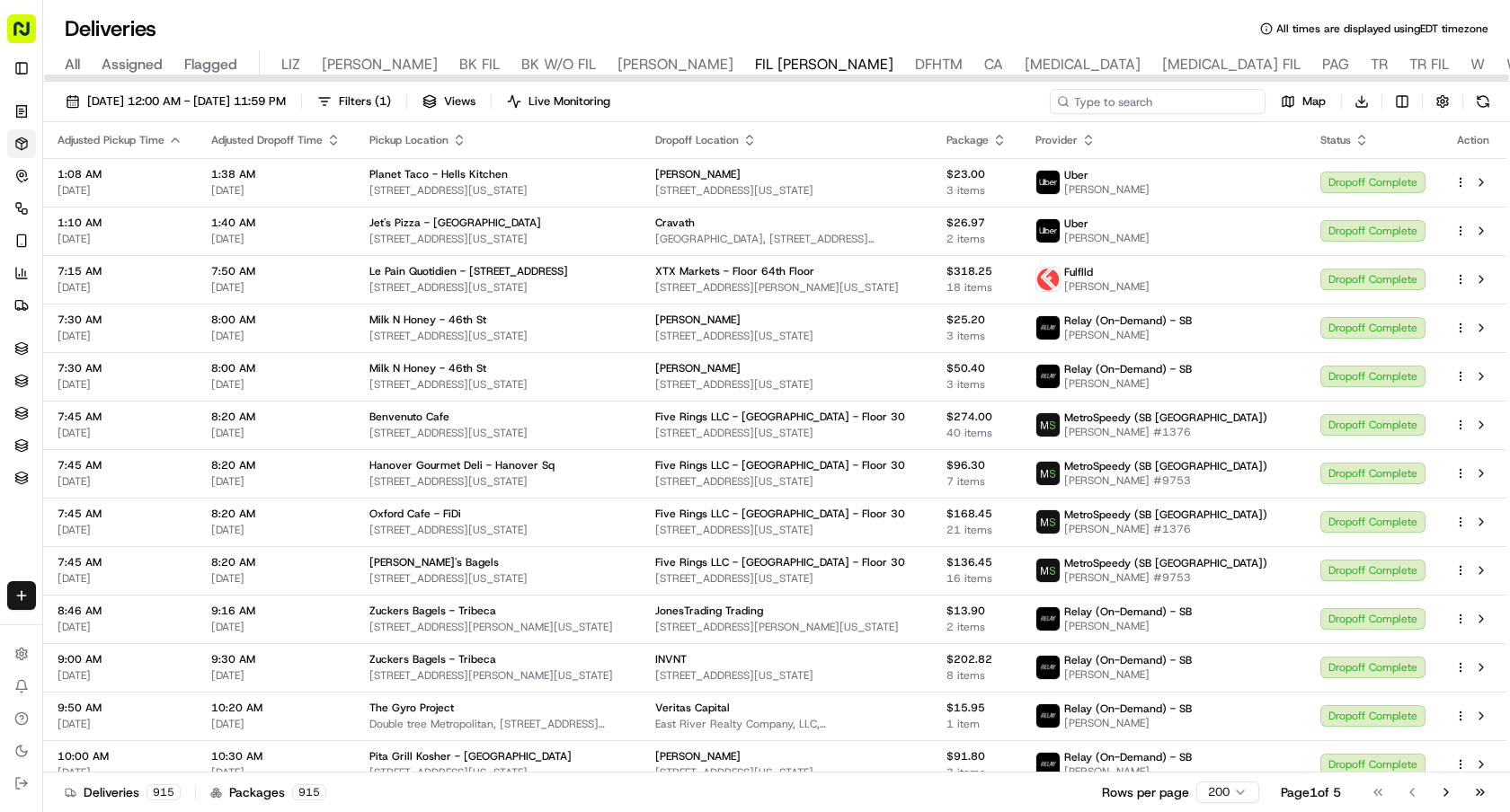
click at [1183, 111] on input at bounding box center [1157, 102] width 216 height 25
paste input "MakiMaki - [GEOGRAPHIC_DATA]"
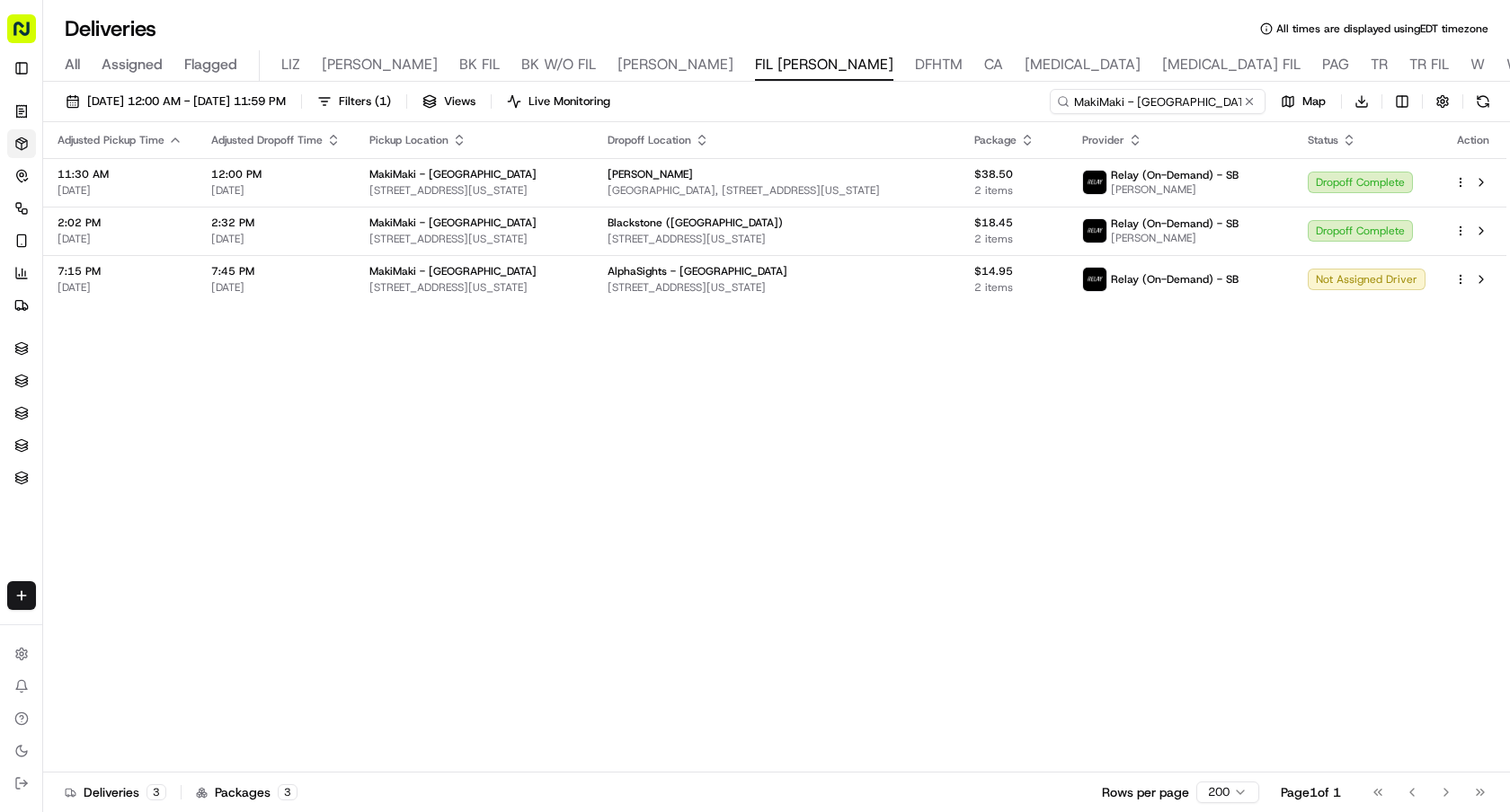
type input "MakiMaki - Grand Central"
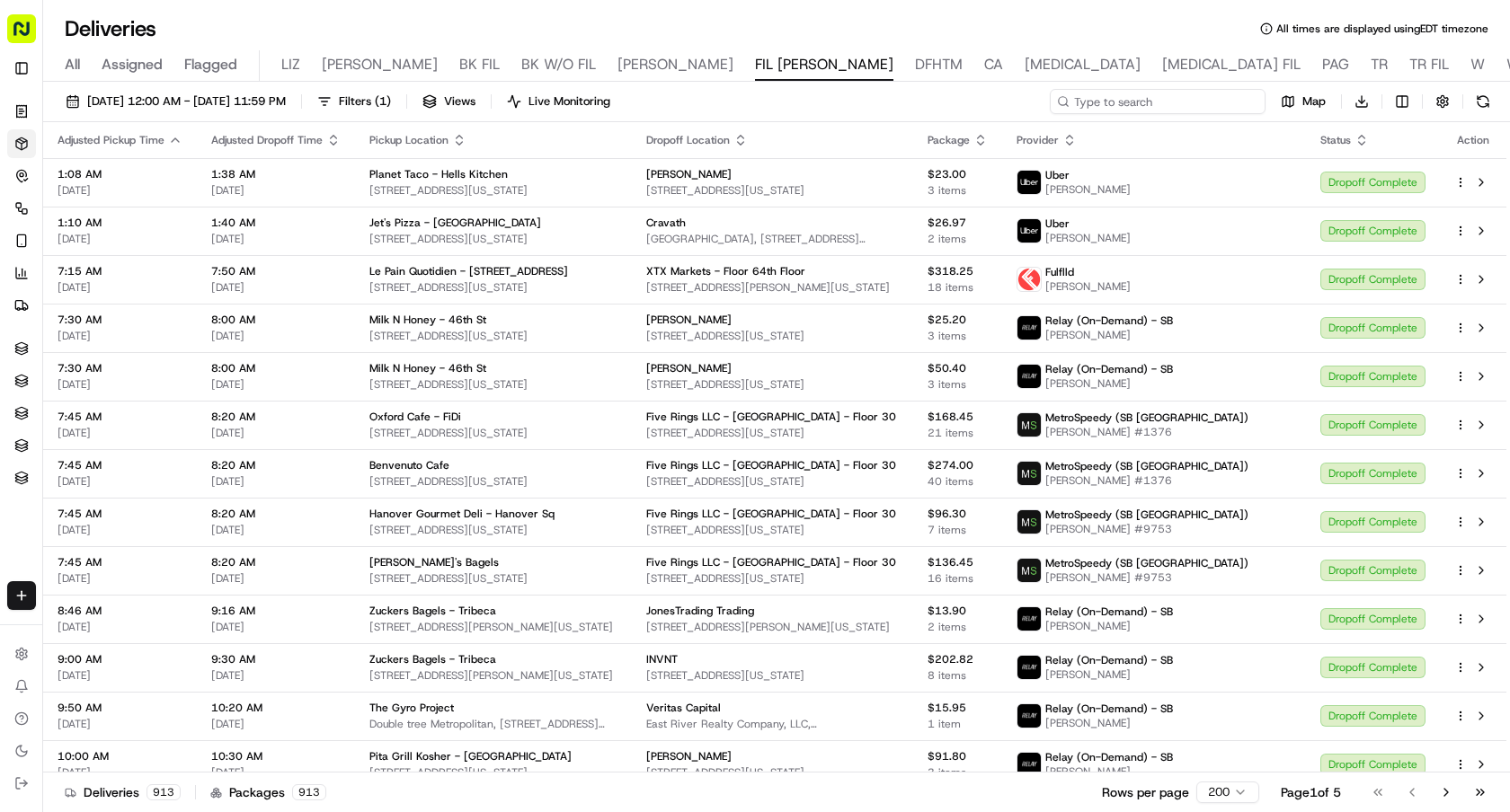
click at [1145, 103] on input at bounding box center [1157, 102] width 216 height 25
paste input "Summer Salt - Midtown"
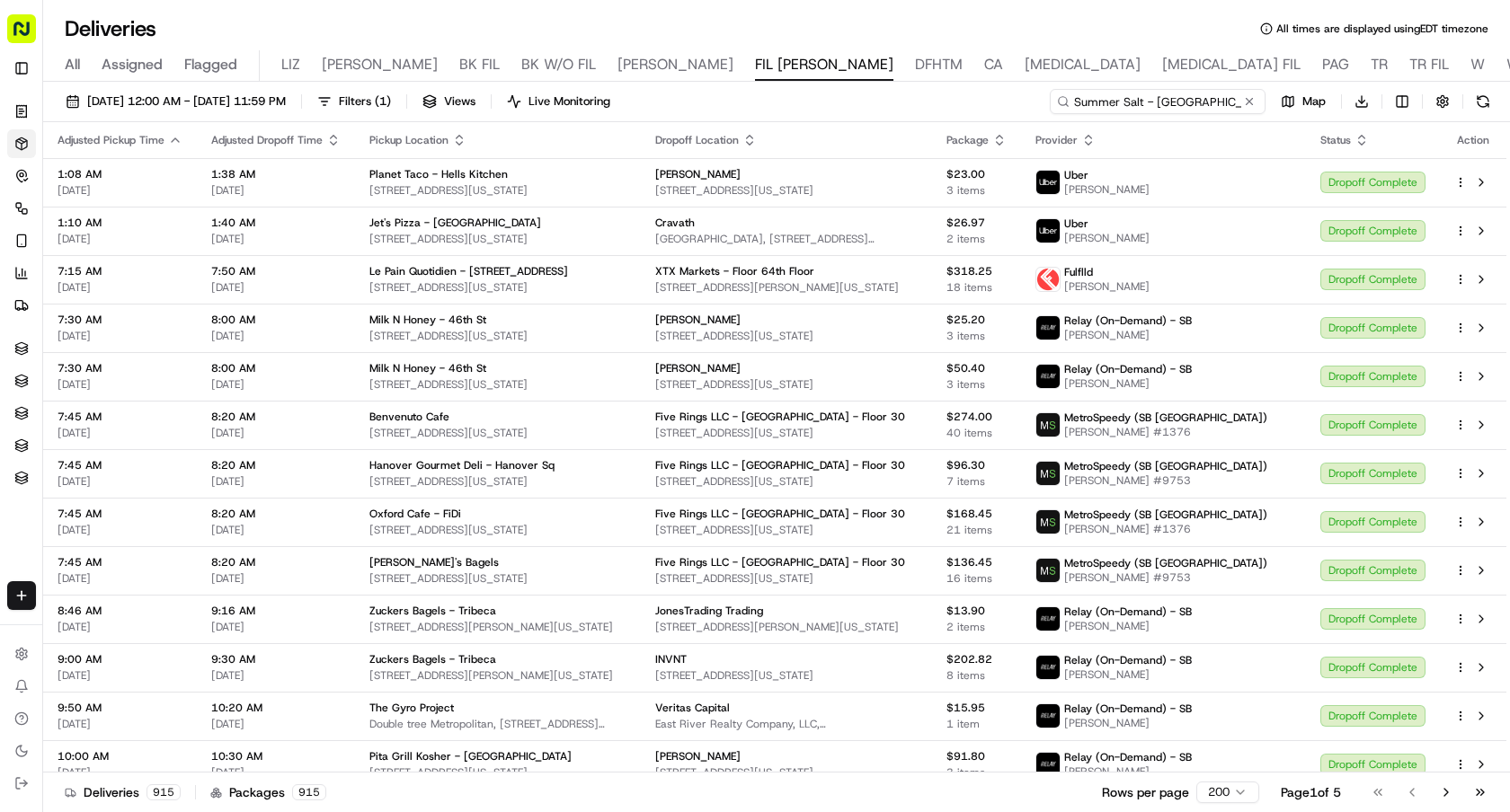
type input "Summer Salt - Midtown"
click at [1212, 108] on input at bounding box center [1157, 102] width 216 height 25
paste input "The Chick Shop"
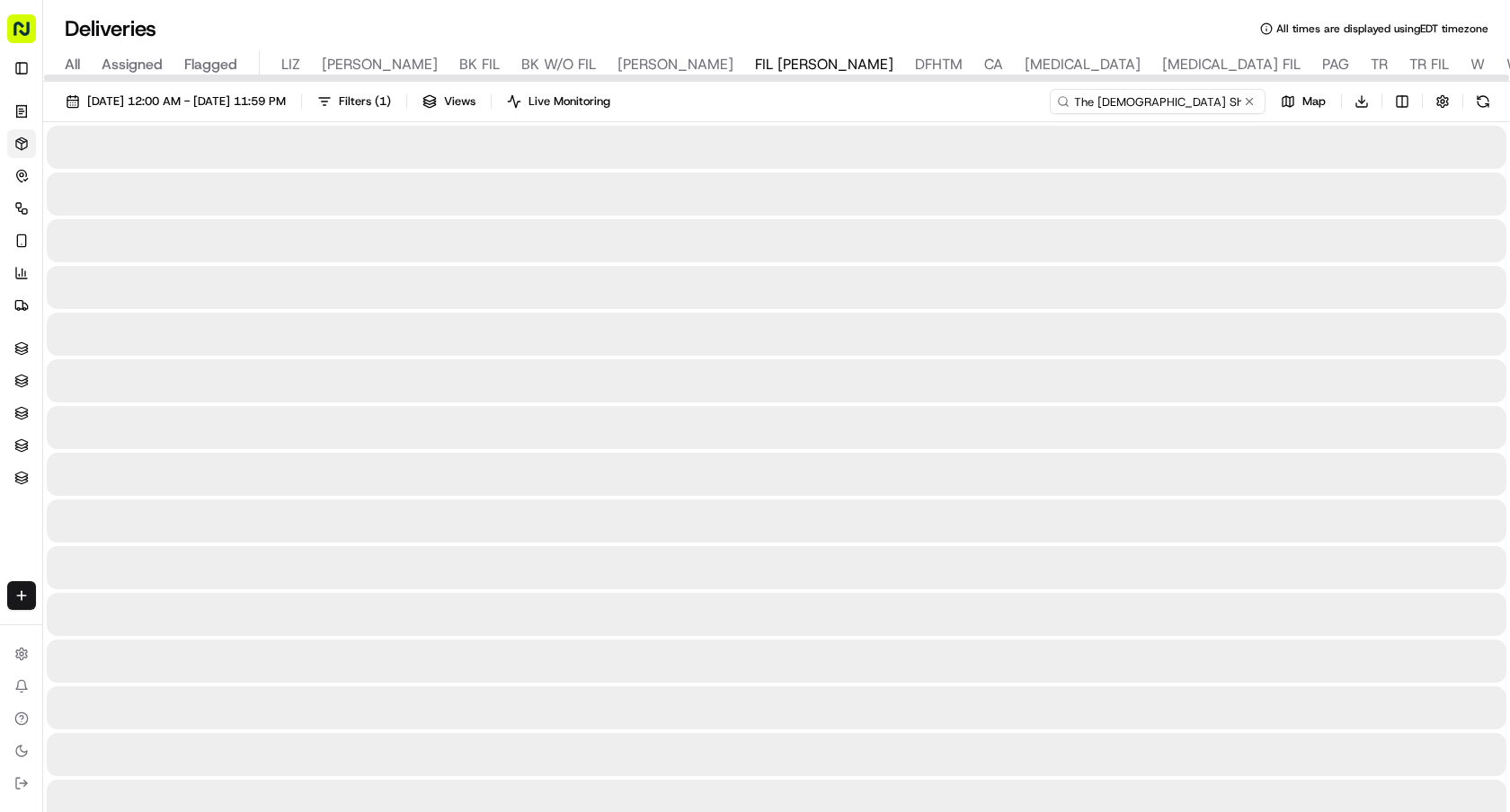
type input "The Chick Shop"
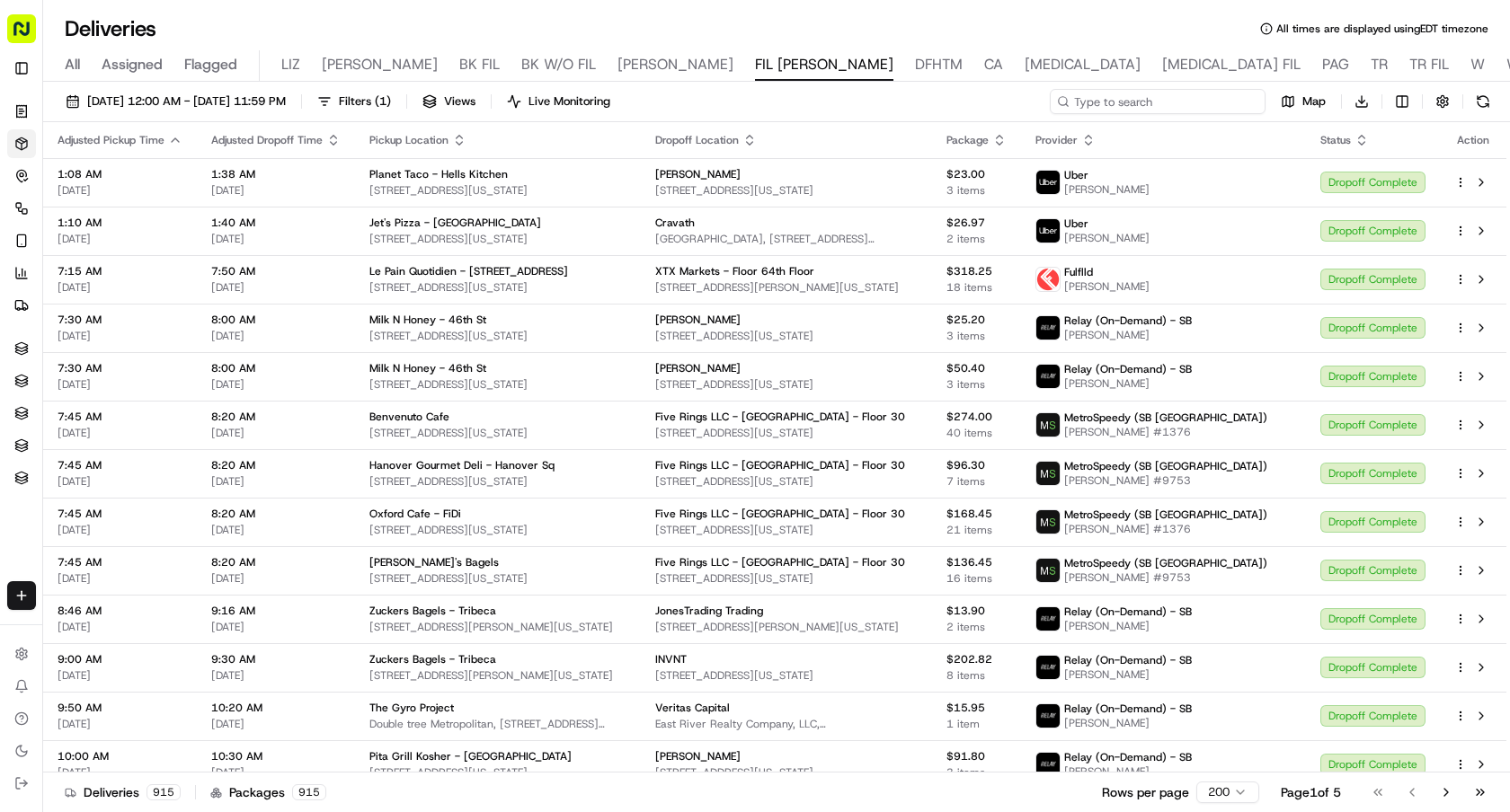
click at [1214, 101] on input at bounding box center [1157, 102] width 216 height 25
paste input "[PERSON_NAME]"
type input "[PERSON_NAME]"
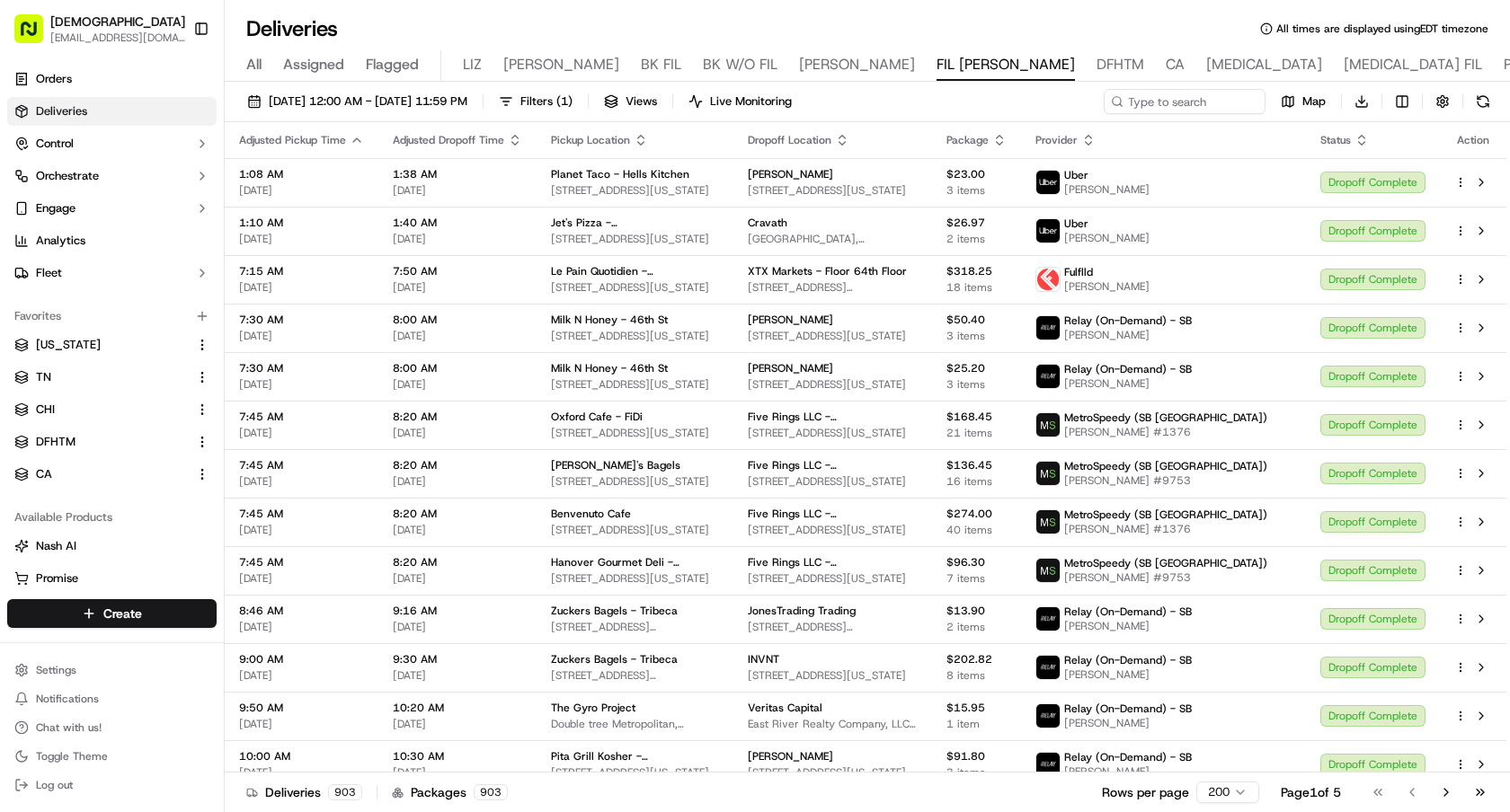
drag, startPoint x: 200, startPoint y: 25, endPoint x: 203, endPoint y: 6, distance: 19.2
click at [200, 25] on button "Toggle Sidebar" at bounding box center [201, 28] width 30 height 30
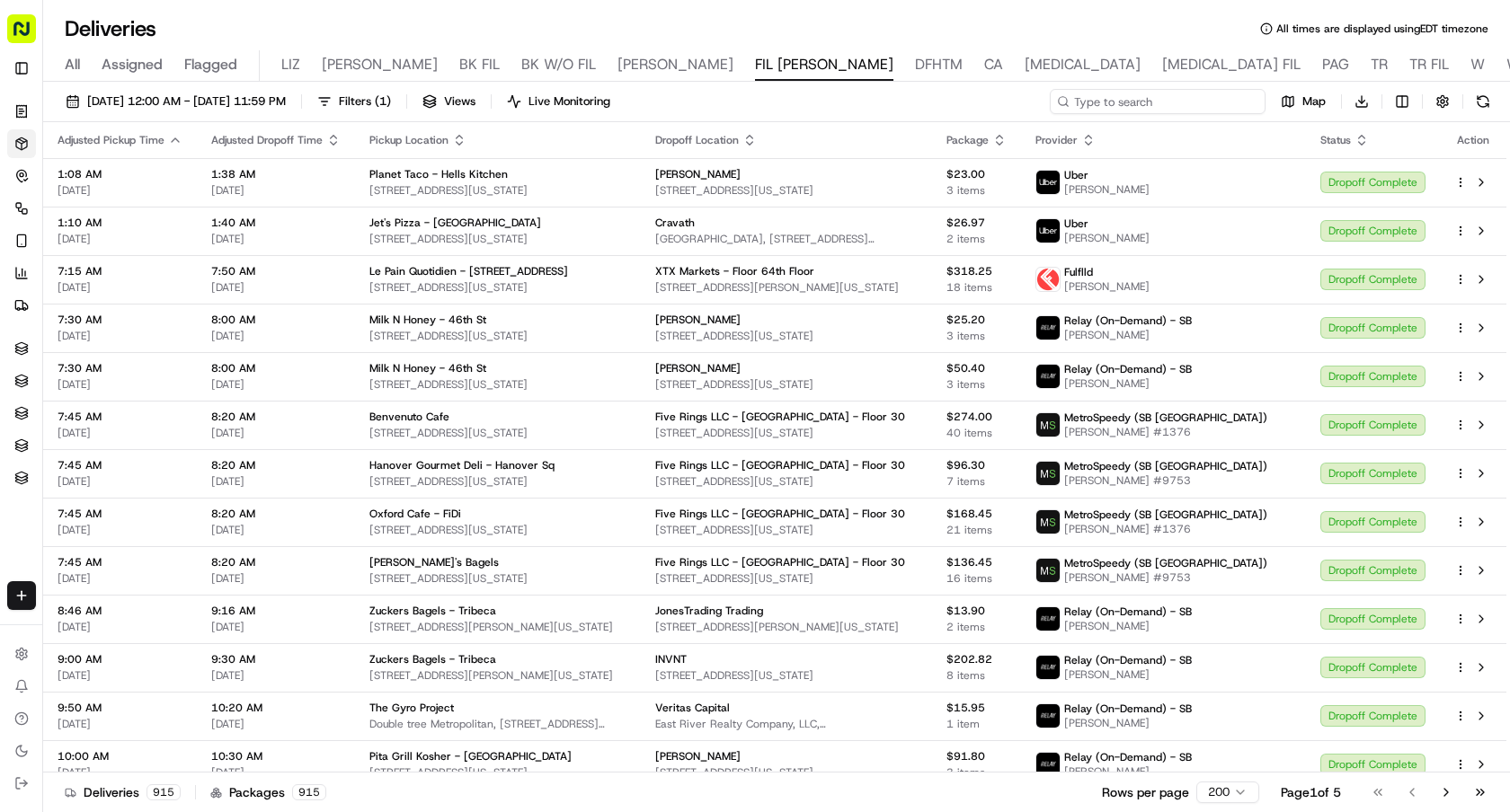
click at [1184, 109] on input at bounding box center [1157, 102] width 216 height 25
paste input "Muna"
type input "Muna"
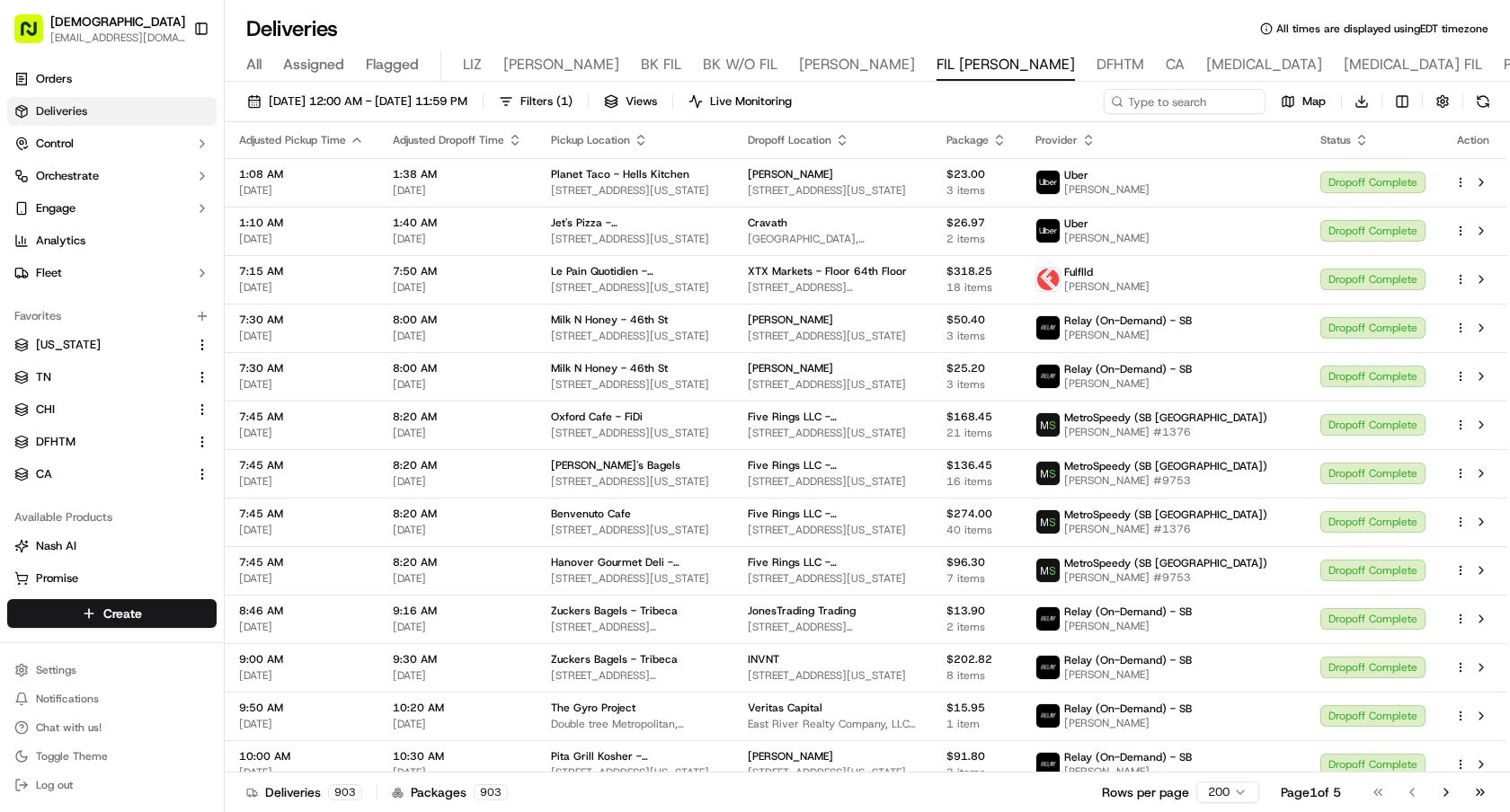
click at [187, 25] on button "Toggle Sidebar" at bounding box center [201, 28] width 30 height 30
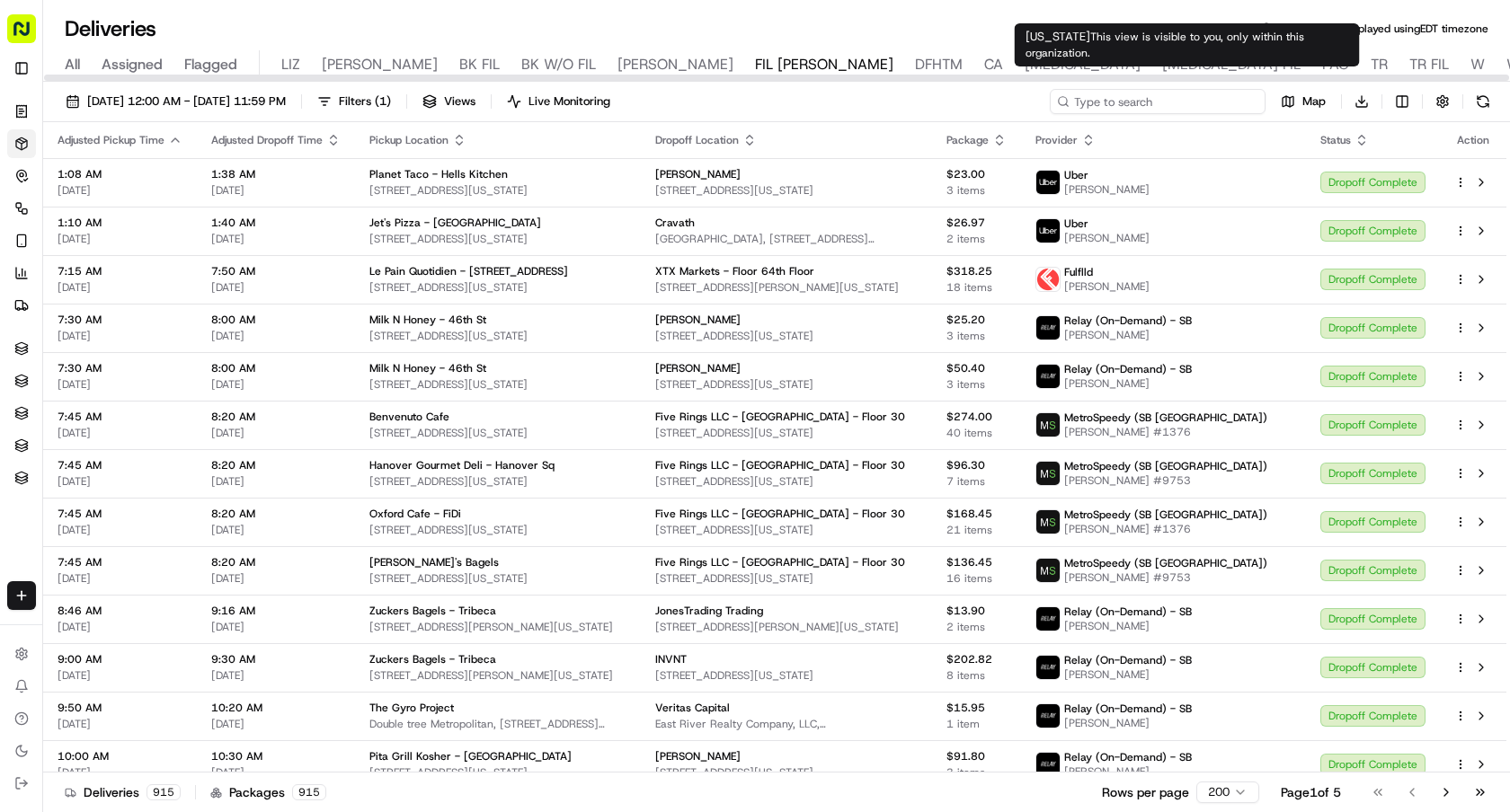
click at [1189, 109] on input at bounding box center [1157, 102] width 216 height 25
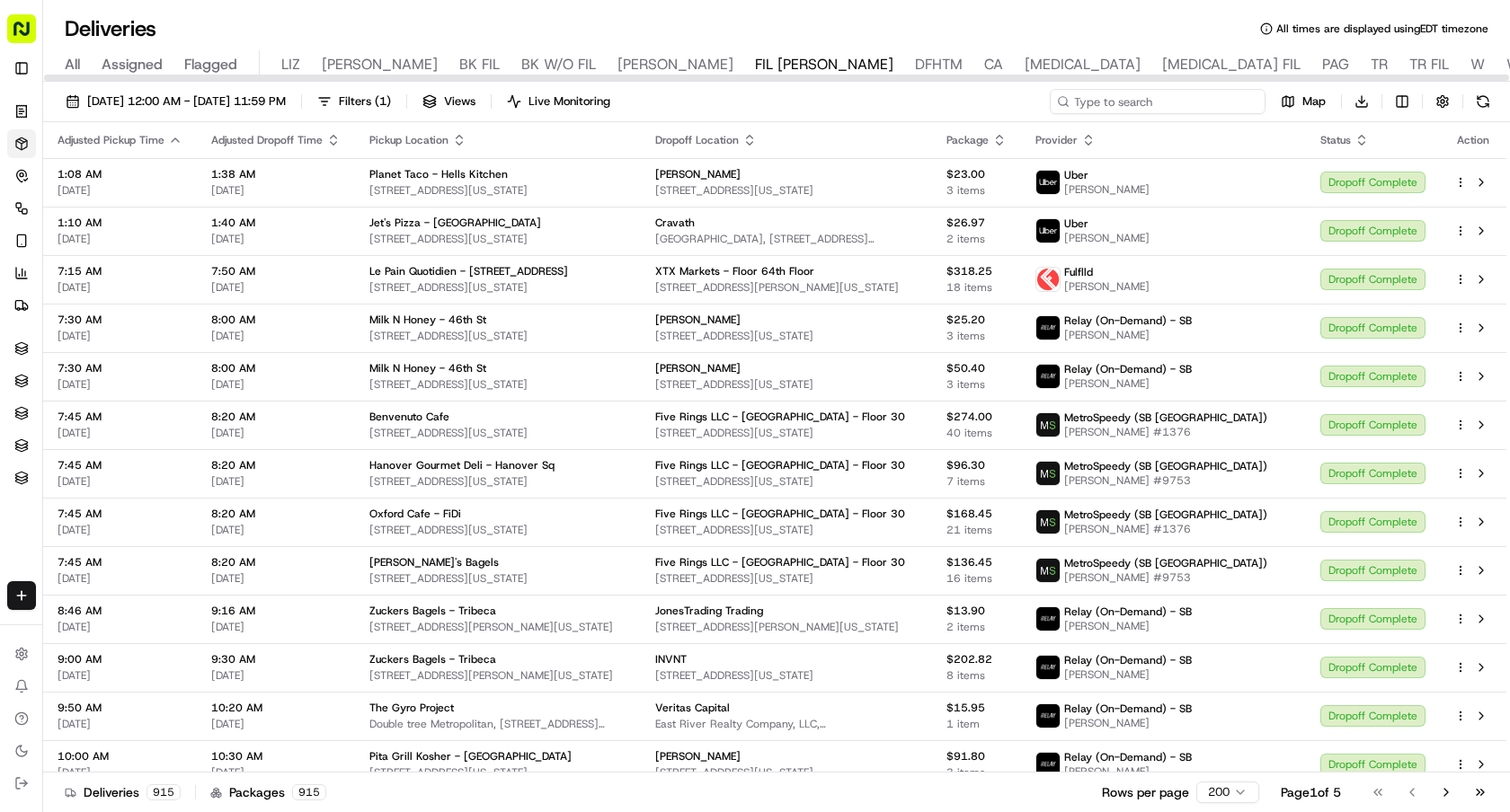
paste input "sweetgreen - Blackstone Lex"
type input "sweetgreen - Blackstone Lex"
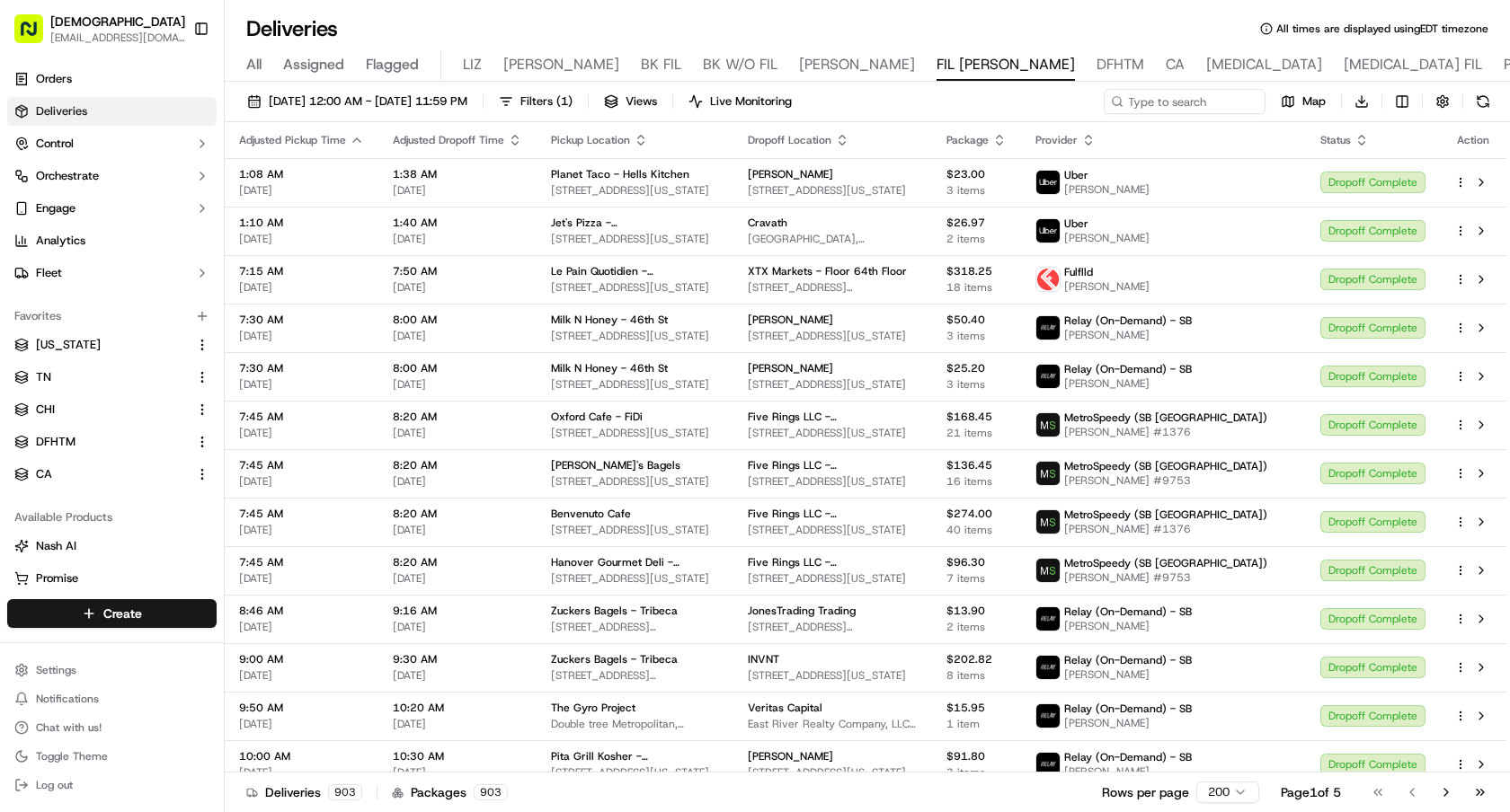
click at [207, 31] on button "Toggle Sidebar" at bounding box center [201, 28] width 30 height 30
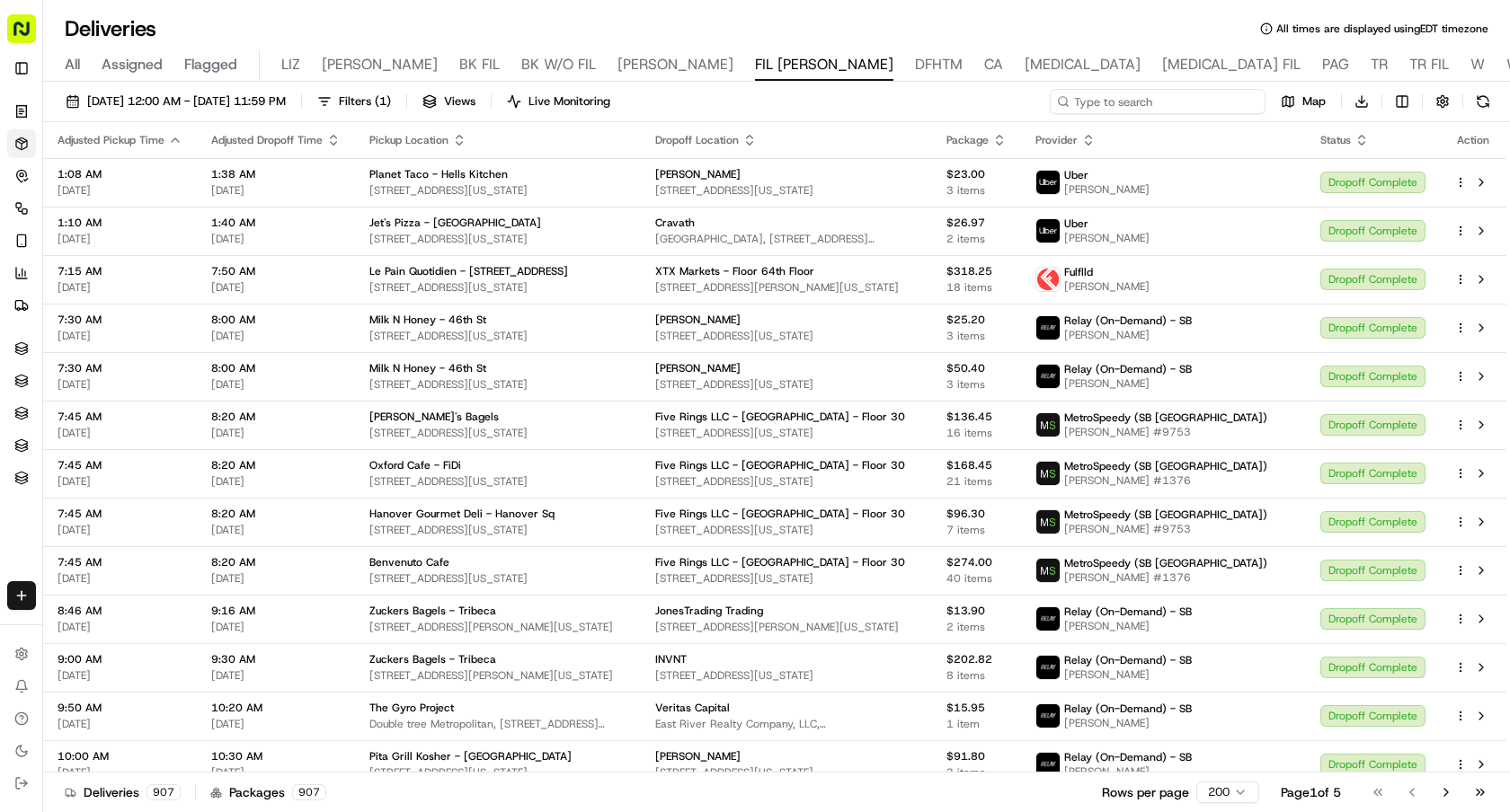
click at [1218, 99] on input at bounding box center [1157, 102] width 216 height 25
paste input "Oki Poke & [PERSON_NAME]"
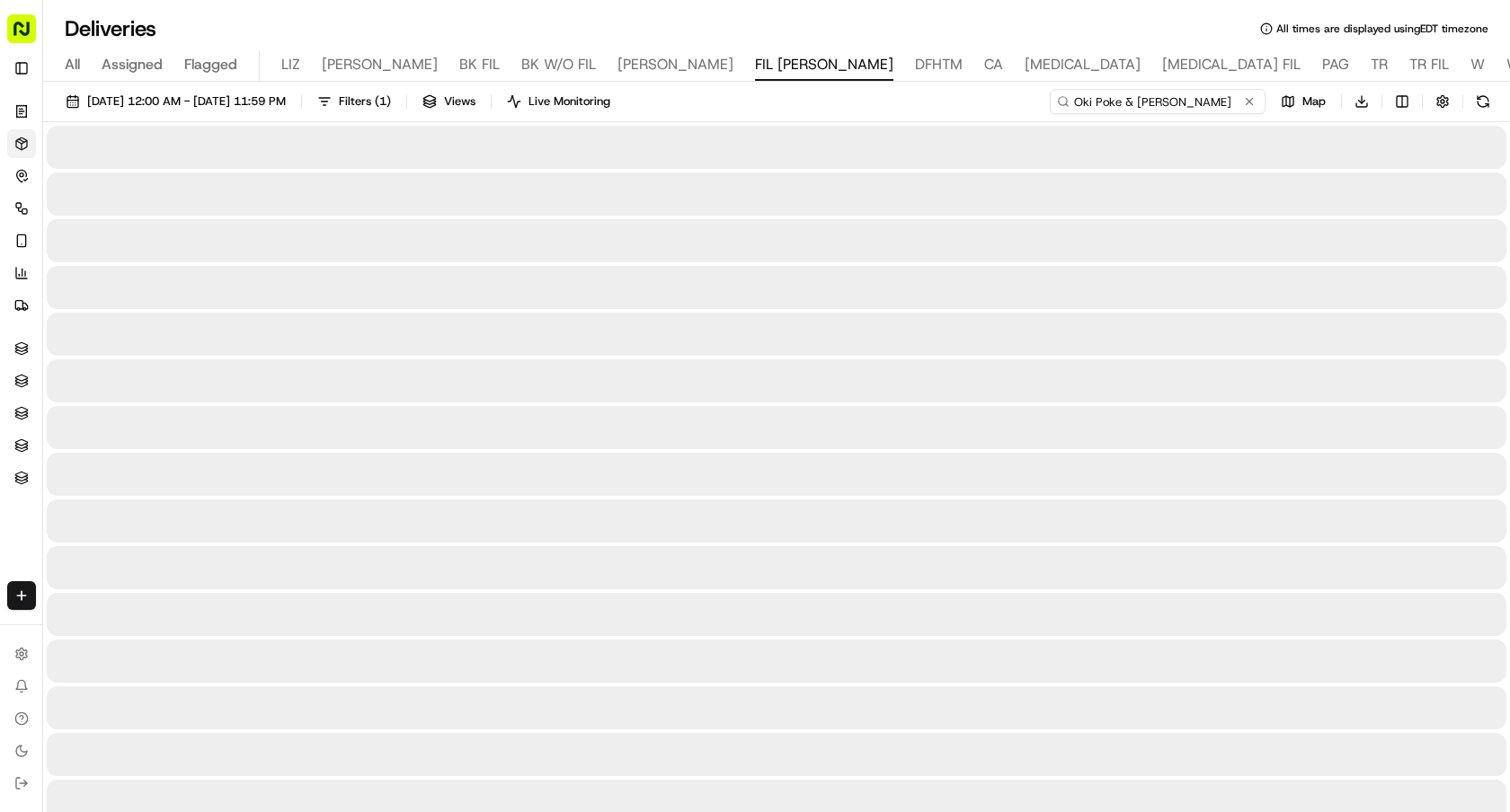
type input "Oki Poke & [PERSON_NAME]"
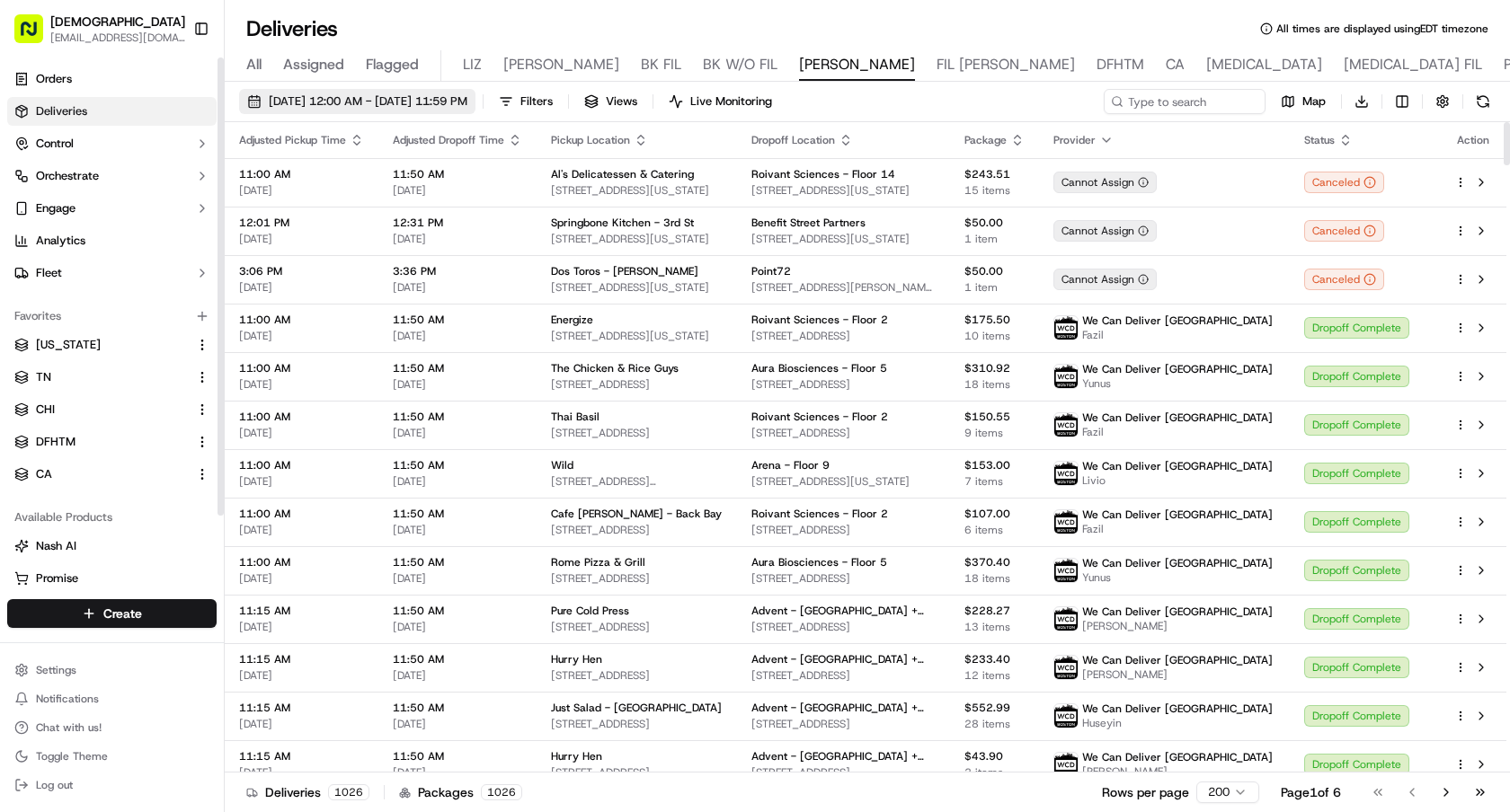
click at [338, 111] on button "[DATE] 12:00 AM - [DATE] 11:59 PM" at bounding box center [357, 102] width 236 height 25
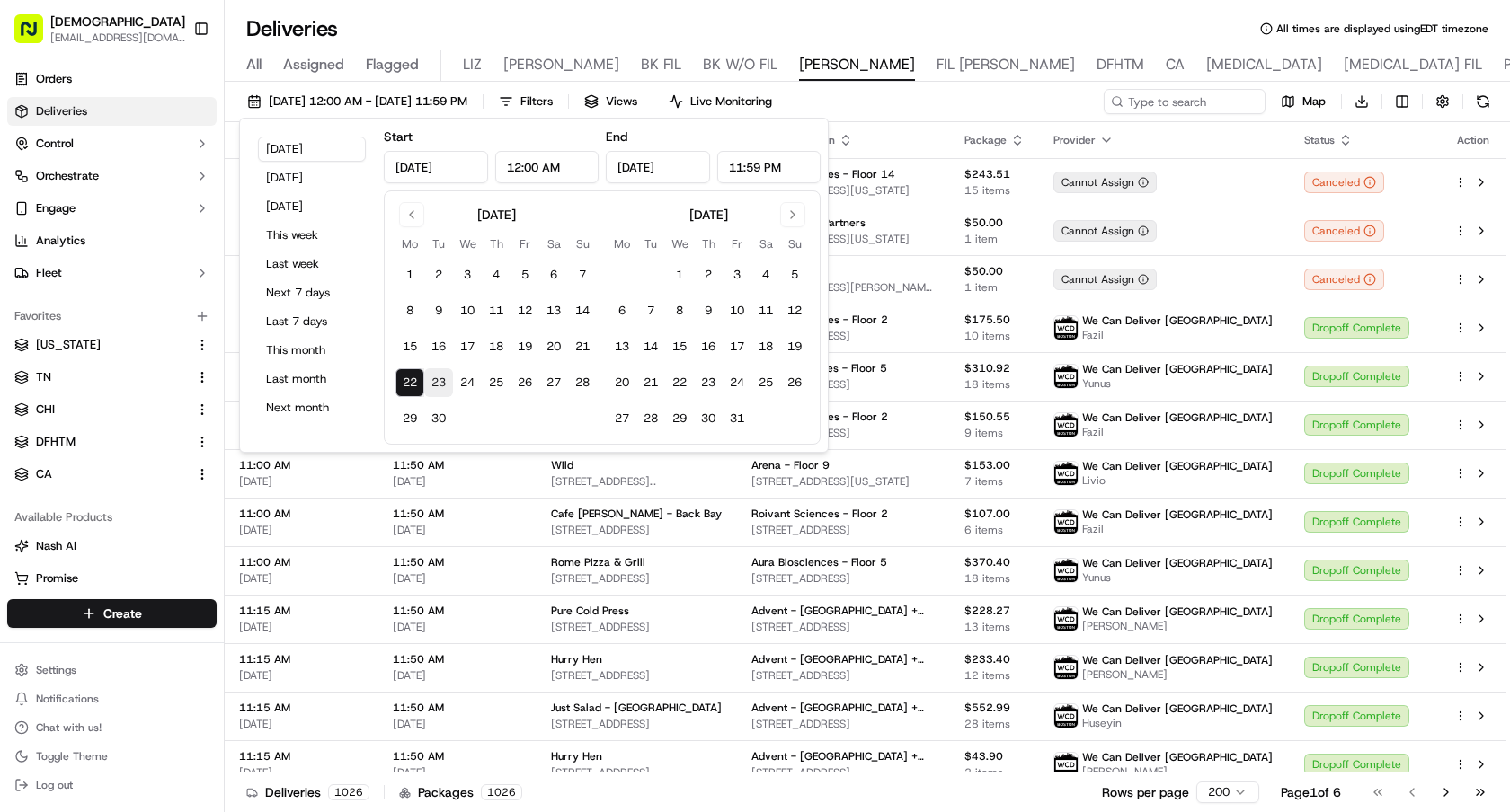
click at [434, 379] on button "23" at bounding box center [438, 383] width 28 height 28
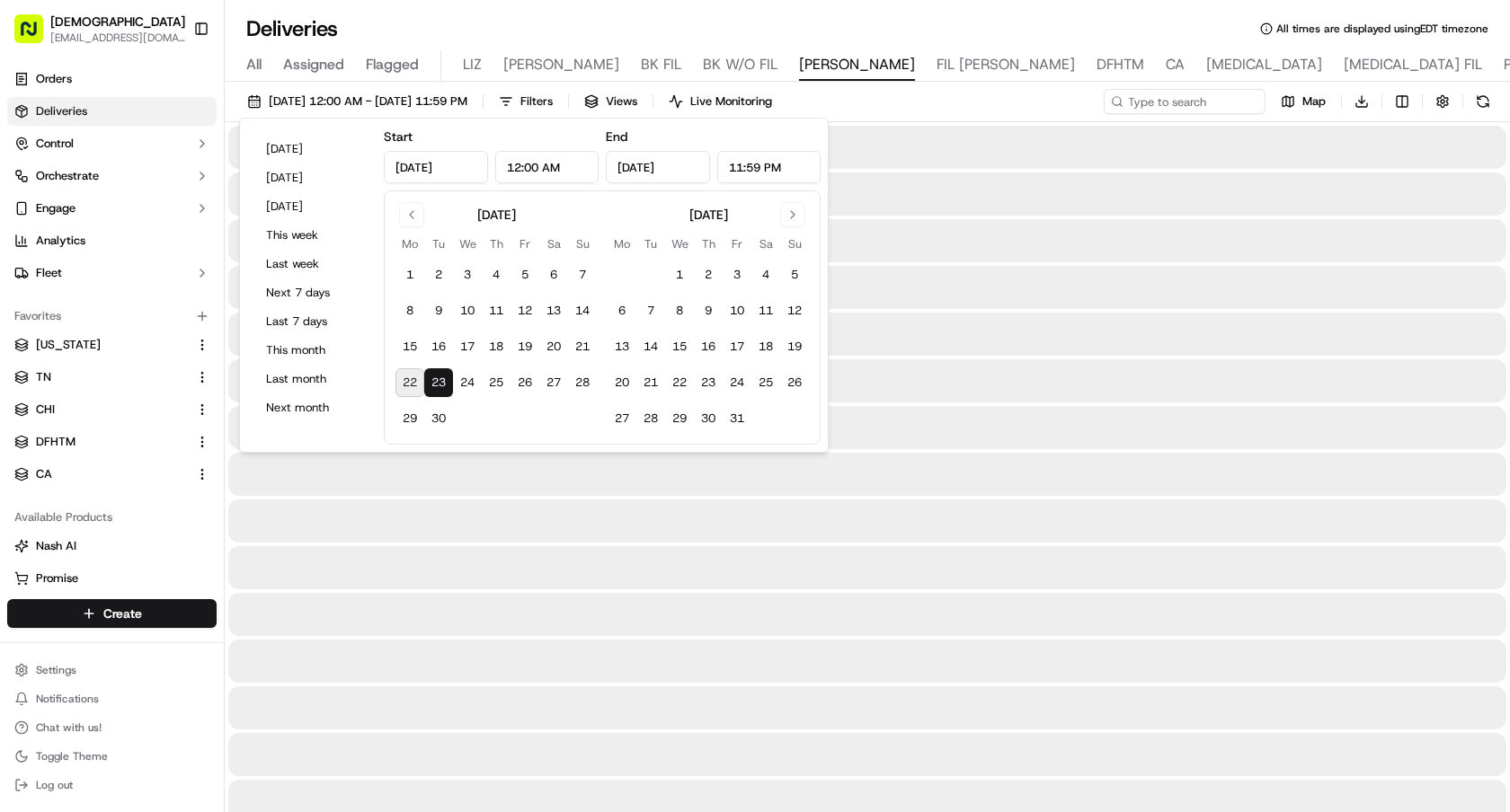
type input "[DATE]"
click at [434, 379] on button "23" at bounding box center [438, 383] width 28 height 28
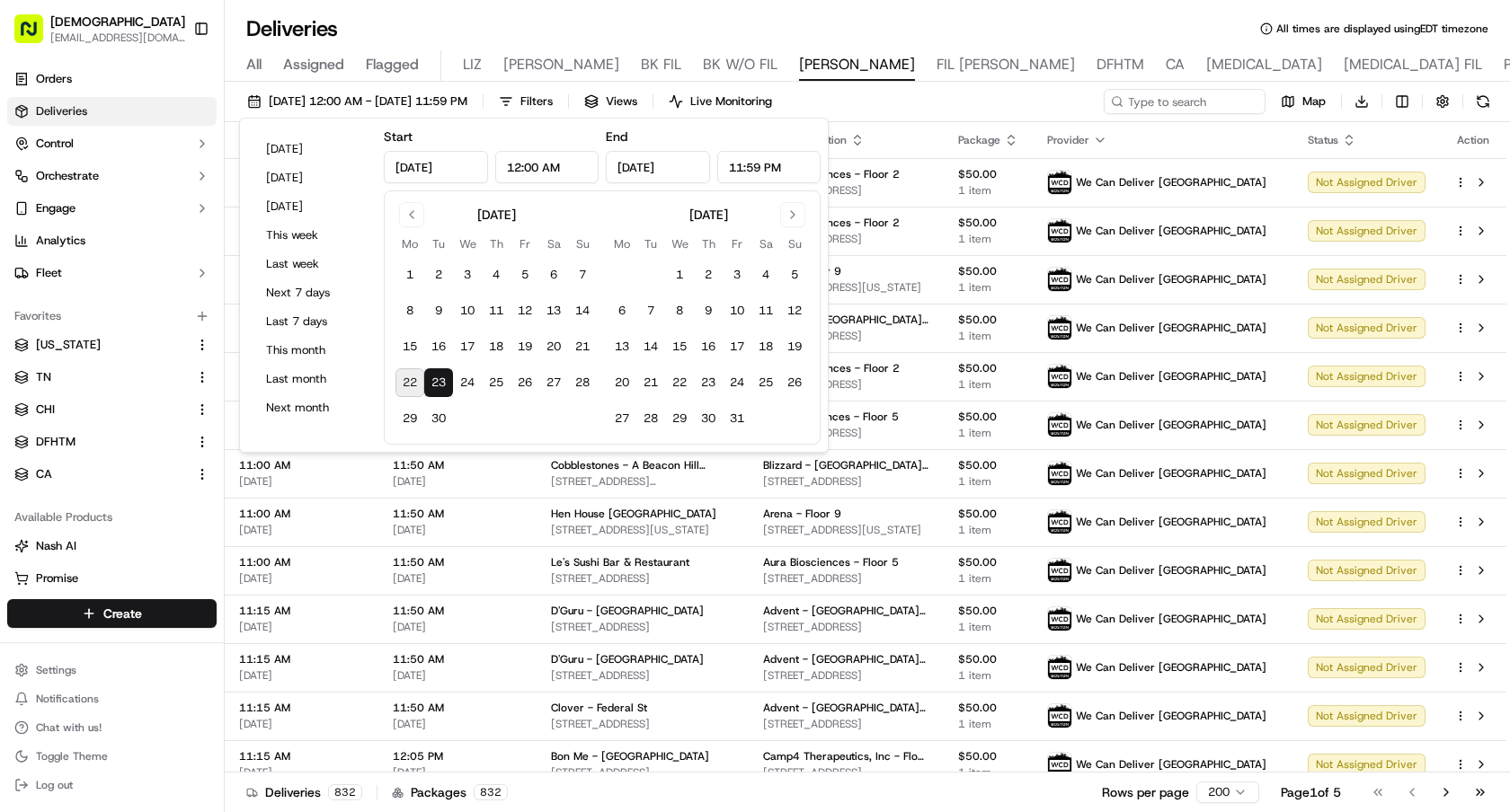
click at [408, 374] on button "22" at bounding box center [409, 383] width 28 height 28
type input "Sep 22, 2025"
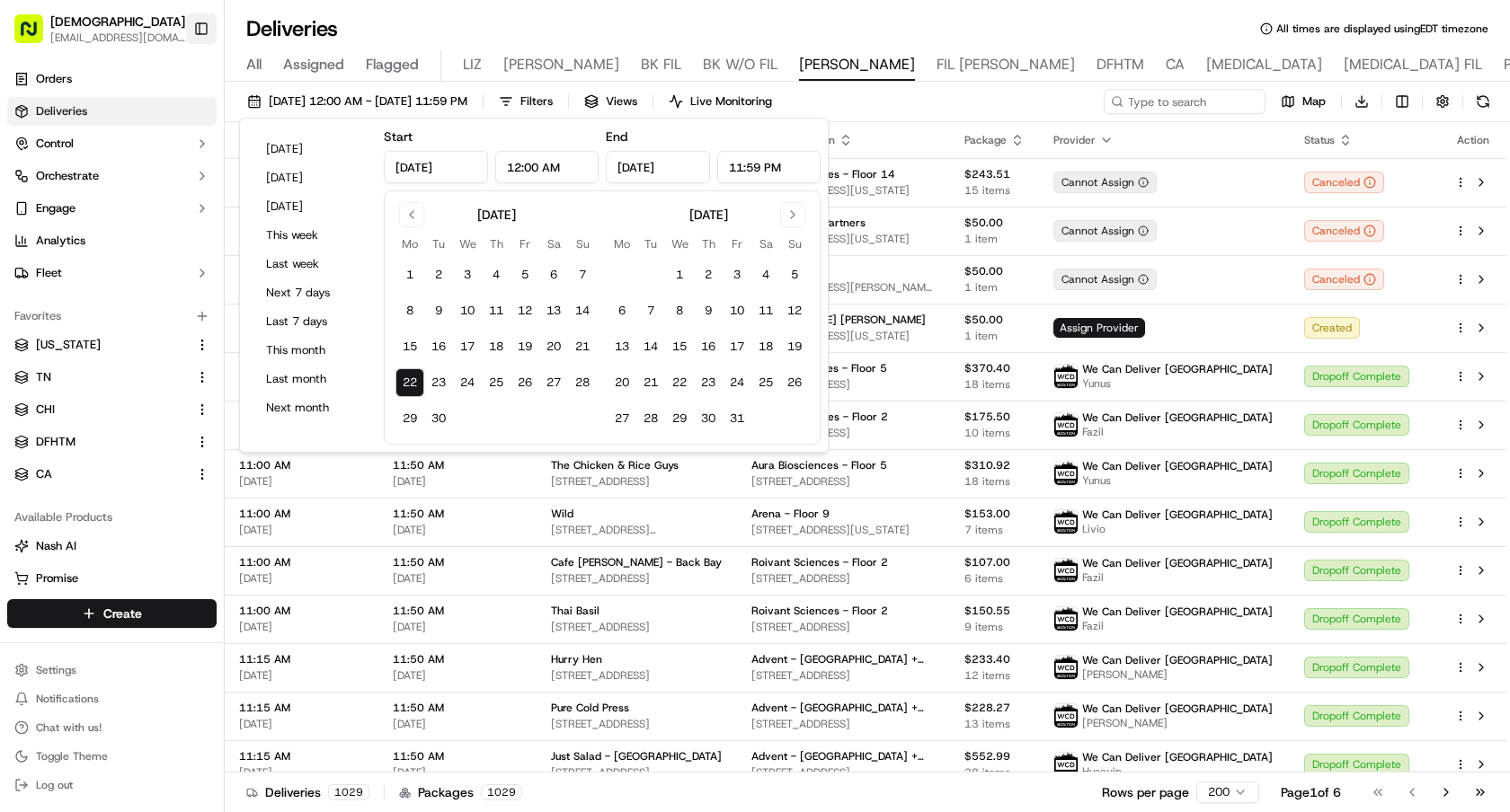
click at [206, 16] on button "Toggle Sidebar" at bounding box center [201, 28] width 30 height 30
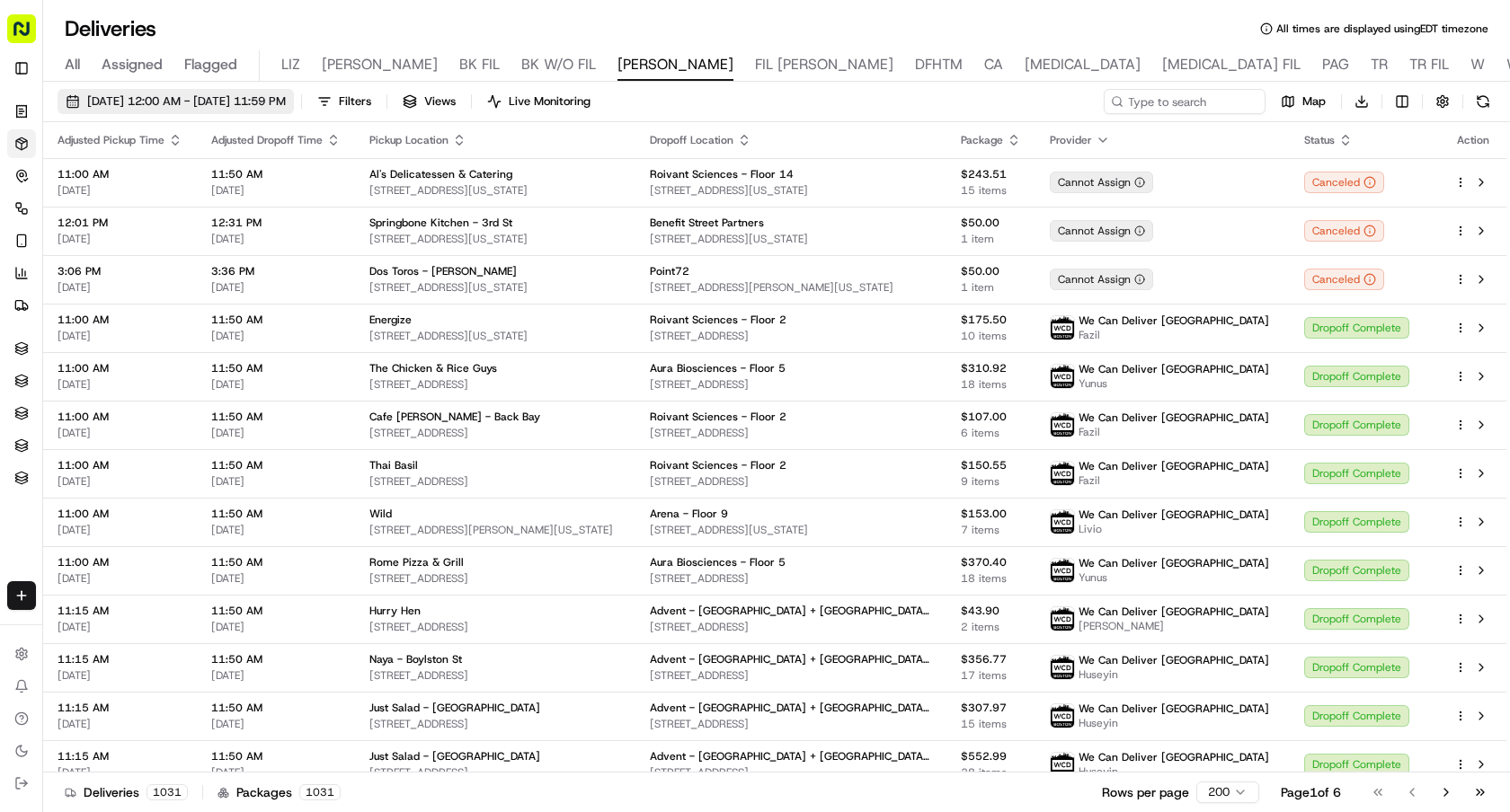
click at [234, 97] on span "[DATE] 12:00 AM - [DATE] 11:59 PM" at bounding box center [185, 102] width 198 height 17
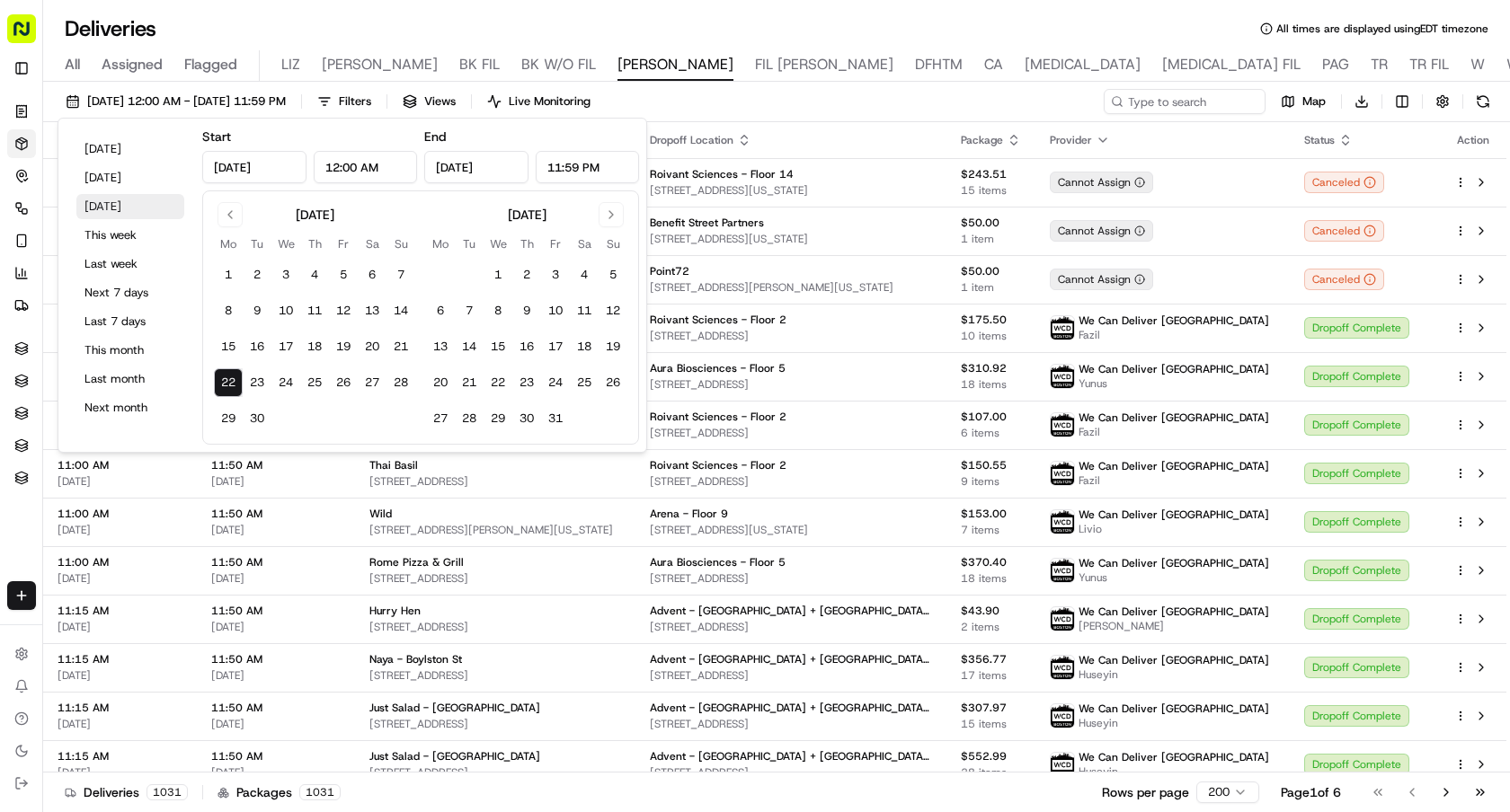
click at [156, 208] on button "Tomorrow" at bounding box center [130, 207] width 107 height 25
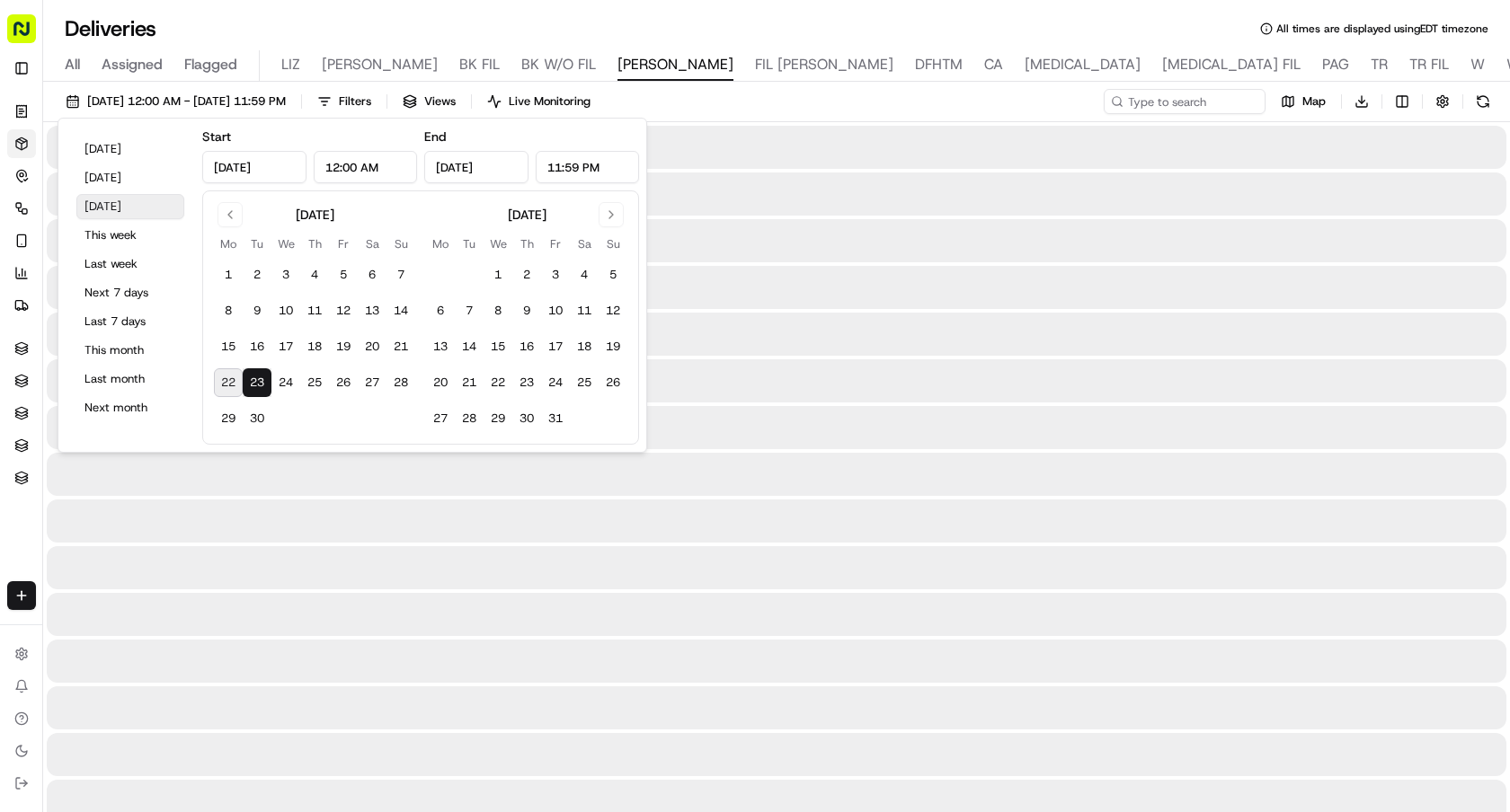
type input "Sep 23, 2025"
click at [156, 208] on button "Tomorrow" at bounding box center [130, 207] width 107 height 25
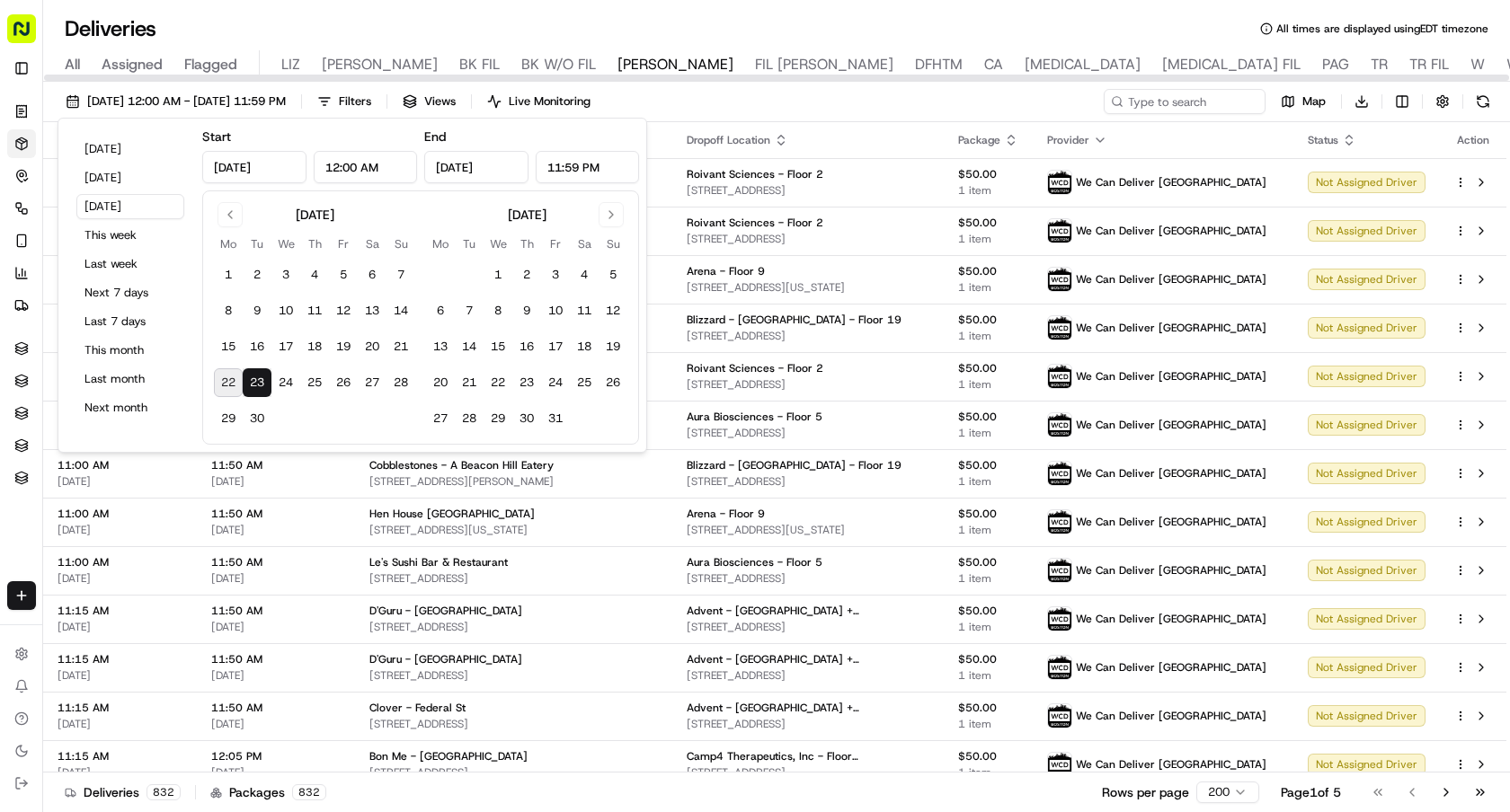
click at [959, 22] on div "Deliveries All times are displayed using EDT timezone" at bounding box center [776, 28] width 1467 height 28
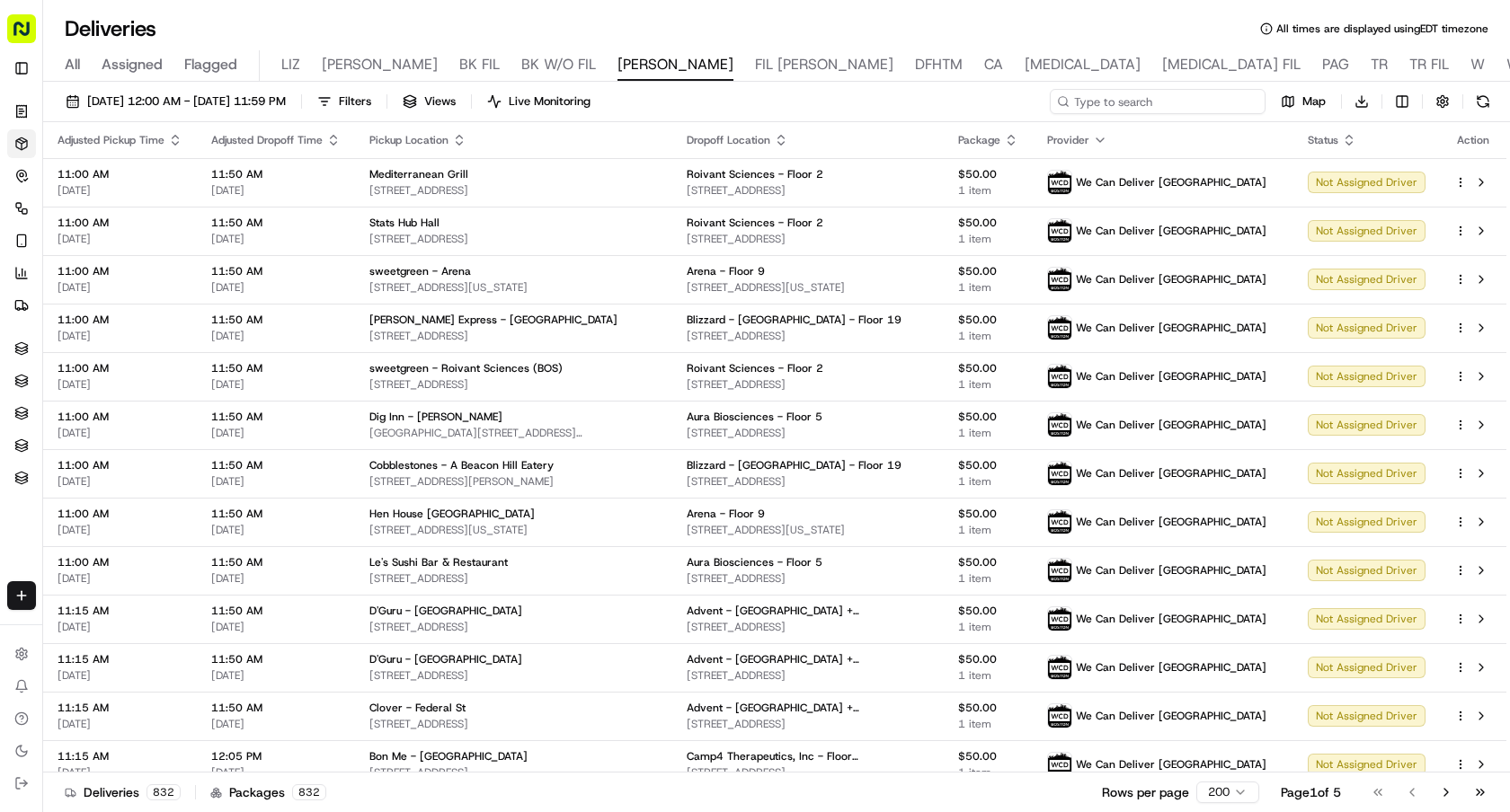
click at [1193, 102] on input at bounding box center [1157, 102] width 216 height 25
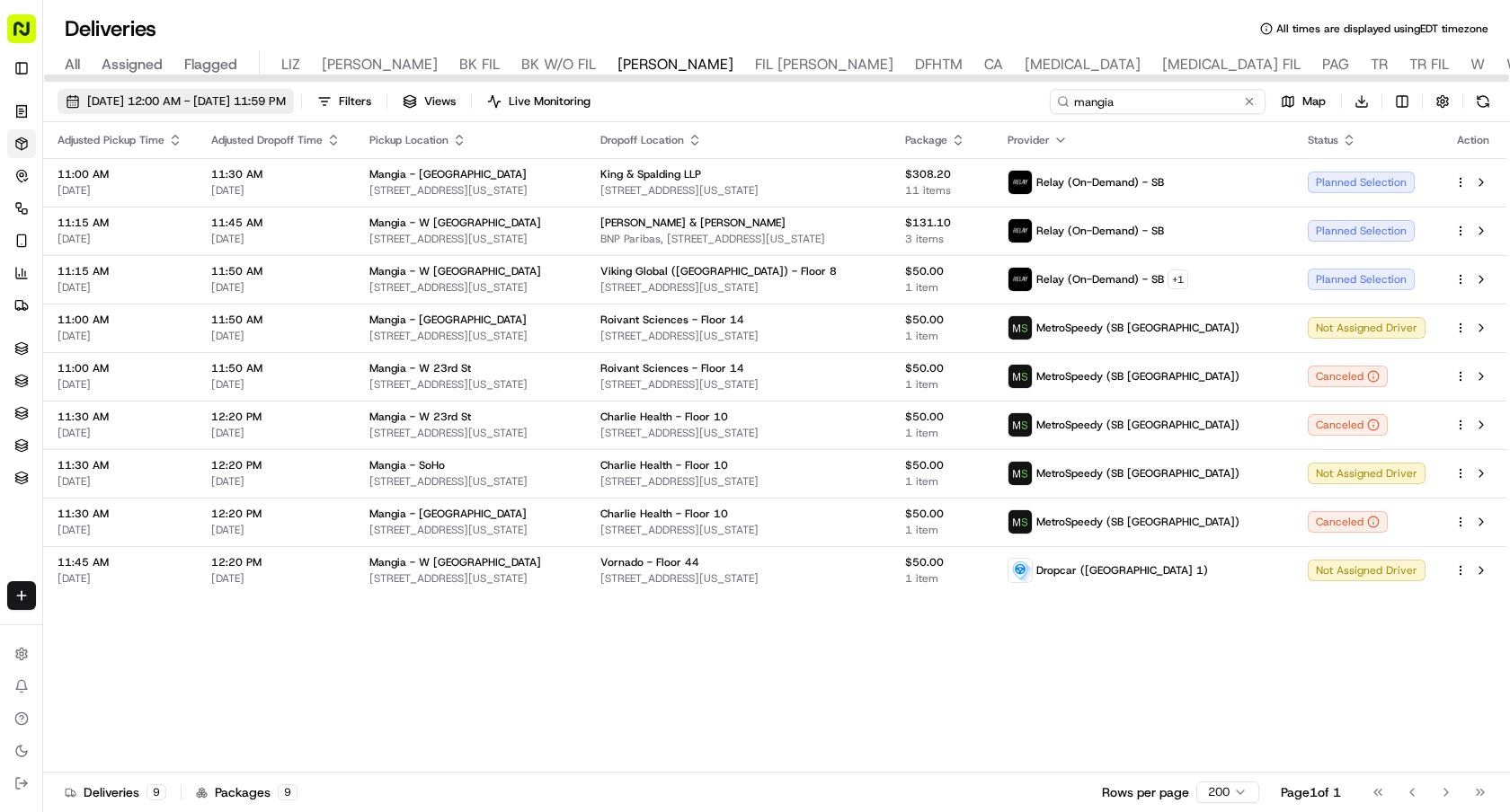
type input "mangia"
click at [286, 94] on span "09/23/2025 12:00 AM - 09/23/2025 11:59 PM" at bounding box center [185, 102] width 198 height 17
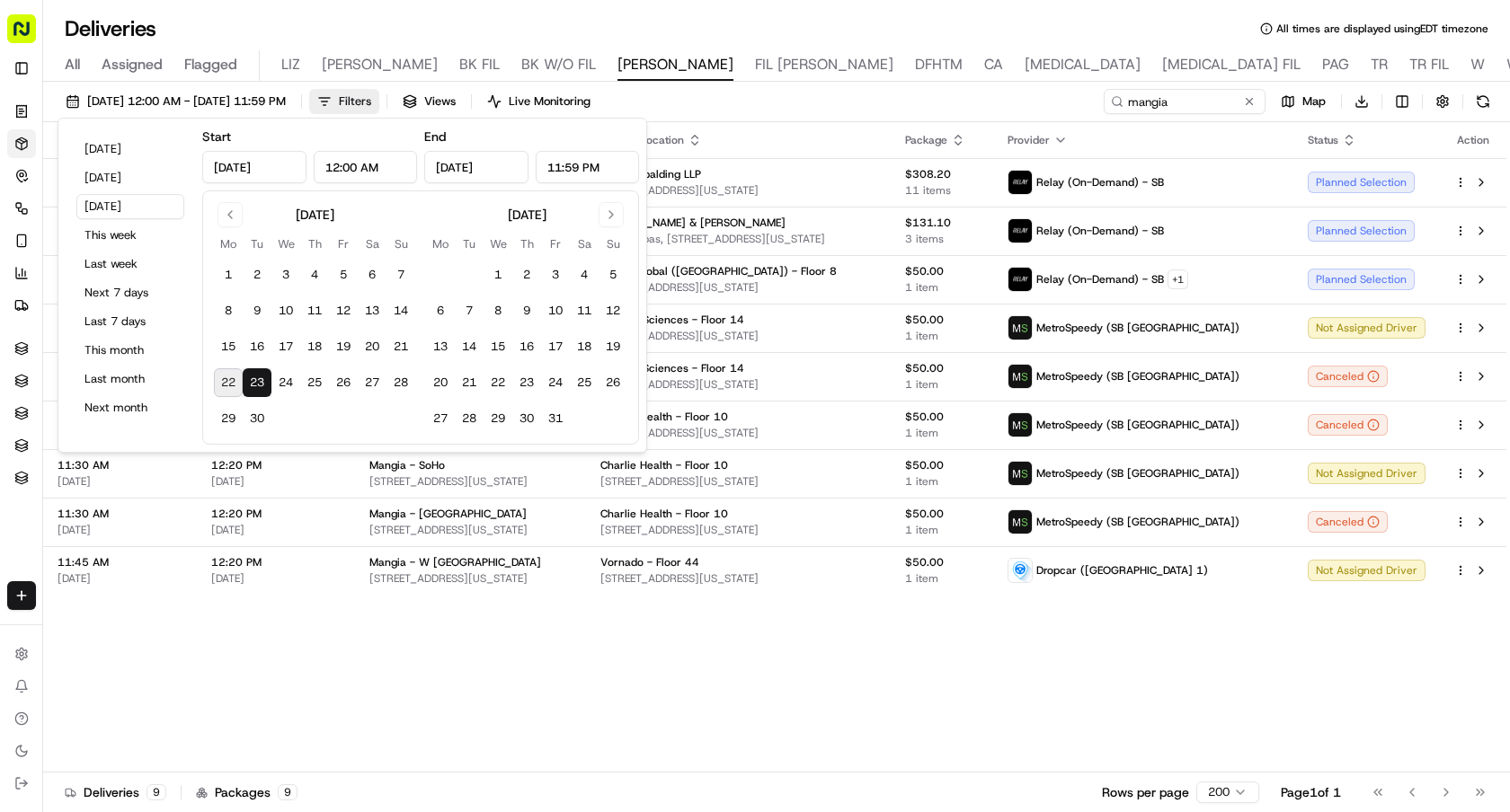
click at [380, 100] on button "Filters" at bounding box center [345, 102] width 70 height 25
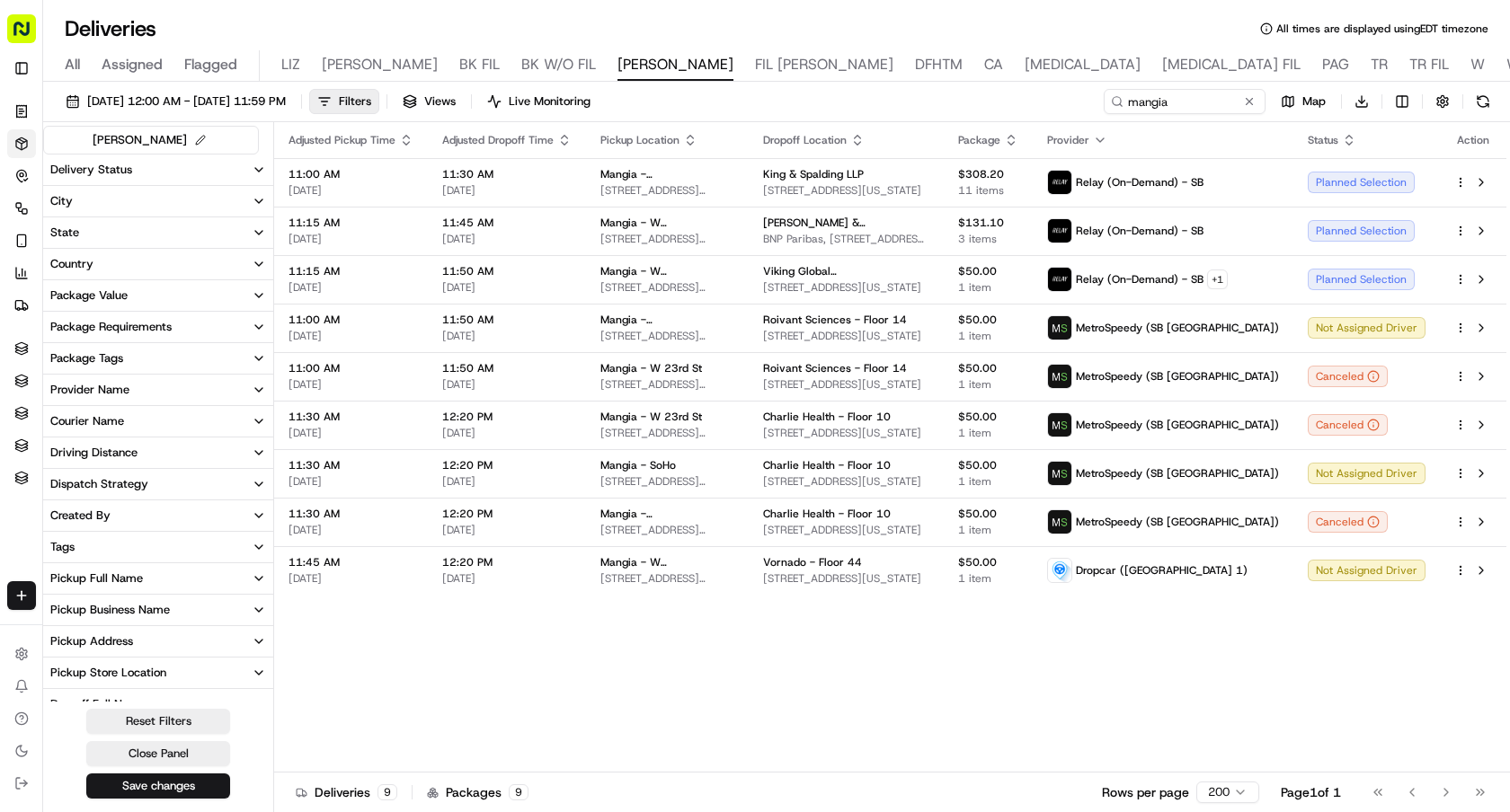
click at [81, 552] on button "Tags" at bounding box center [158, 547] width 230 height 30
click at [60, 611] on Order "Group Order" at bounding box center [58, 611] width 15 height 15
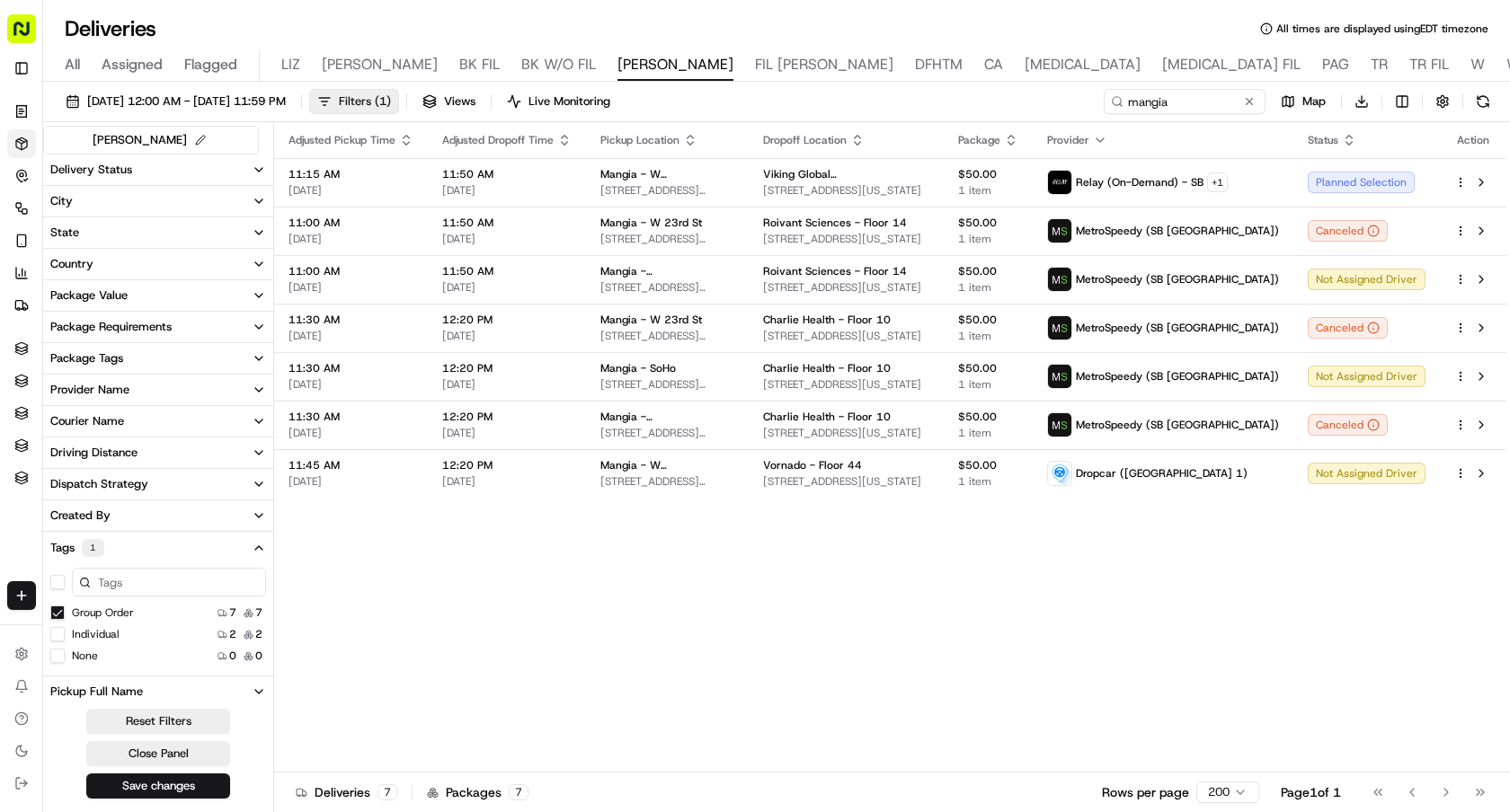
click at [399, 105] on button "Filters ( 1 )" at bounding box center [354, 102] width 90 height 25
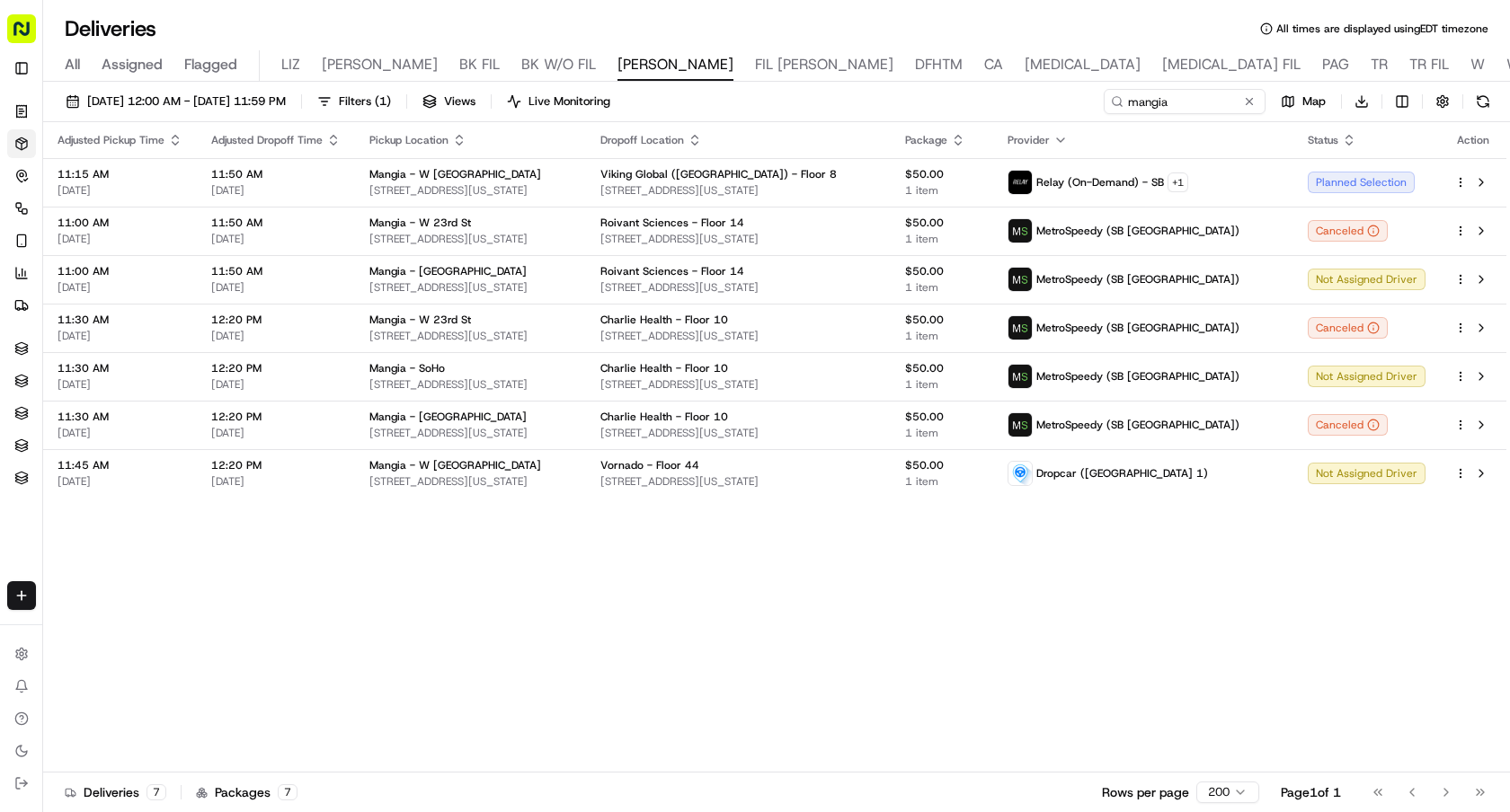
click at [398, 85] on div "09/23/2025 12:00 AM - 09/23/2025 11:59 PM Filters ( 1 ) Views Live Monitoring m…" at bounding box center [776, 449] width 1467 height 734
click at [399, 106] on button "Filters ( 1 )" at bounding box center [354, 102] width 90 height 25
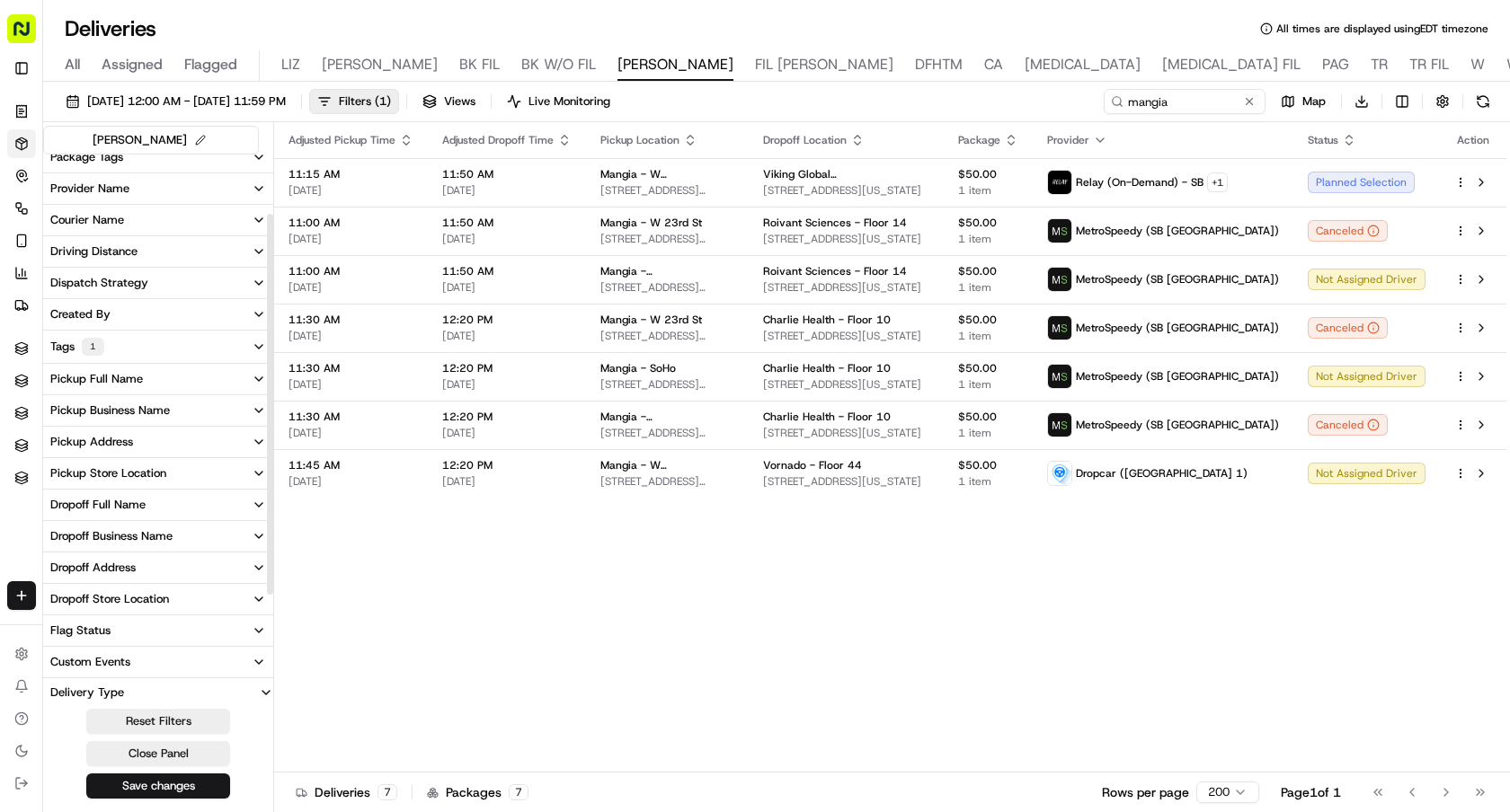
scroll to position [239, 0]
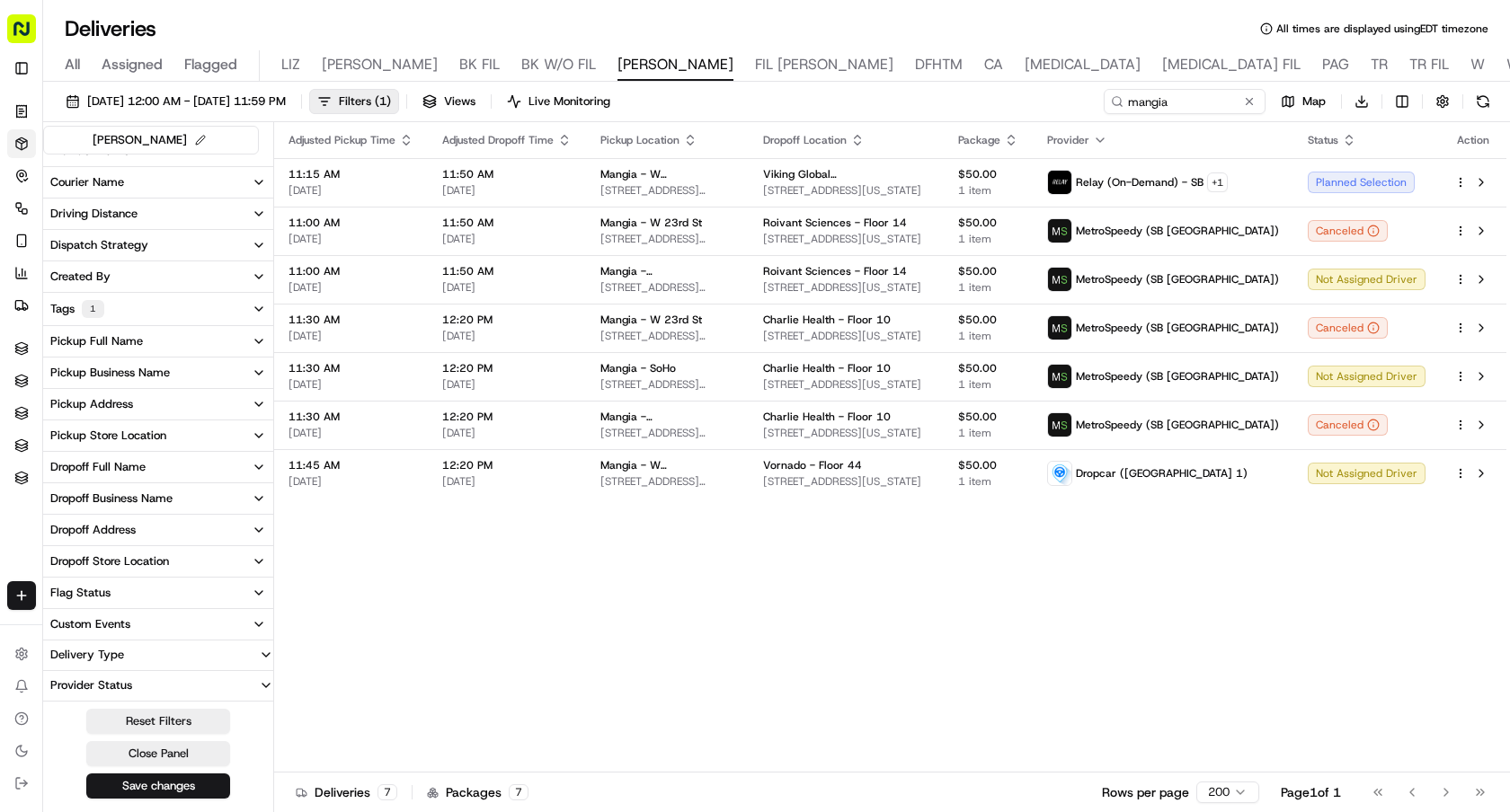
click at [134, 539] on button "Dropoff Address" at bounding box center [158, 530] width 230 height 30
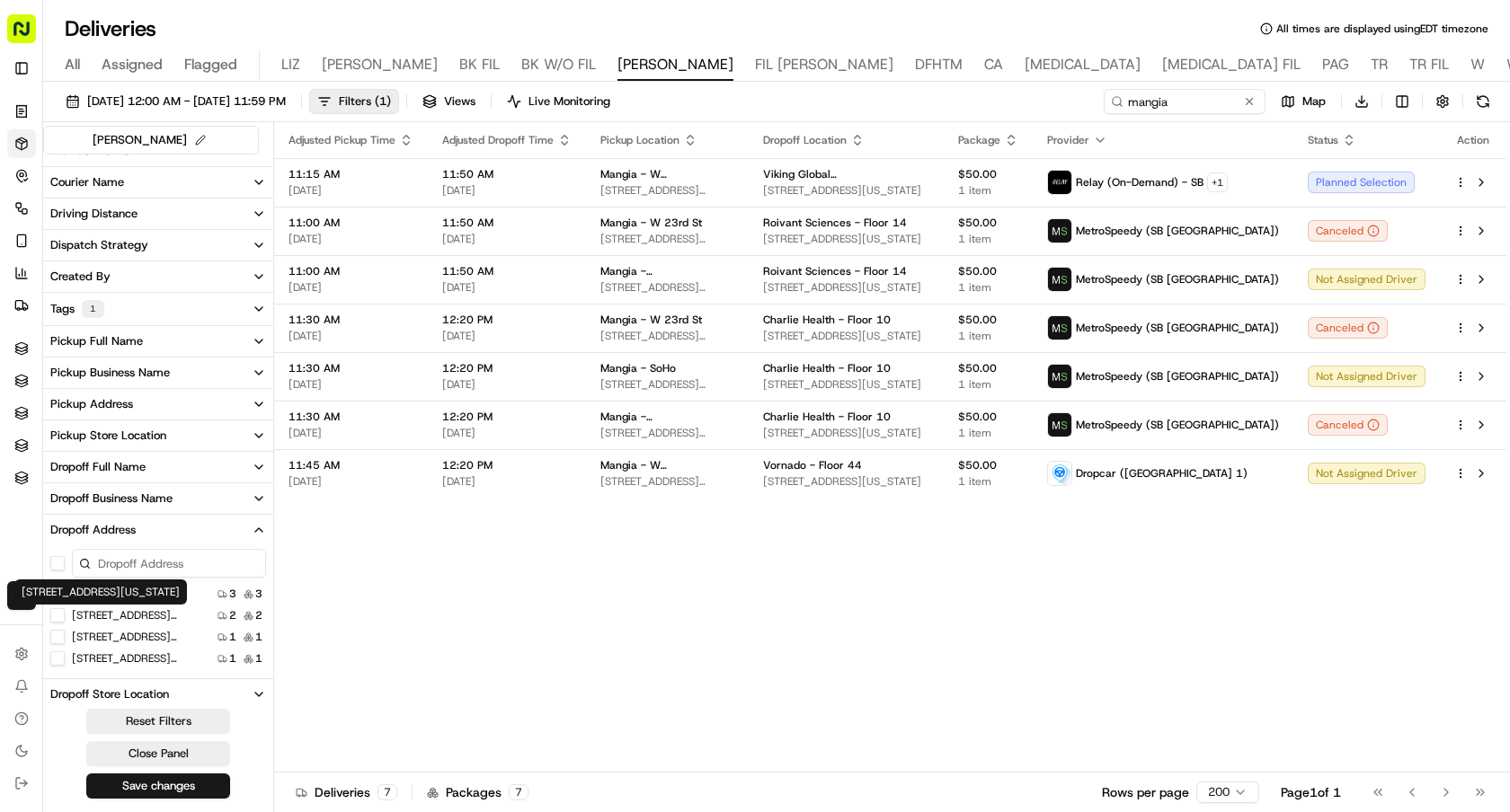
click at [105, 615] on label "[STREET_ADDRESS][US_STATE]" at bounding box center [130, 615] width 115 height 15
click at [64, 615] on USA "[STREET_ADDRESS][US_STATE]" at bounding box center [58, 615] width 15 height 15
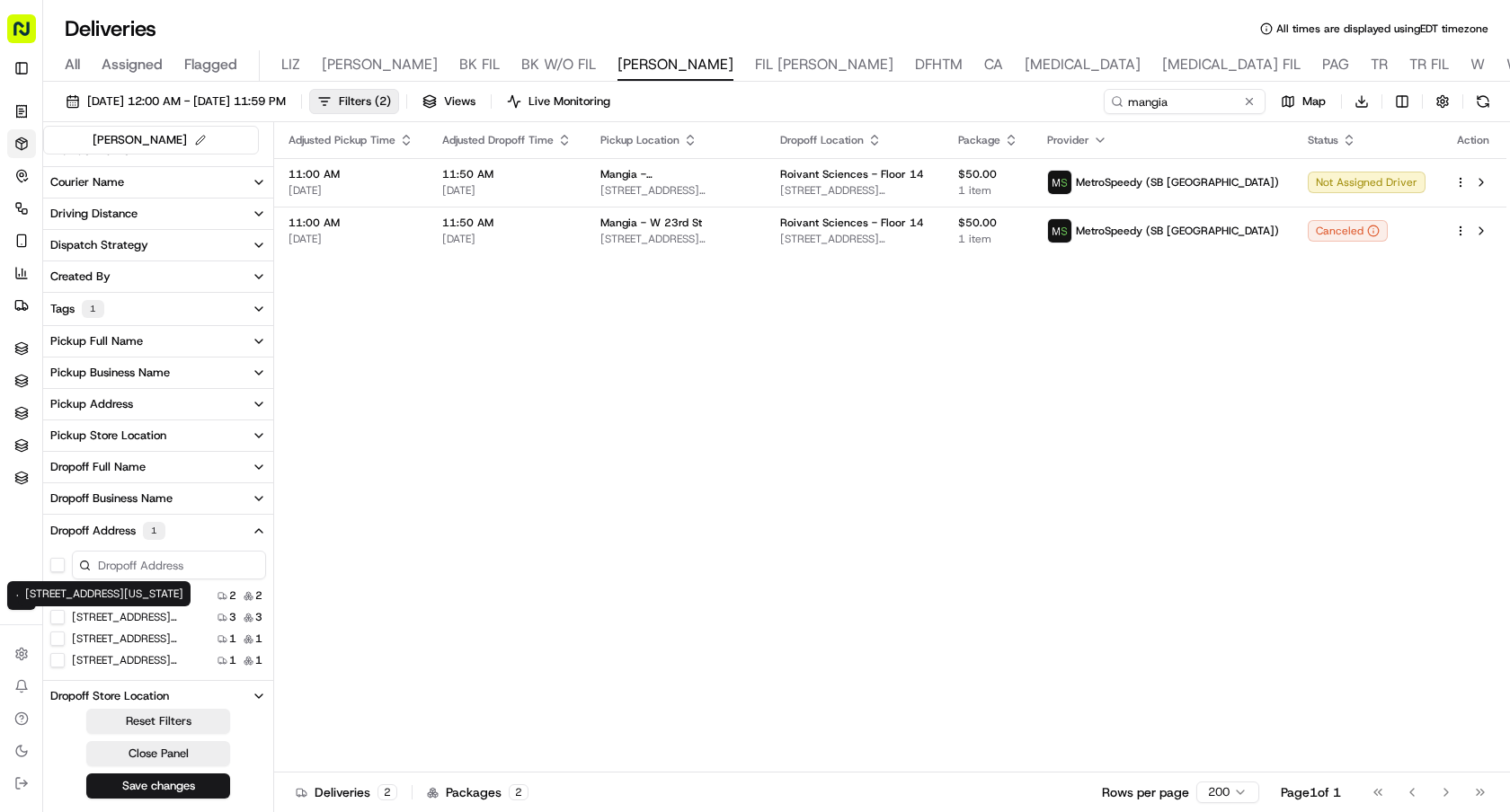
click at [102, 616] on label "106 E 18th St, New York, NY 10003, USA" at bounding box center [130, 617] width 115 height 15
click at [64, 616] on USA "106 E 18th St, New York, NY 10003, USA" at bounding box center [58, 617] width 15 height 15
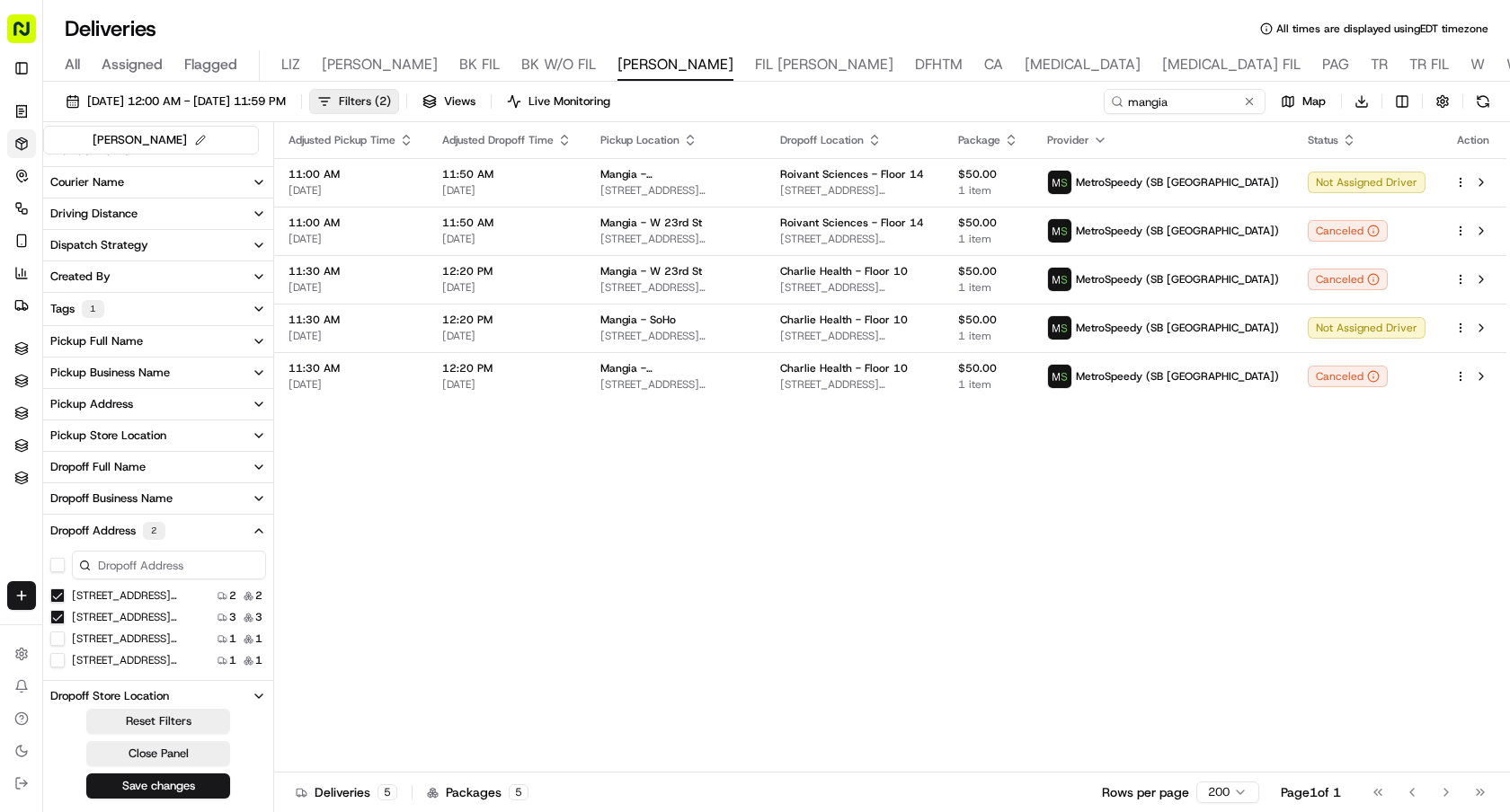
click at [391, 107] on span "( 2 )" at bounding box center [383, 102] width 17 height 17
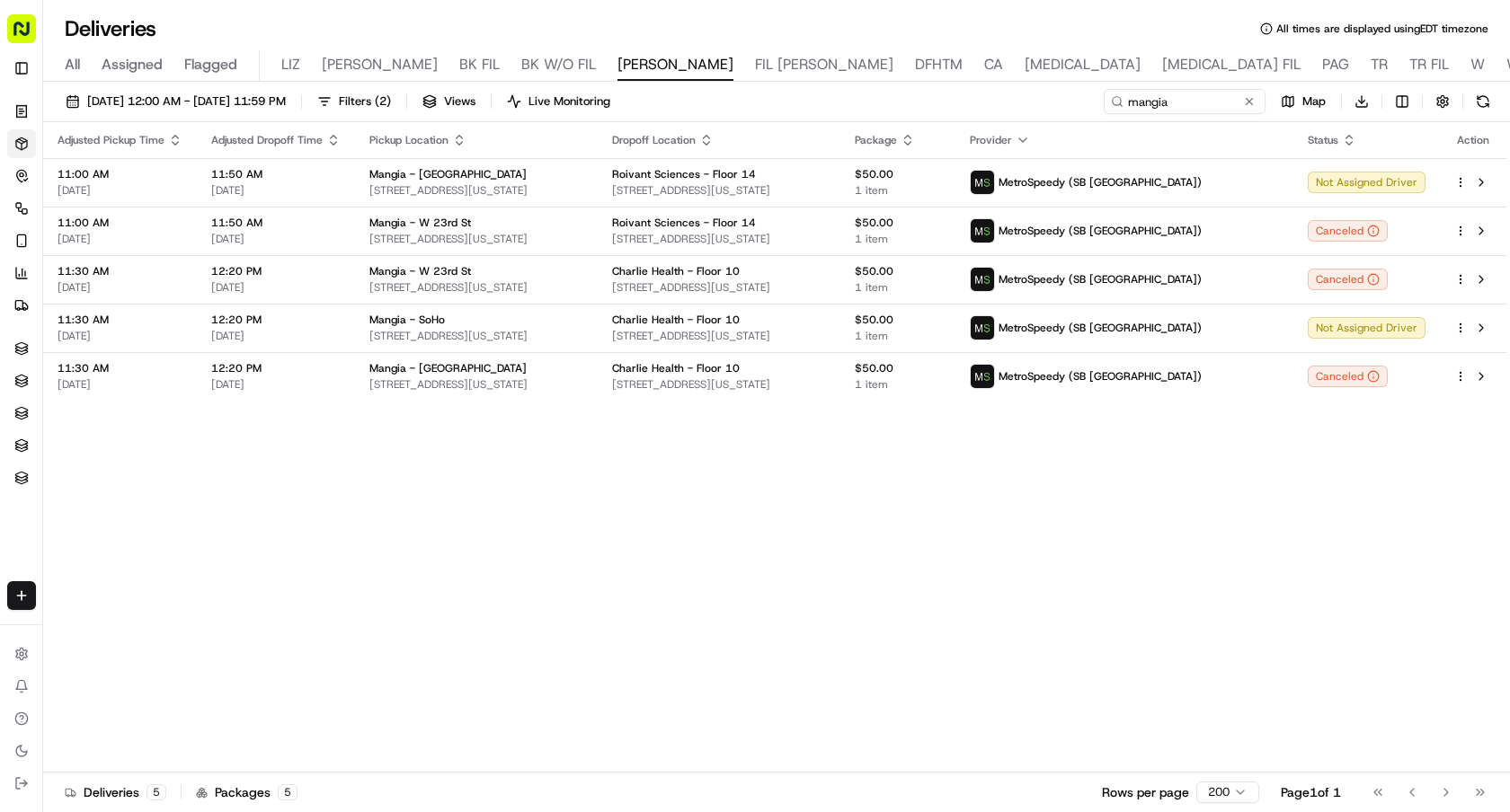
click at [714, 137] on icon "button" at bounding box center [706, 140] width 15 height 15
click at [802, 218] on button "Dropoff Location Name (A-Z)" at bounding box center [774, 213] width 183 height 21
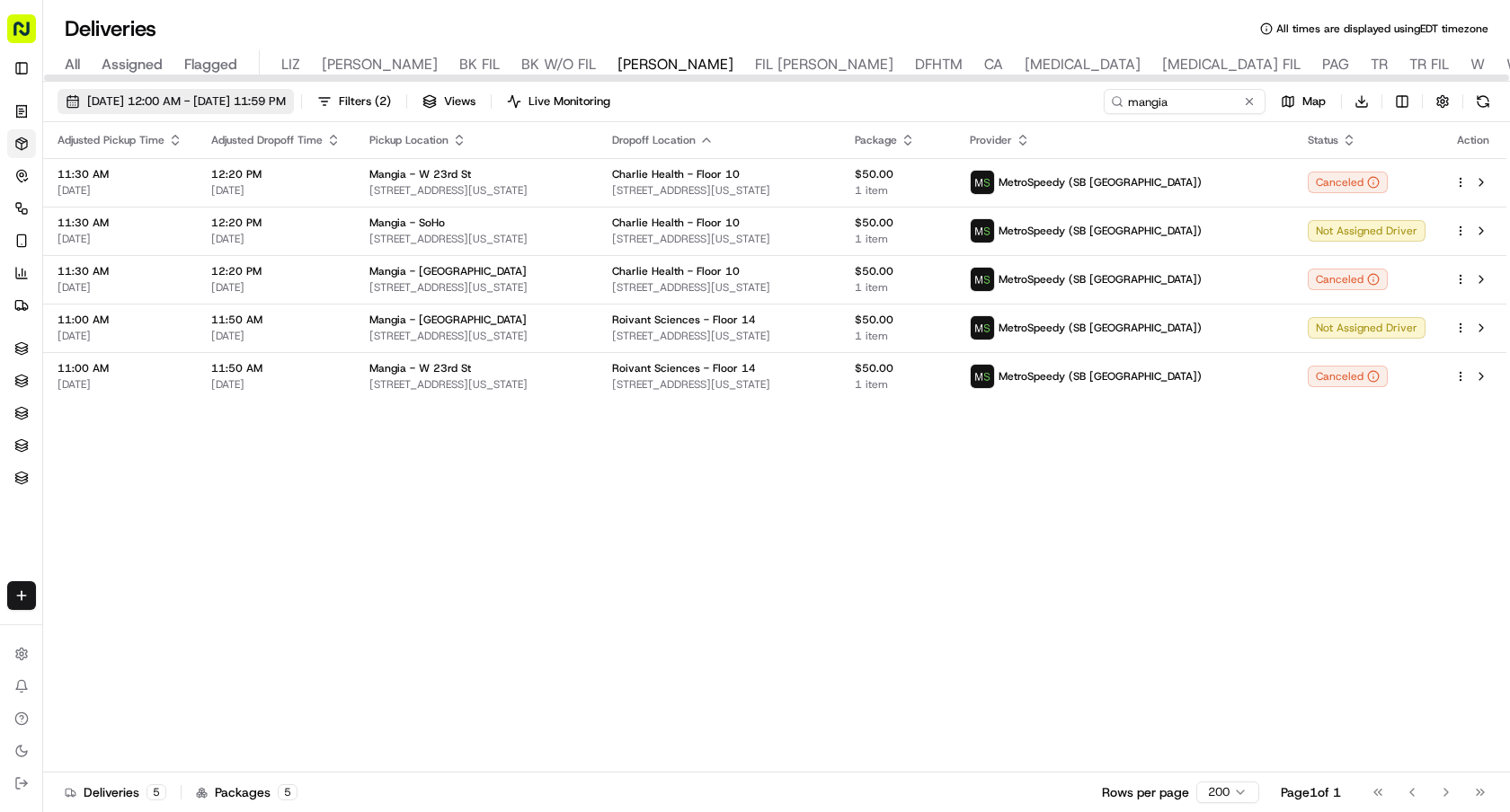
click at [286, 98] on span "09/23/2025 12:00 AM - 09/23/2025 11:59 PM" at bounding box center [185, 102] width 198 height 17
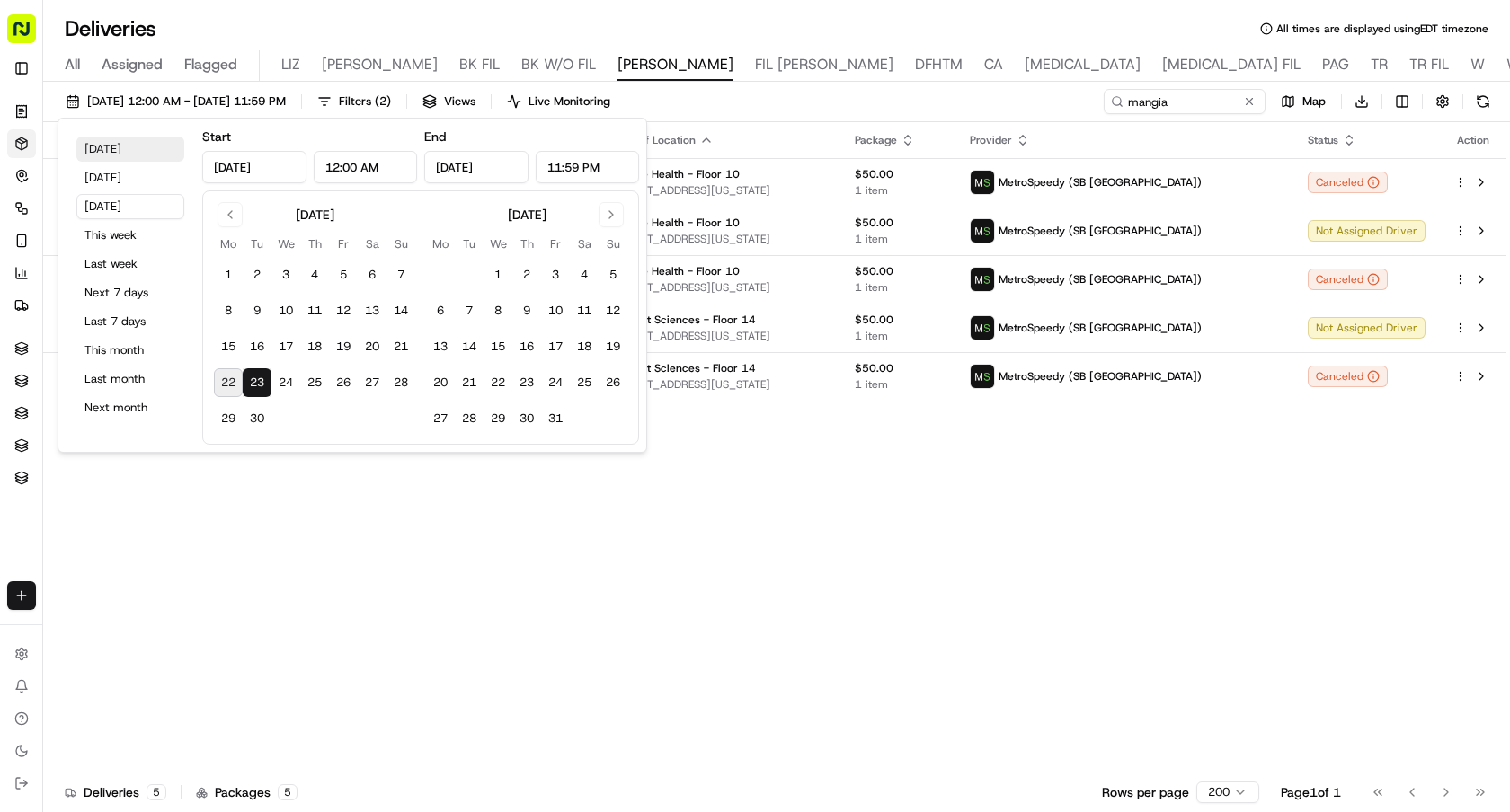
click at [100, 152] on button "Today" at bounding box center [130, 149] width 107 height 25
type input "Sep 22, 2025"
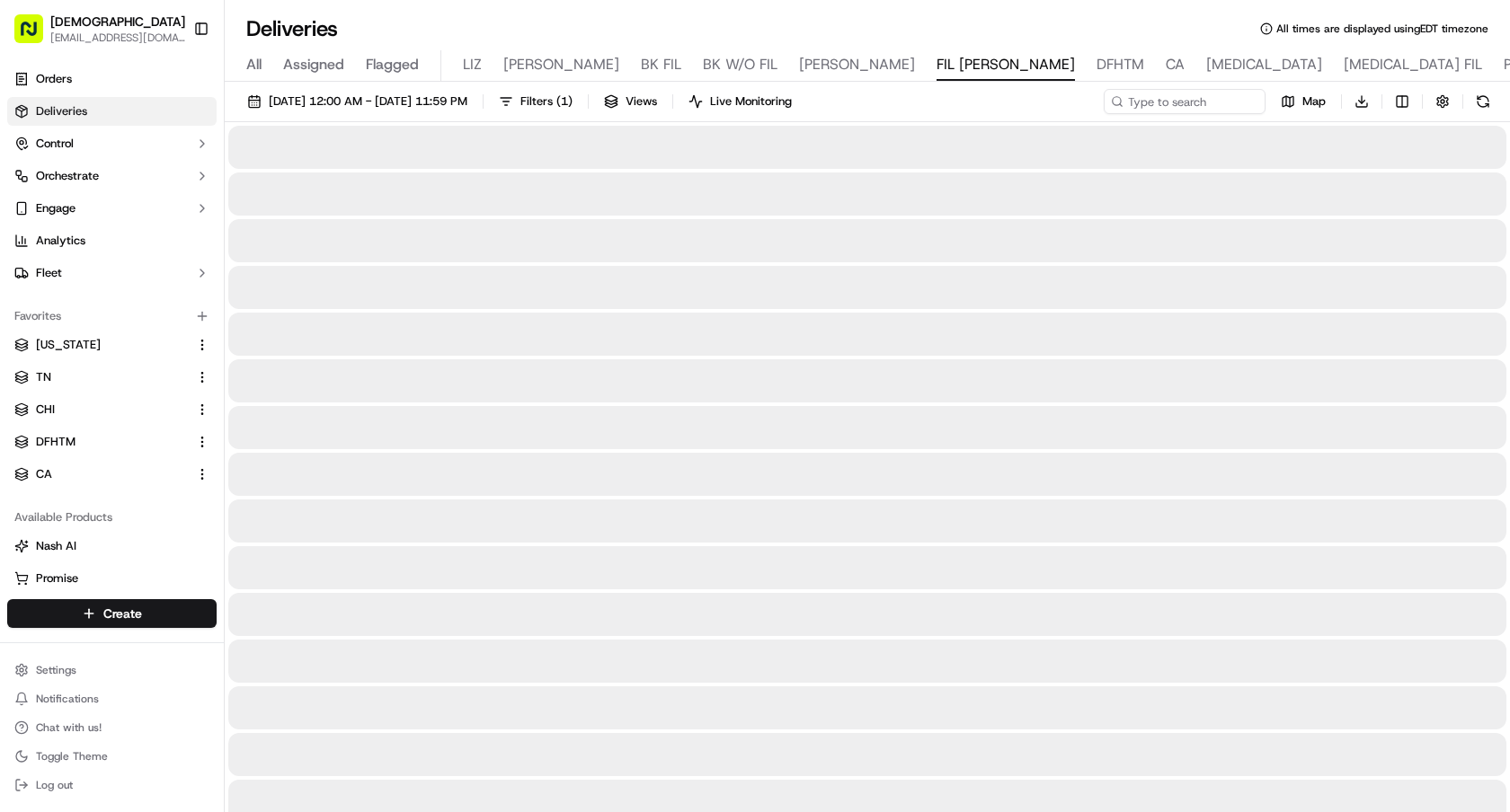
click at [1198, 28] on div "Deliveries All times are displayed using EDT timezone" at bounding box center [867, 28] width 1286 height 28
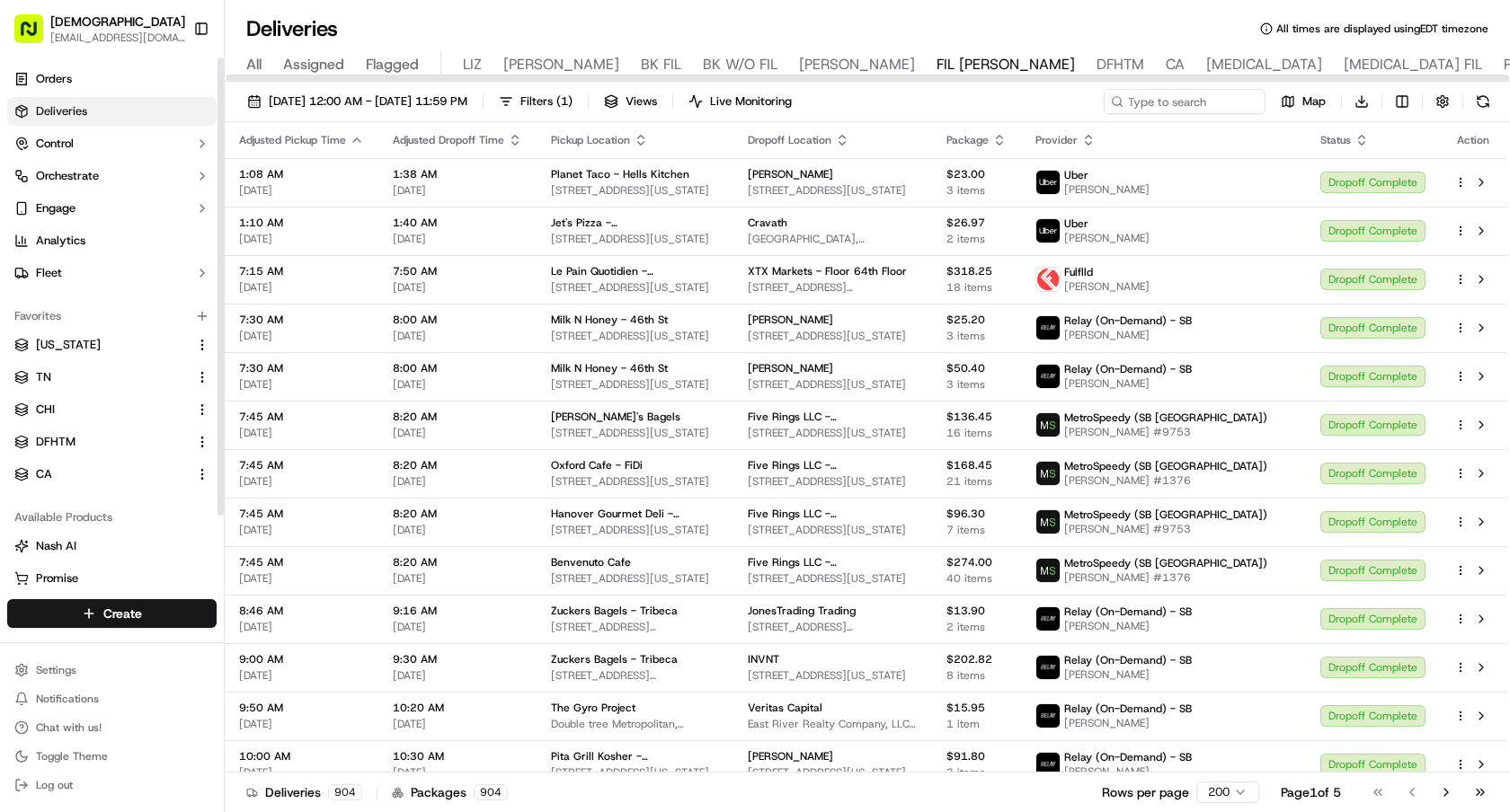
click at [202, 35] on button "Toggle Sidebar" at bounding box center [201, 28] width 30 height 30
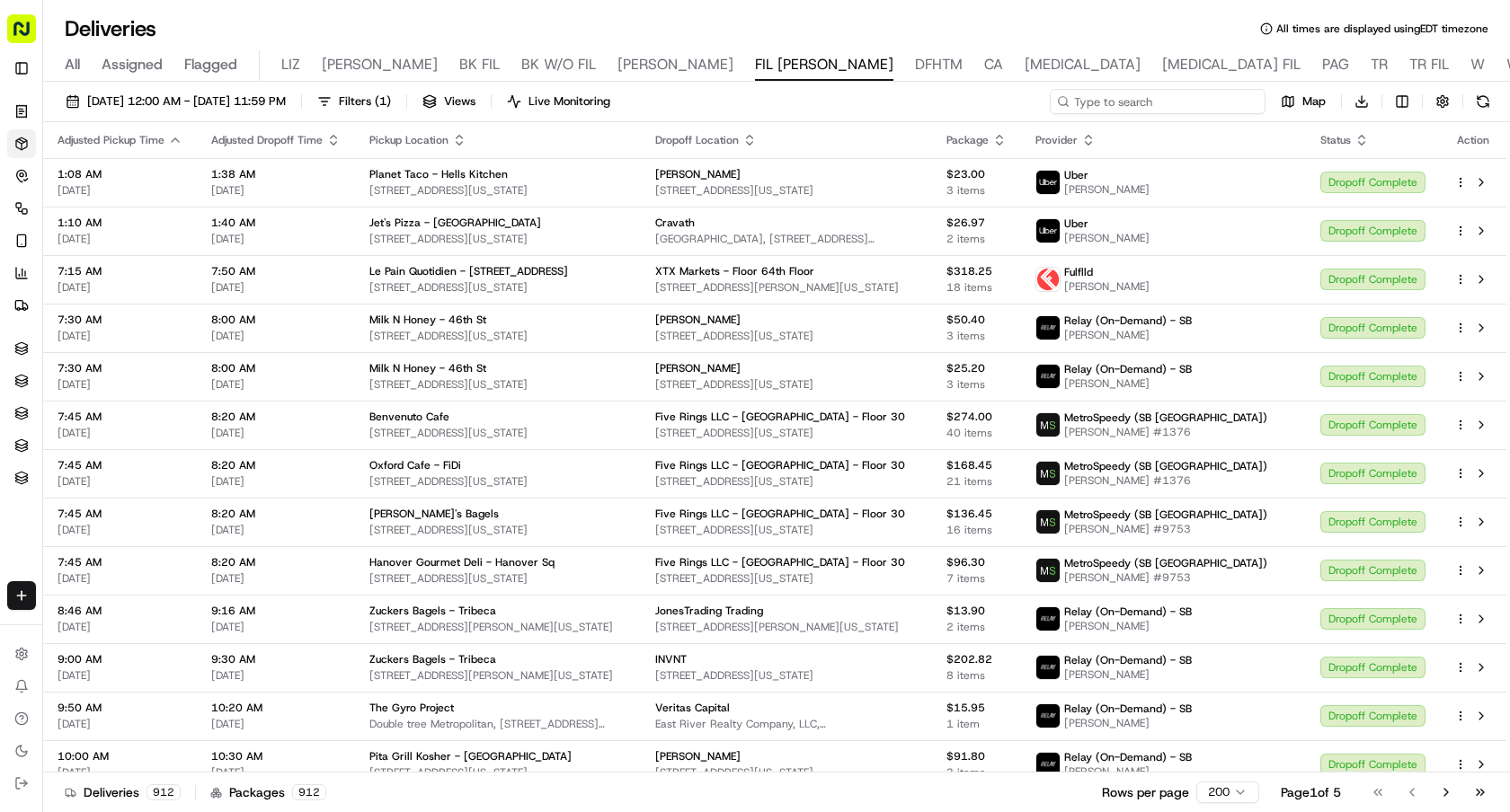
click at [1180, 101] on input at bounding box center [1157, 102] width 216 height 25
paste input "NY Jumbo Bagels"
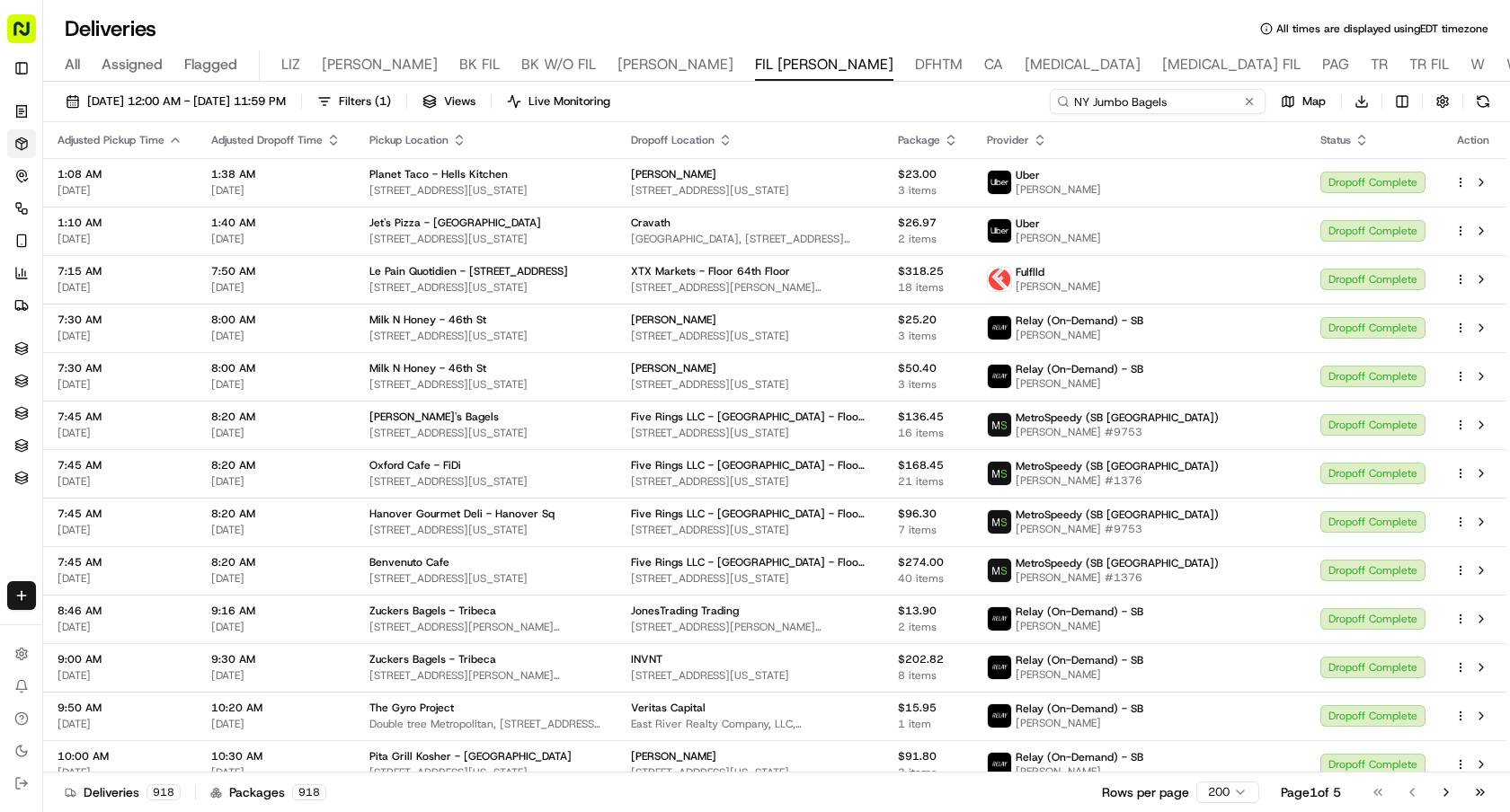
type input "NY Jumbo Bagels"
